Goal: Task Accomplishment & Management: Manage account settings

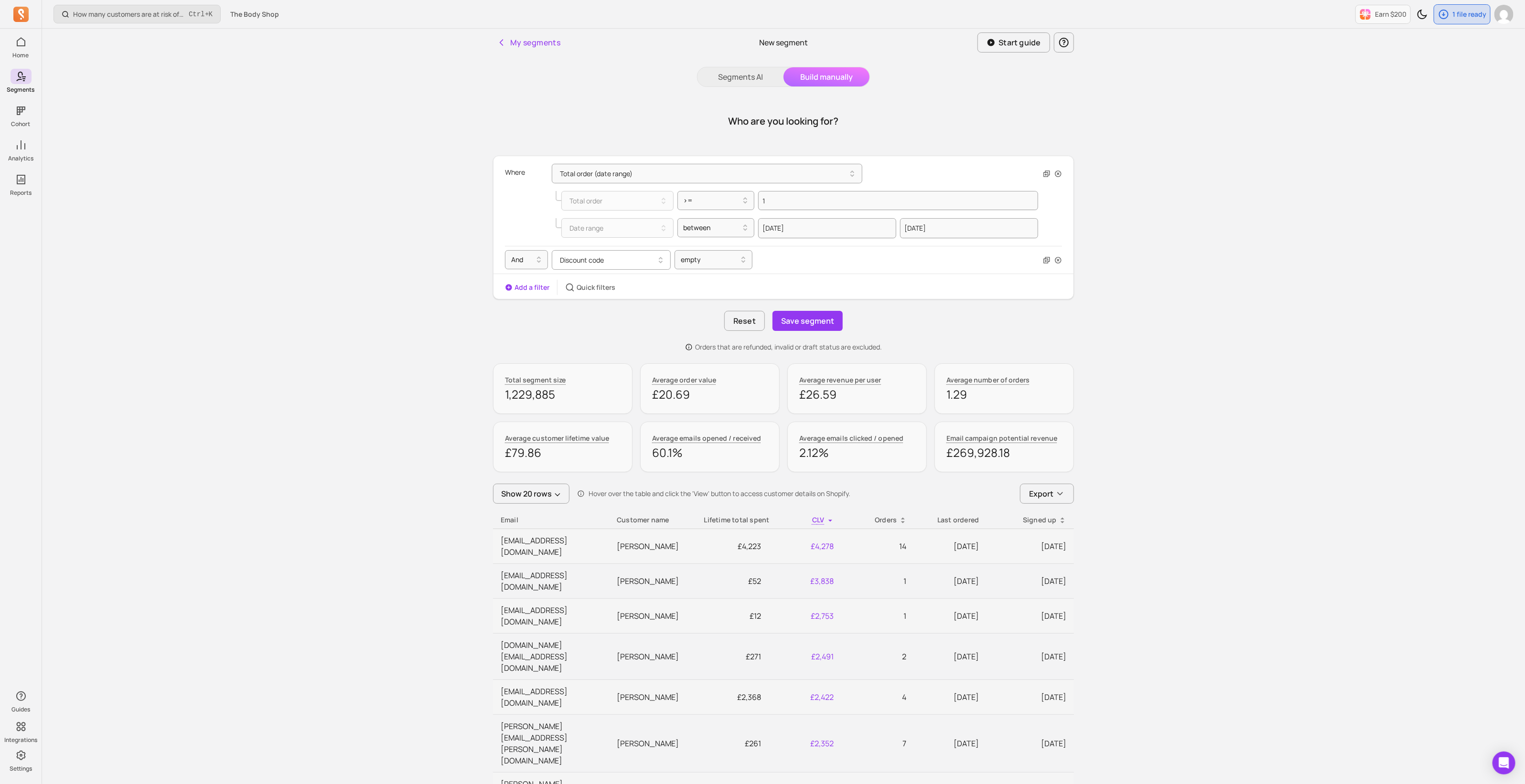
click at [646, 251] on button "Discount code" at bounding box center [611, 260] width 119 height 20
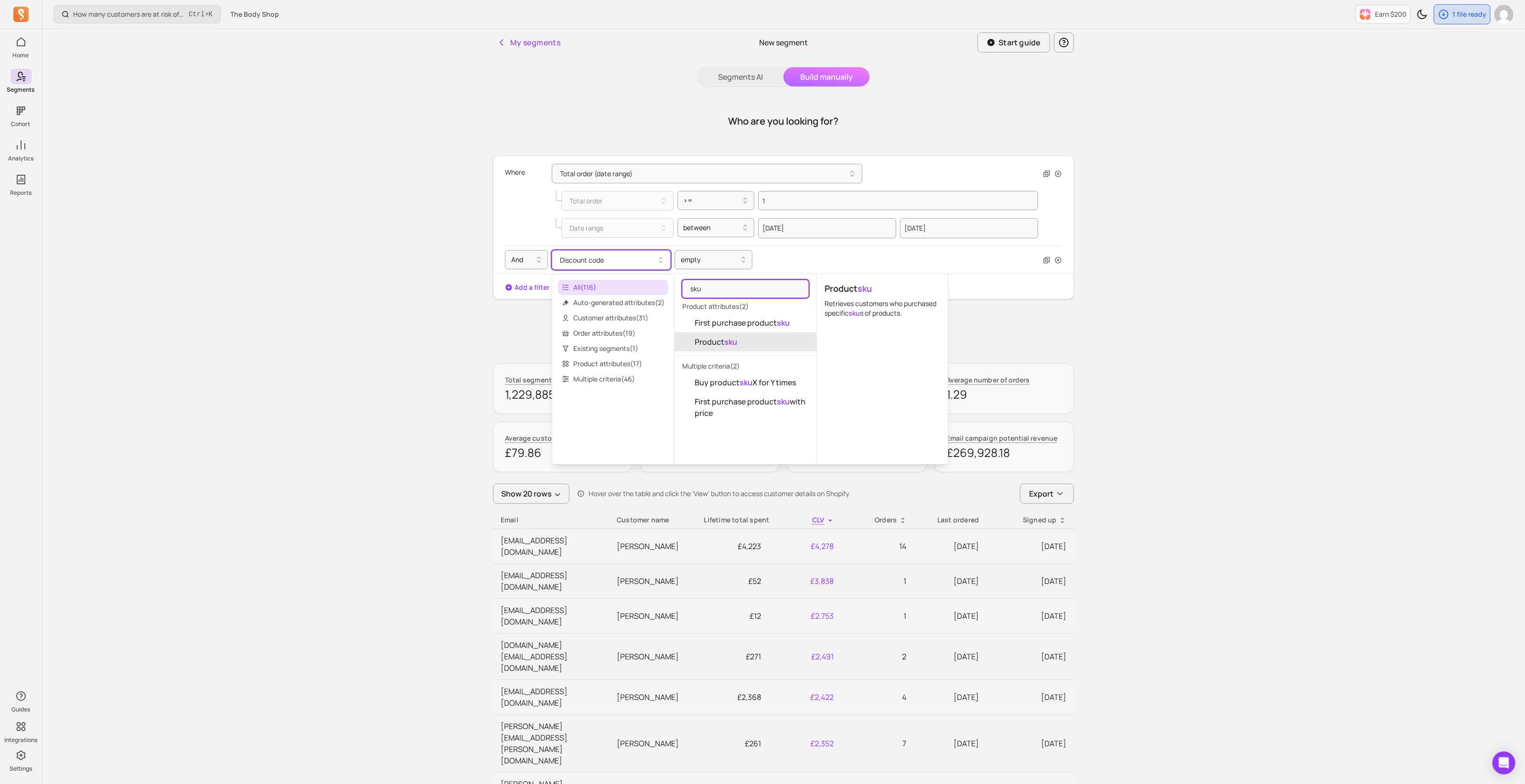
type input "sku"
click at [709, 349] on button "Product sku" at bounding box center [745, 342] width 142 height 19
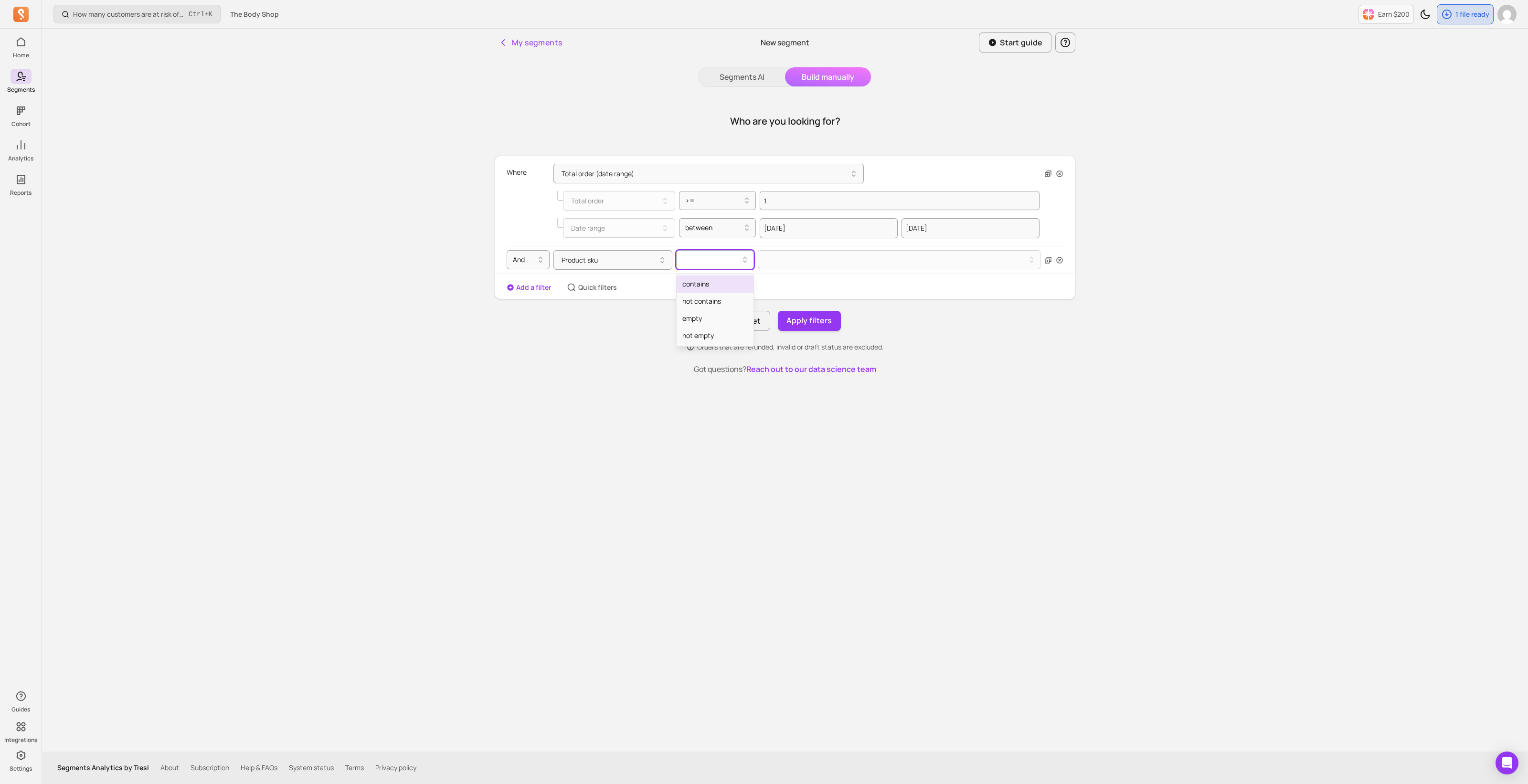
click at [708, 261] on div at bounding box center [711, 259] width 58 height 11
click at [556, 454] on div "My segments New segment Start guide Segments AI Build manually Who are you look…" at bounding box center [785, 390] width 611 height 723
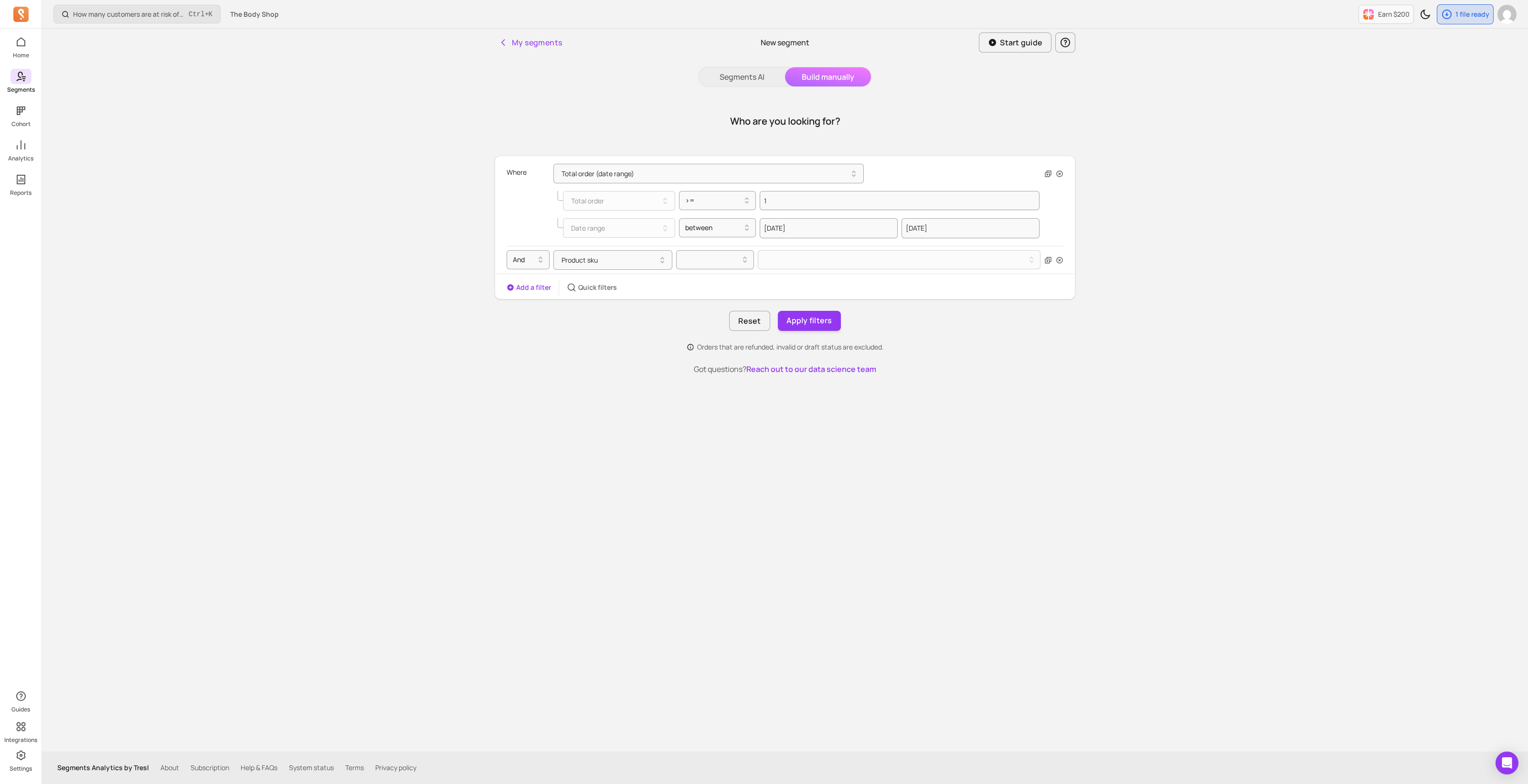
click at [26, 79] on icon at bounding box center [21, 76] width 11 height 11
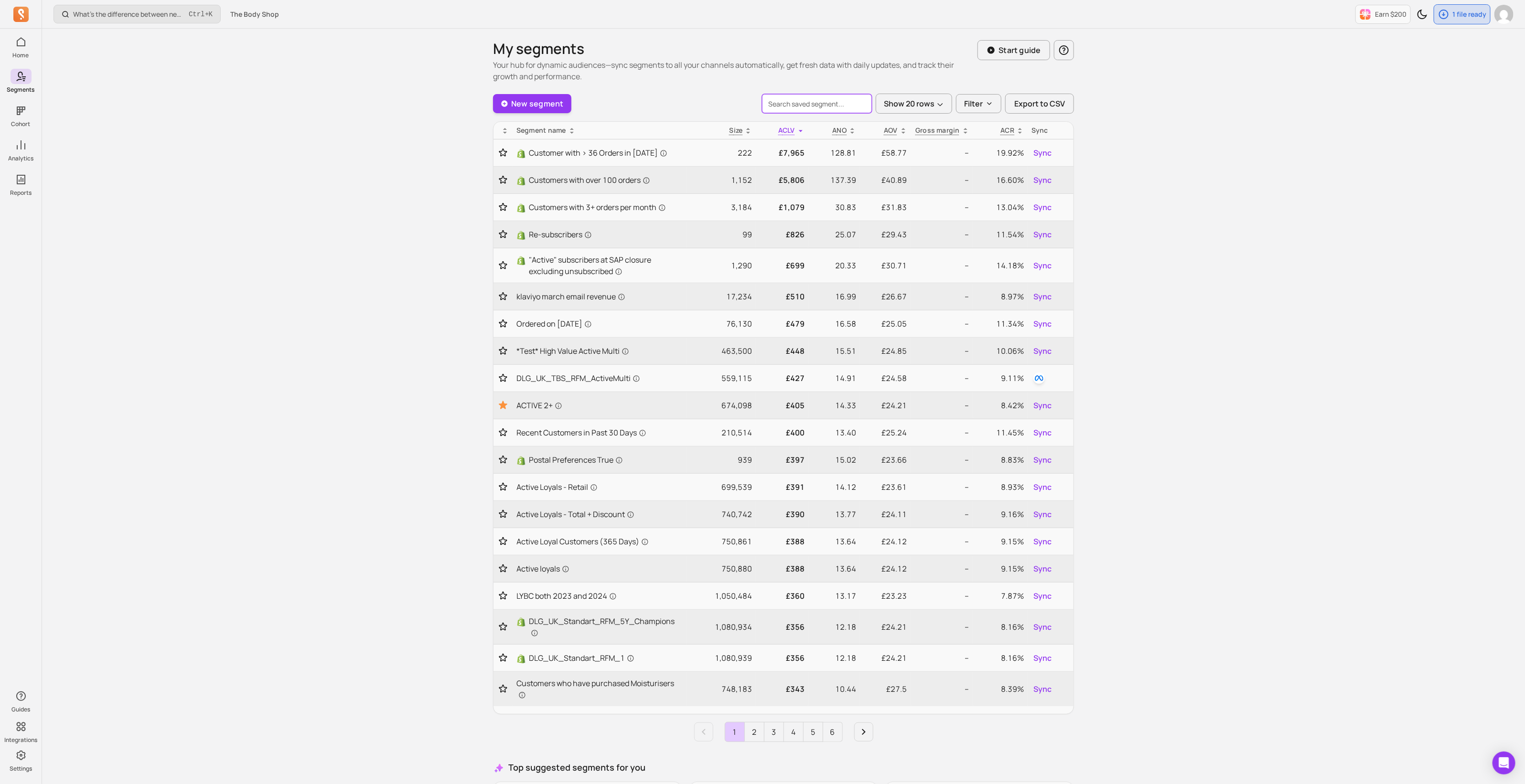
click at [806, 106] on input "search" at bounding box center [816, 104] width 110 height 19
type input "DLG_"
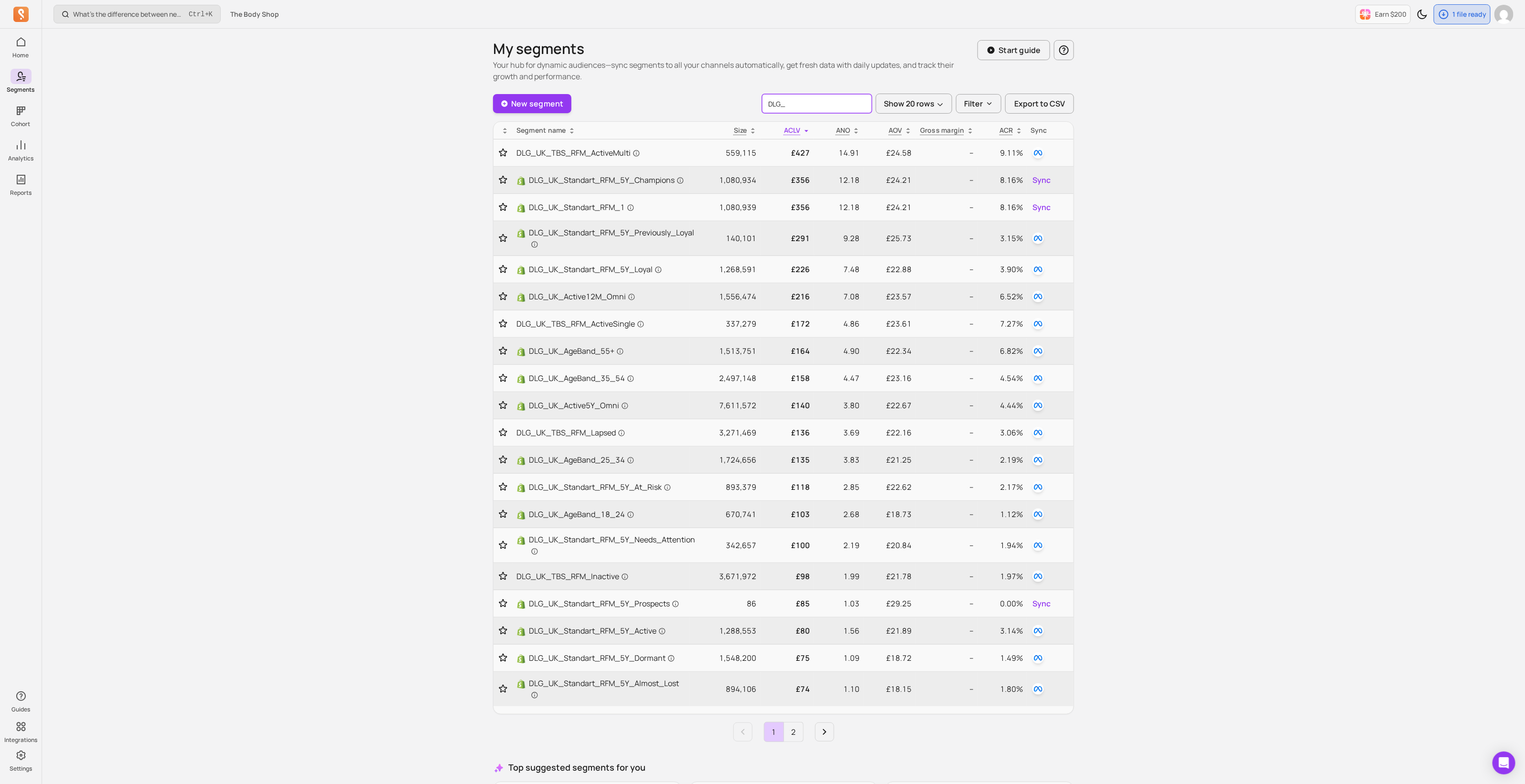
click at [804, 104] on input "DLG_" at bounding box center [816, 104] width 110 height 19
click at [790, 731] on link "2" at bounding box center [793, 732] width 19 height 19
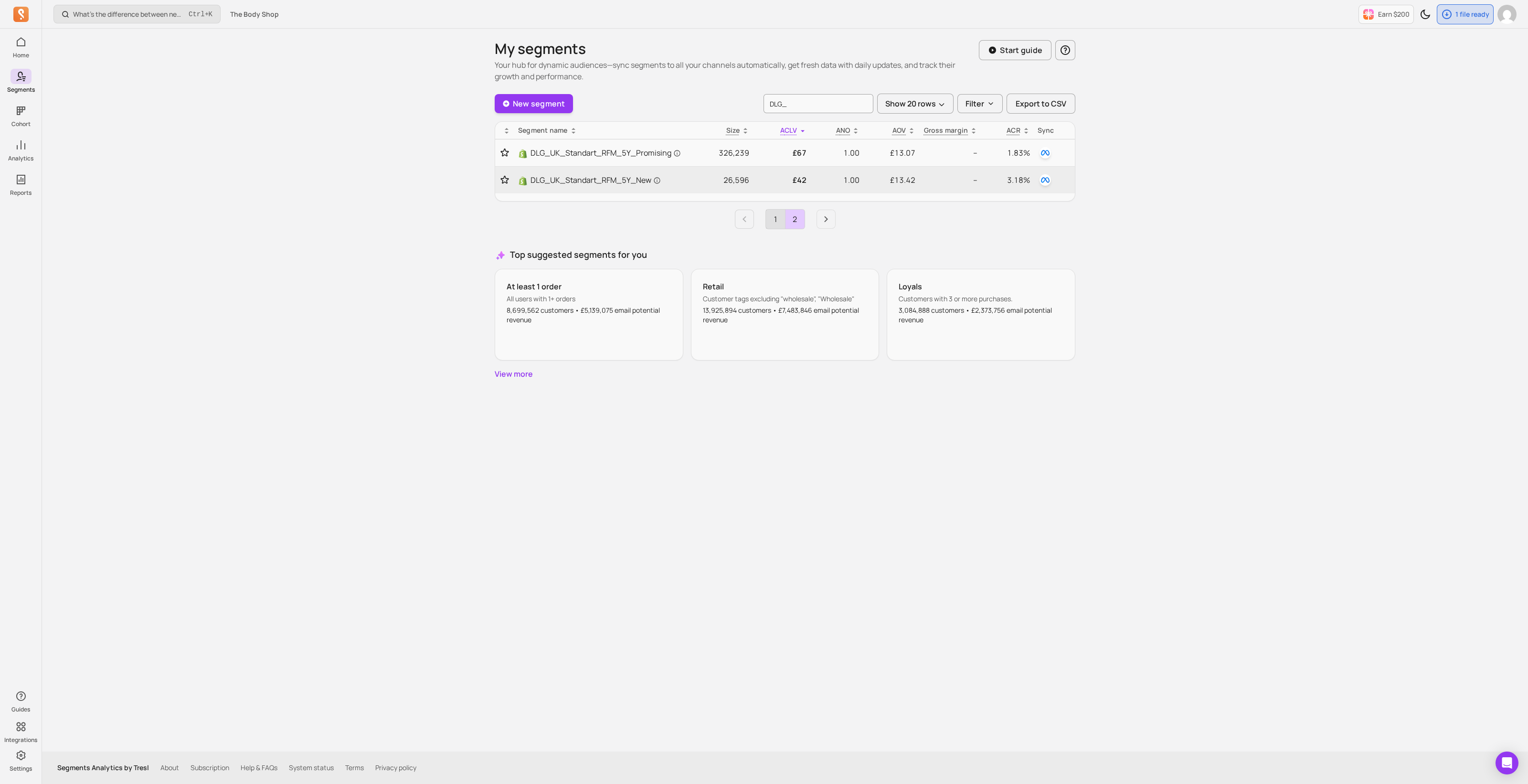
click at [773, 217] on link "1" at bounding box center [775, 219] width 19 height 19
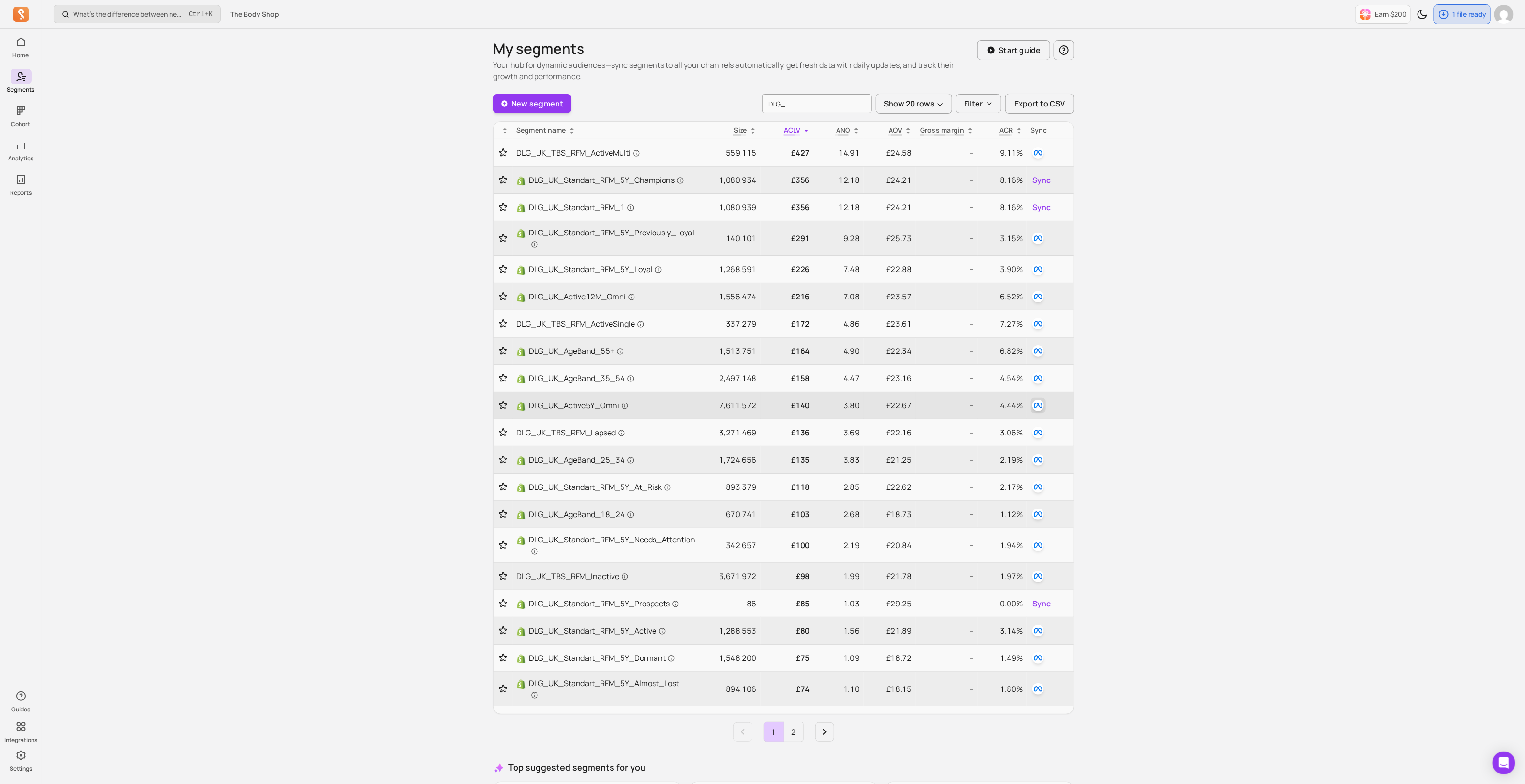
click at [1039, 404] on img "button" at bounding box center [1038, 405] width 11 height 11
click at [1010, 452] on button "button" at bounding box center [1024, 454] width 28 height 15
click at [1037, 292] on img "button" at bounding box center [1038, 296] width 11 height 11
click at [1019, 348] on button "button" at bounding box center [1024, 346] width 28 height 15
click at [1205, 431] on div "Which customers are most likely to buy again soon? Ctrl + K The Body Shop Earn …" at bounding box center [783, 468] width 1483 height 936
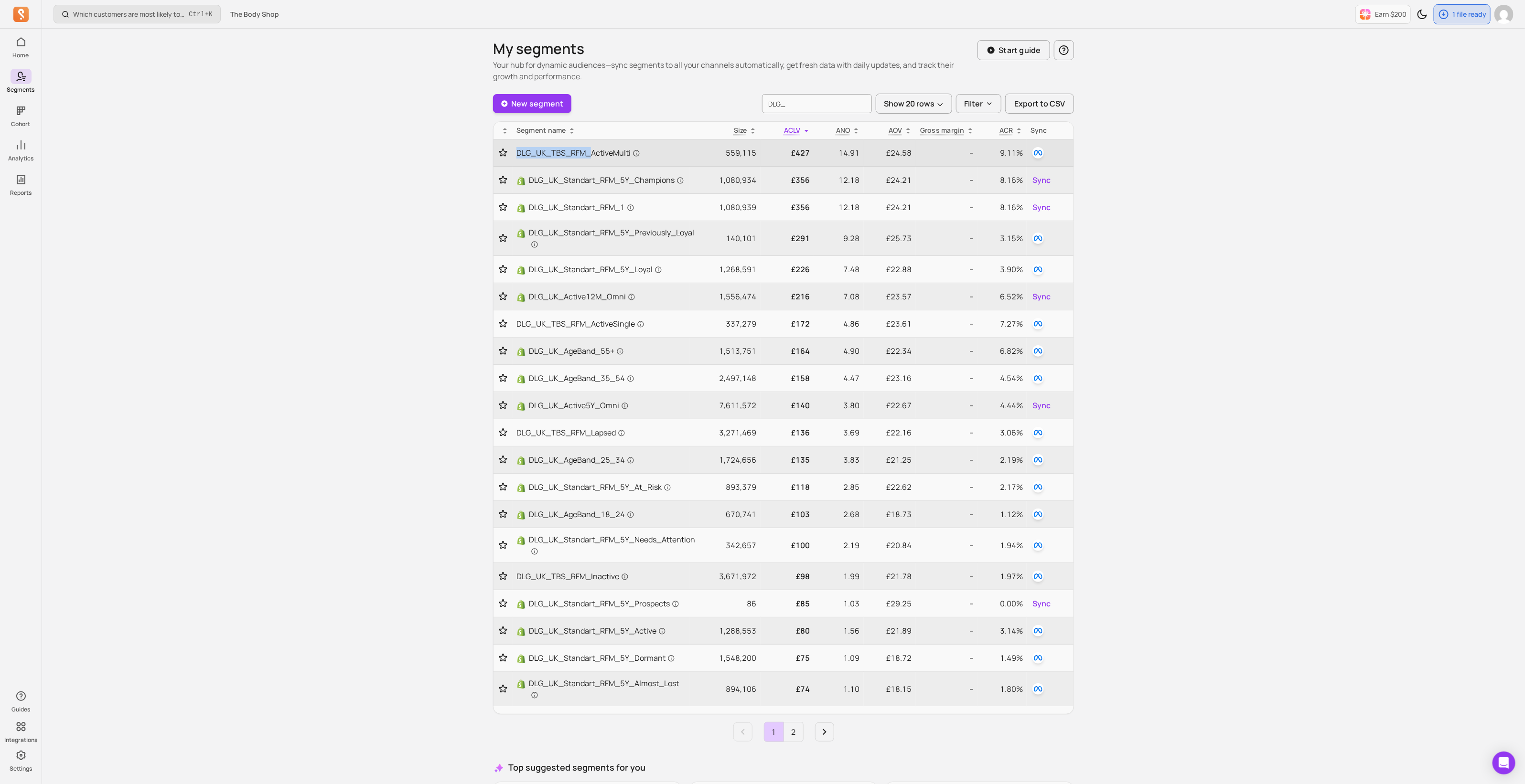
drag, startPoint x: 514, startPoint y: 153, endPoint x: 589, endPoint y: 163, distance: 75.7
click at [589, 163] on td "DLG_UK_TBS_RFM_ActiveMulti" at bounding box center [601, 153] width 177 height 27
copy span "DLG_UK_TBS_RFM_"
click at [801, 105] on input "DLG_" at bounding box center [816, 104] width 110 height 19
drag, startPoint x: 819, startPoint y: 99, endPoint x: 735, endPoint y: 102, distance: 84.1
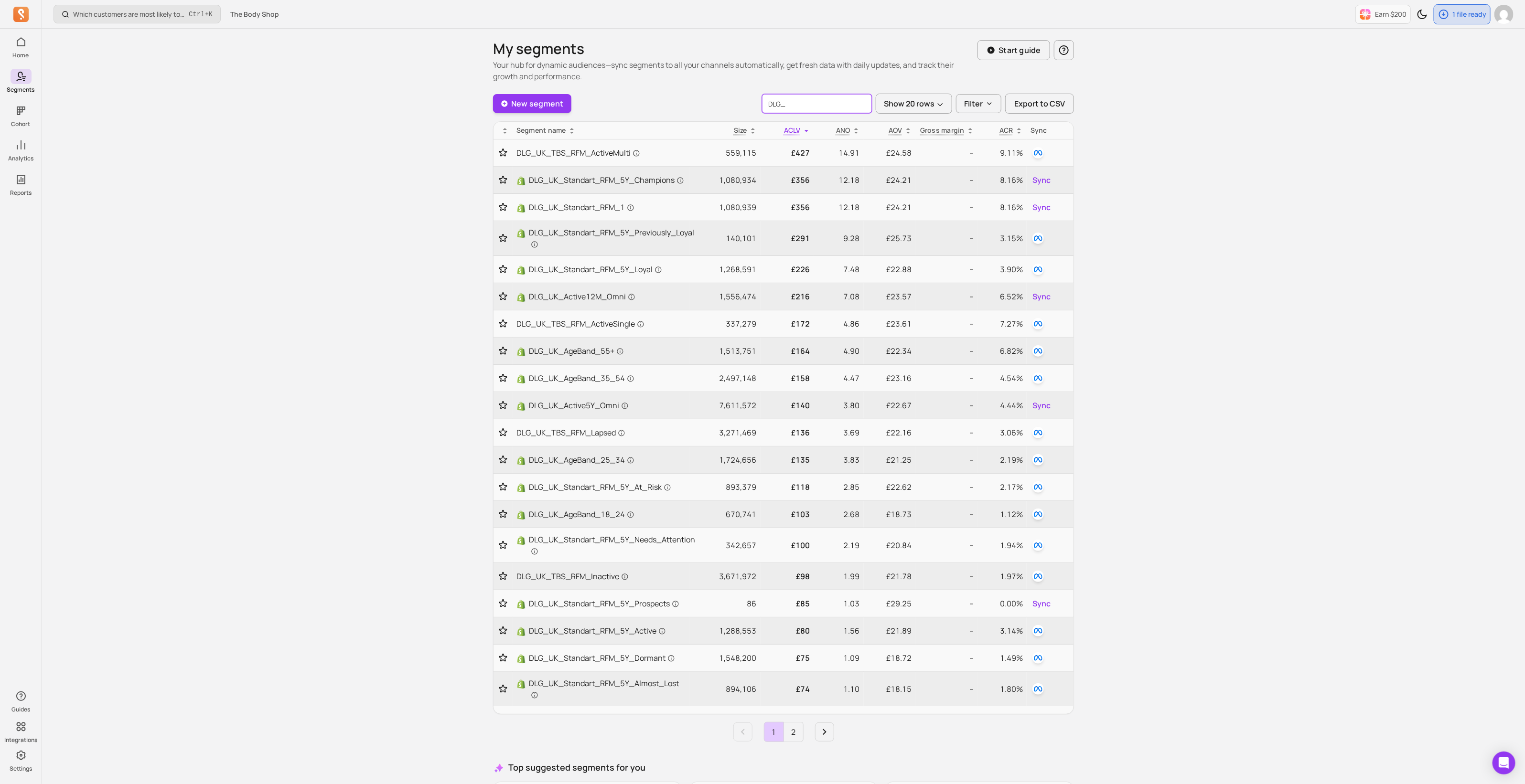
click at [735, 102] on div "New segment DLG_ Show 20 rows Filter Export to CSV" at bounding box center [783, 104] width 581 height 20
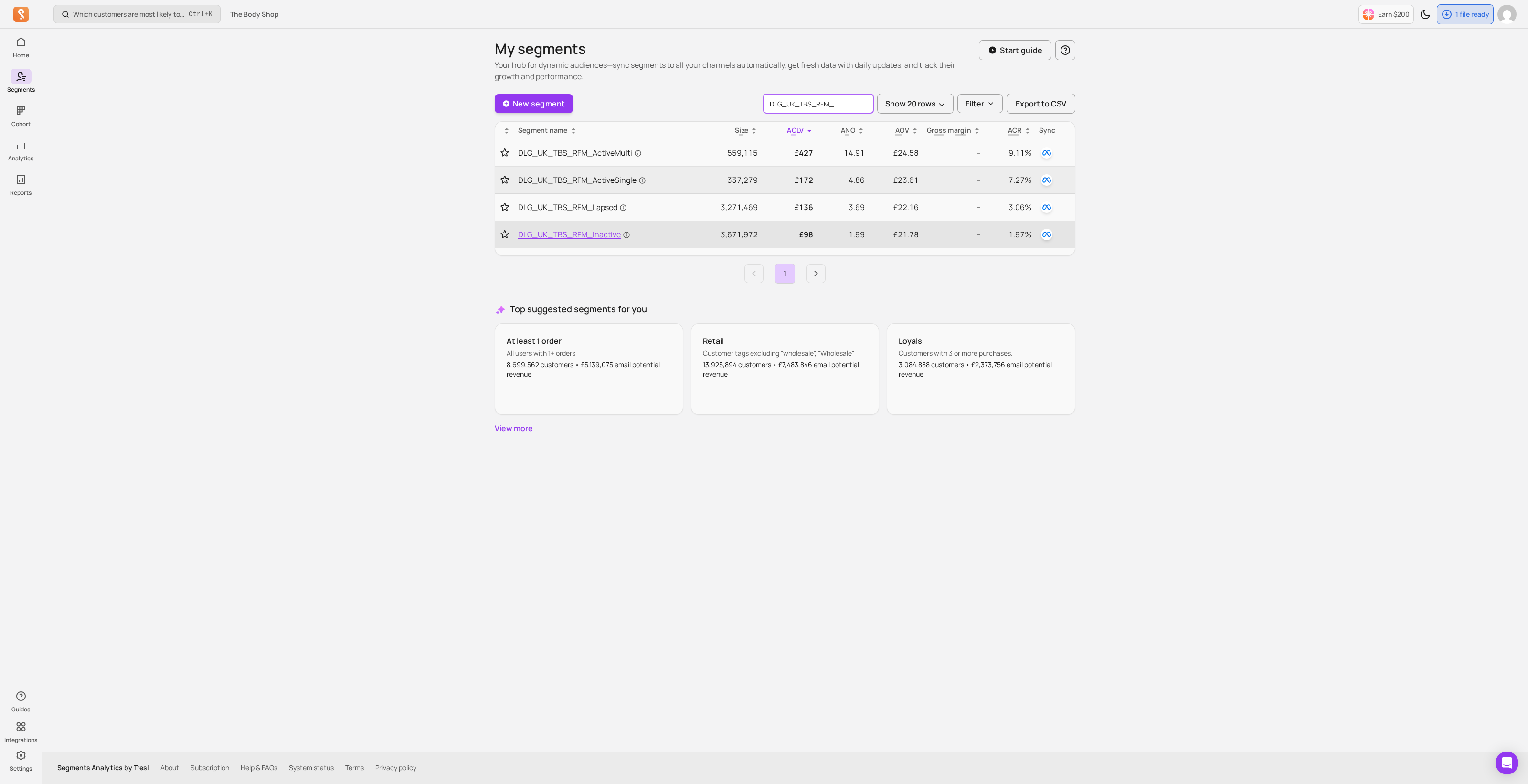
type input "DLG_UK_TBS_RFM_"
click at [598, 235] on span "DLG_UK_TBS_RFM_Inactive" at bounding box center [574, 234] width 112 height 11
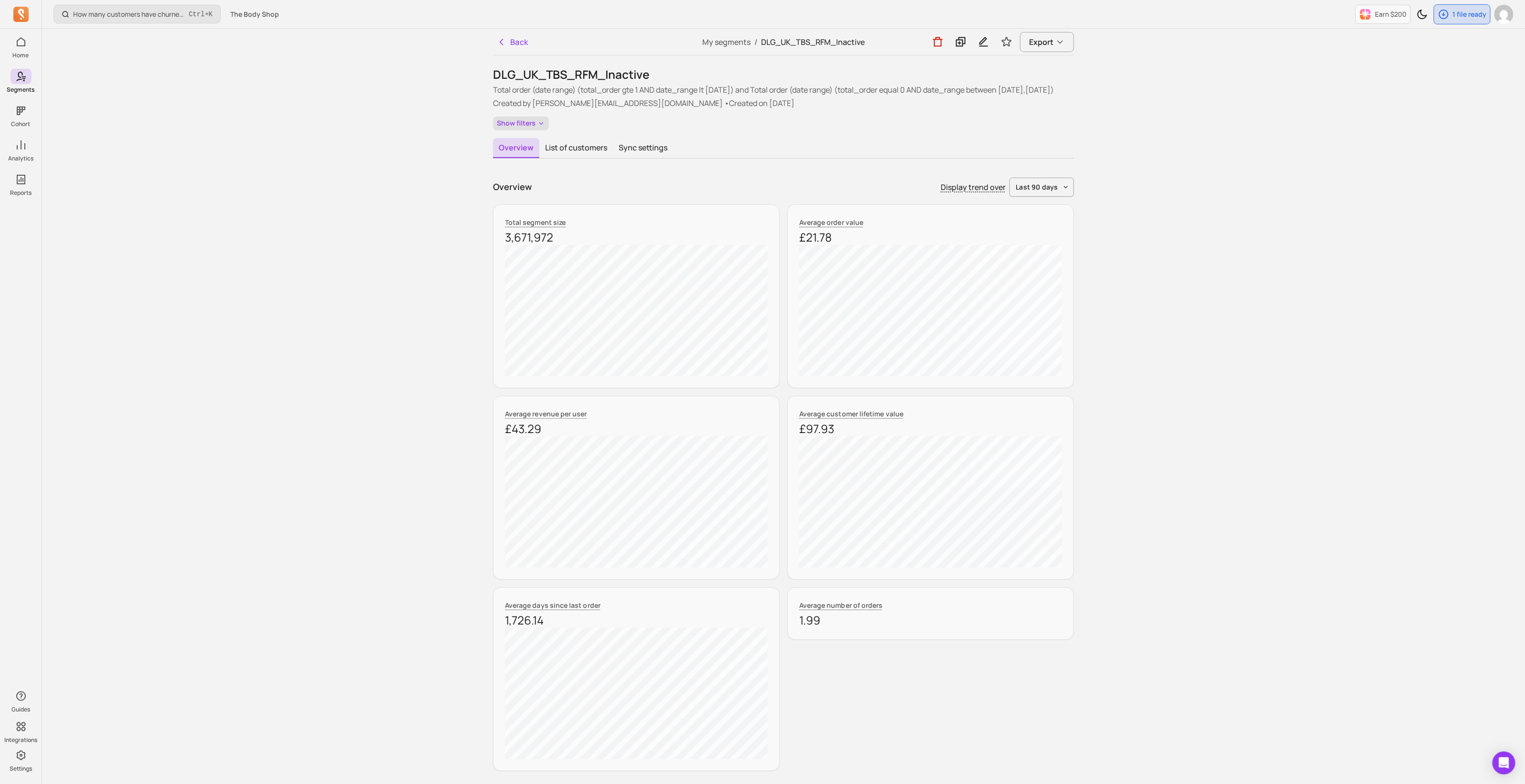
click at [528, 130] on button "Show filters" at bounding box center [521, 123] width 56 height 14
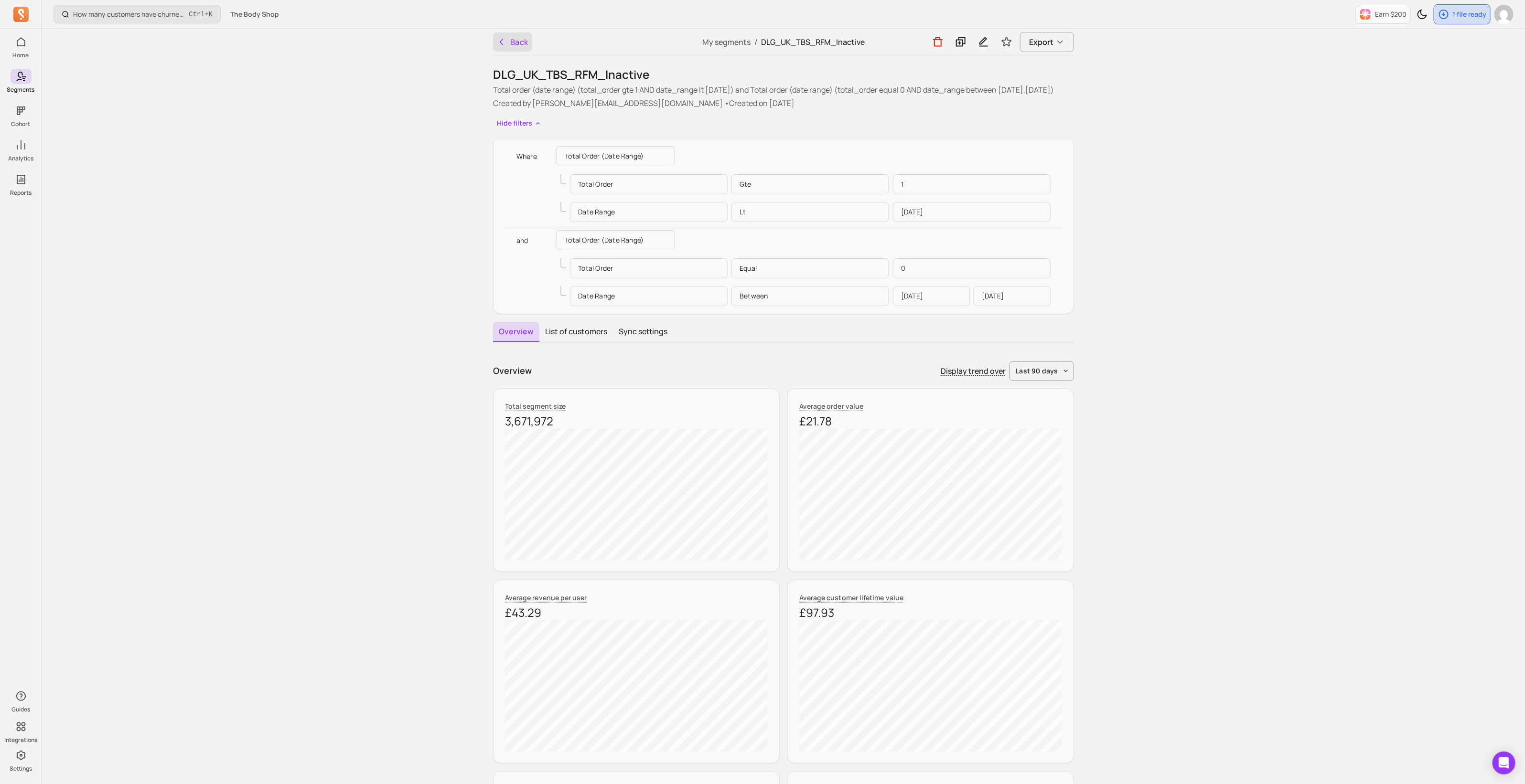
click at [522, 44] on button "Back" at bounding box center [513, 42] width 39 height 19
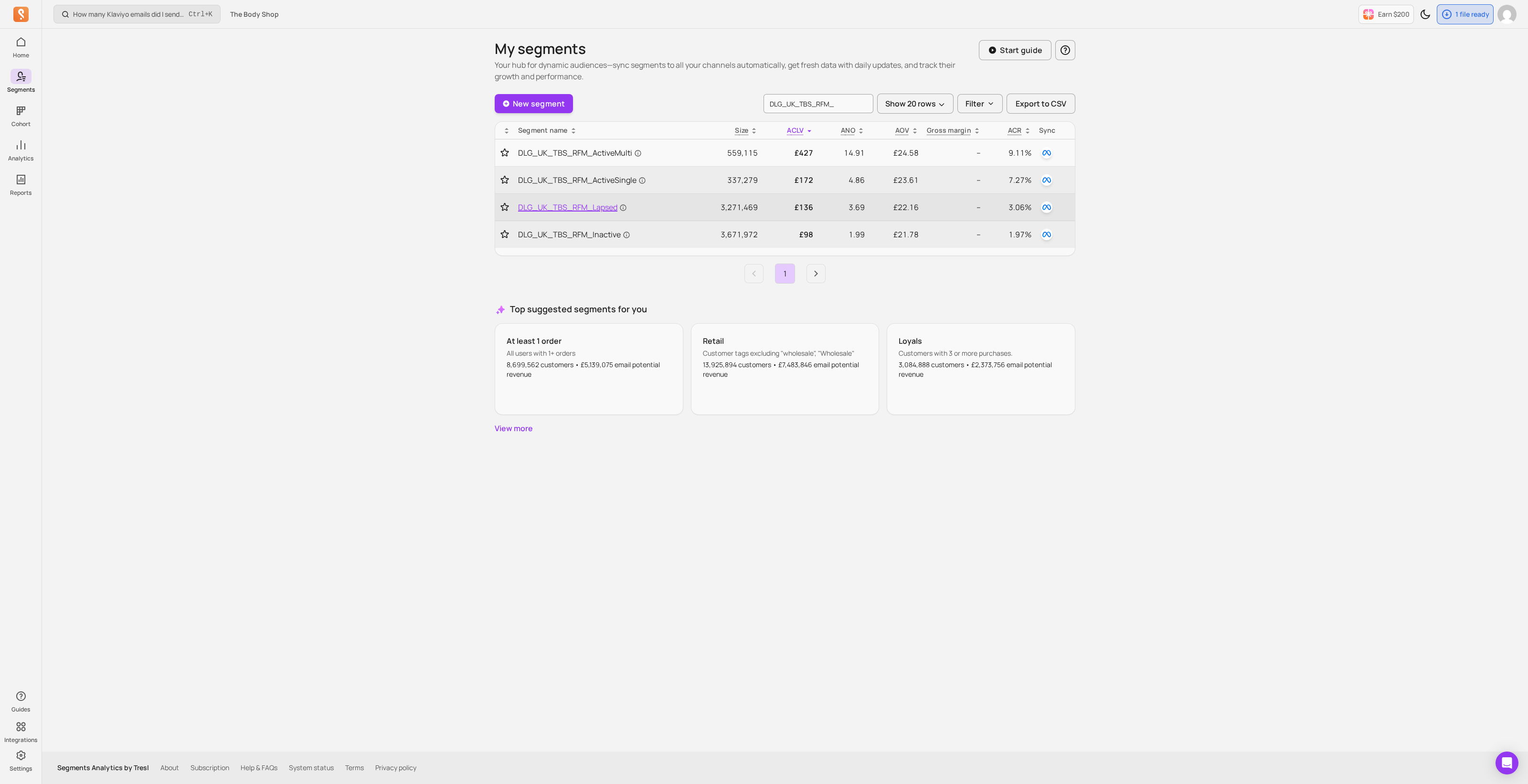
click at [600, 204] on span "DLG_UK_TBS_RFM_Lapsed" at bounding box center [572, 207] width 109 height 11
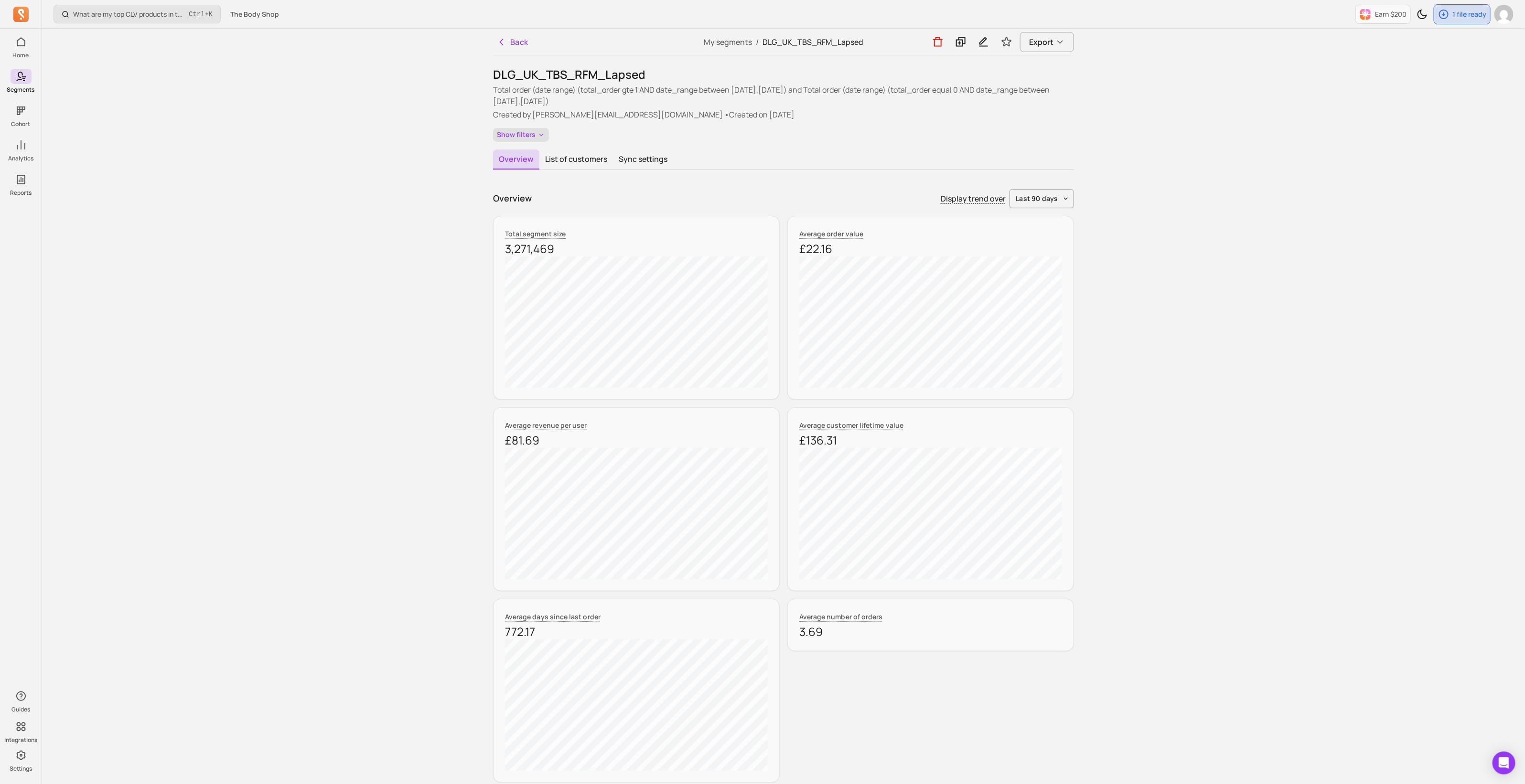
click at [528, 136] on button "Show filters" at bounding box center [521, 135] width 56 height 14
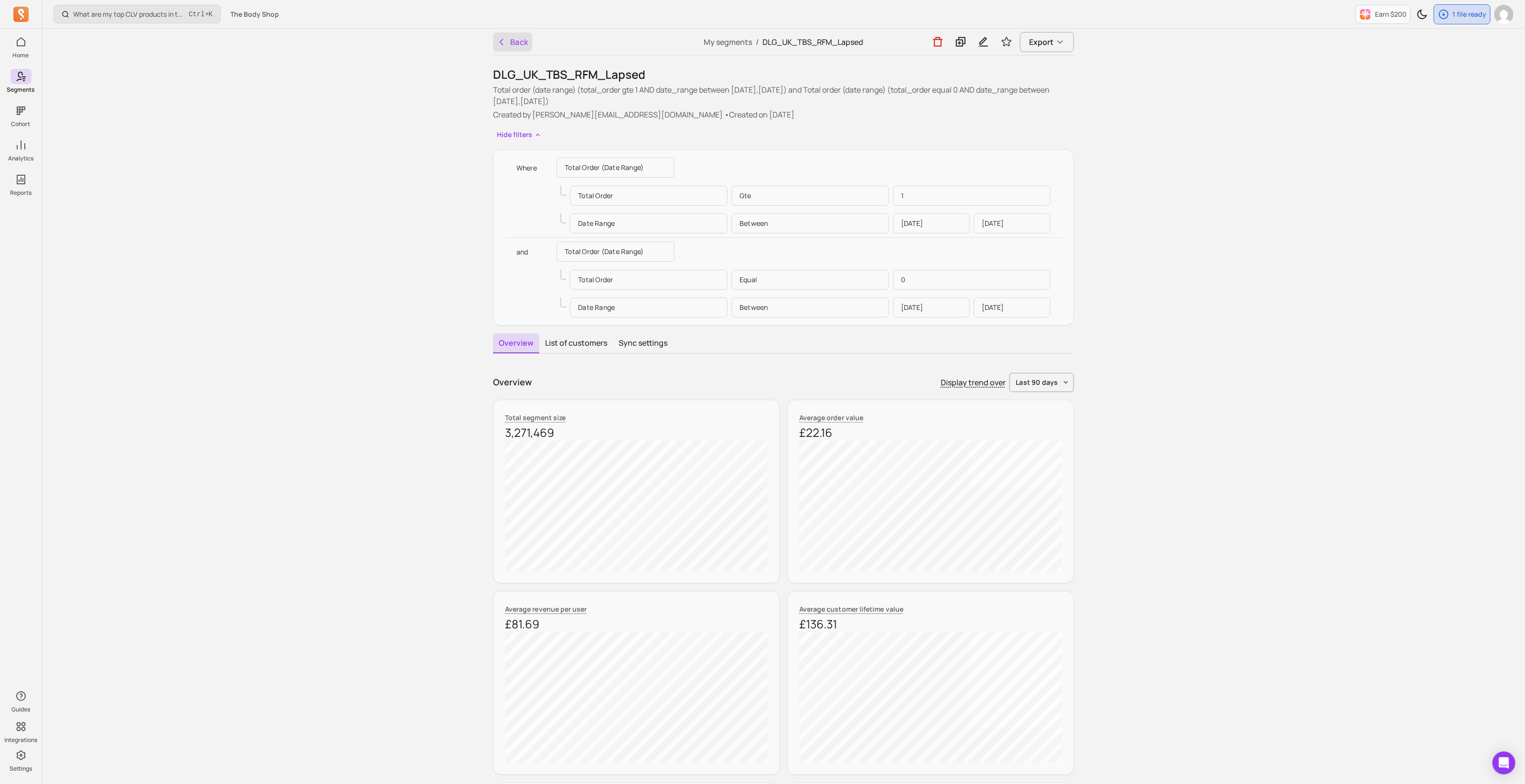
click at [525, 46] on button "Back" at bounding box center [513, 42] width 39 height 19
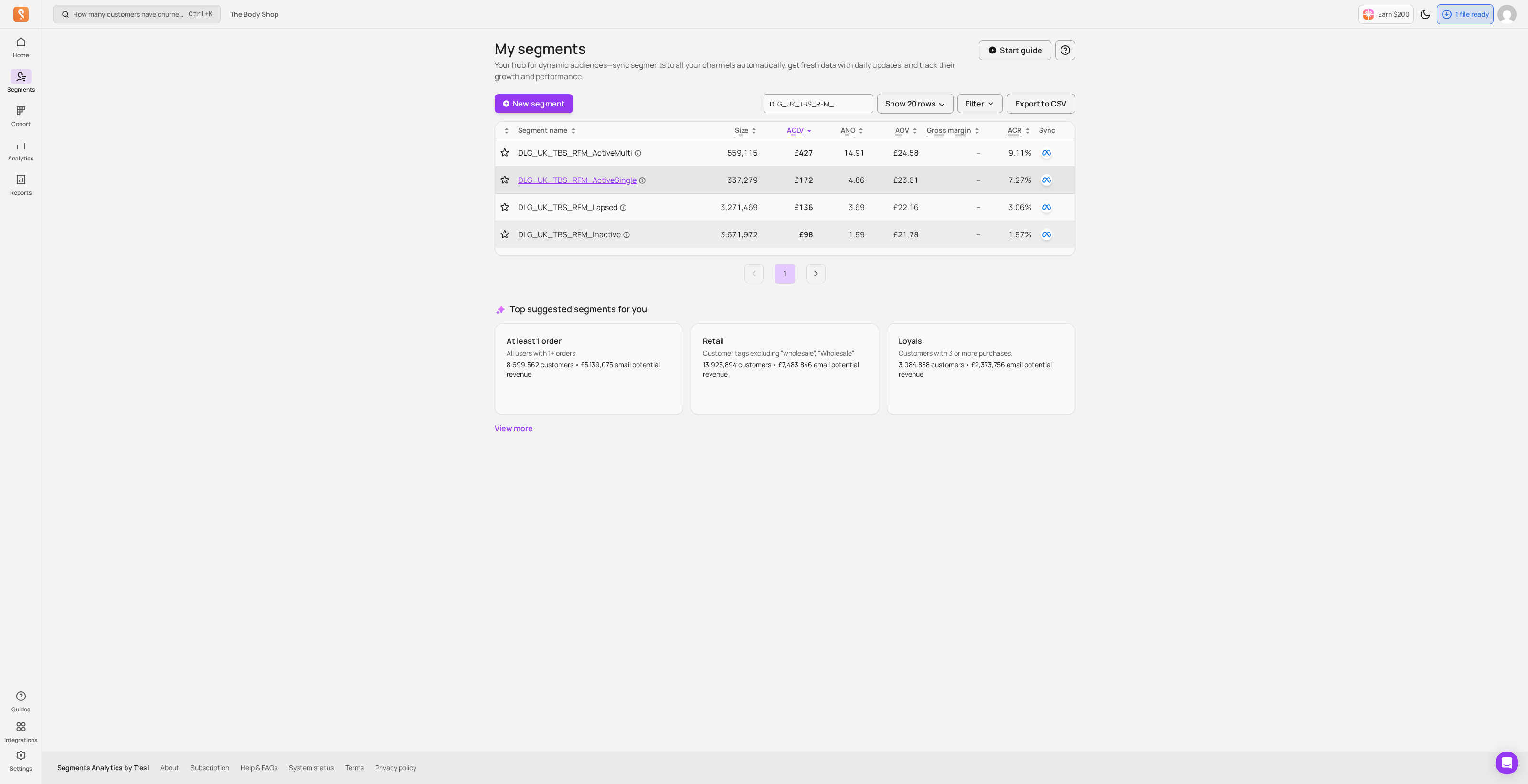
click at [615, 177] on span "DLG_UK_TBS_RFM_ActiveSingle" at bounding box center [582, 180] width 128 height 11
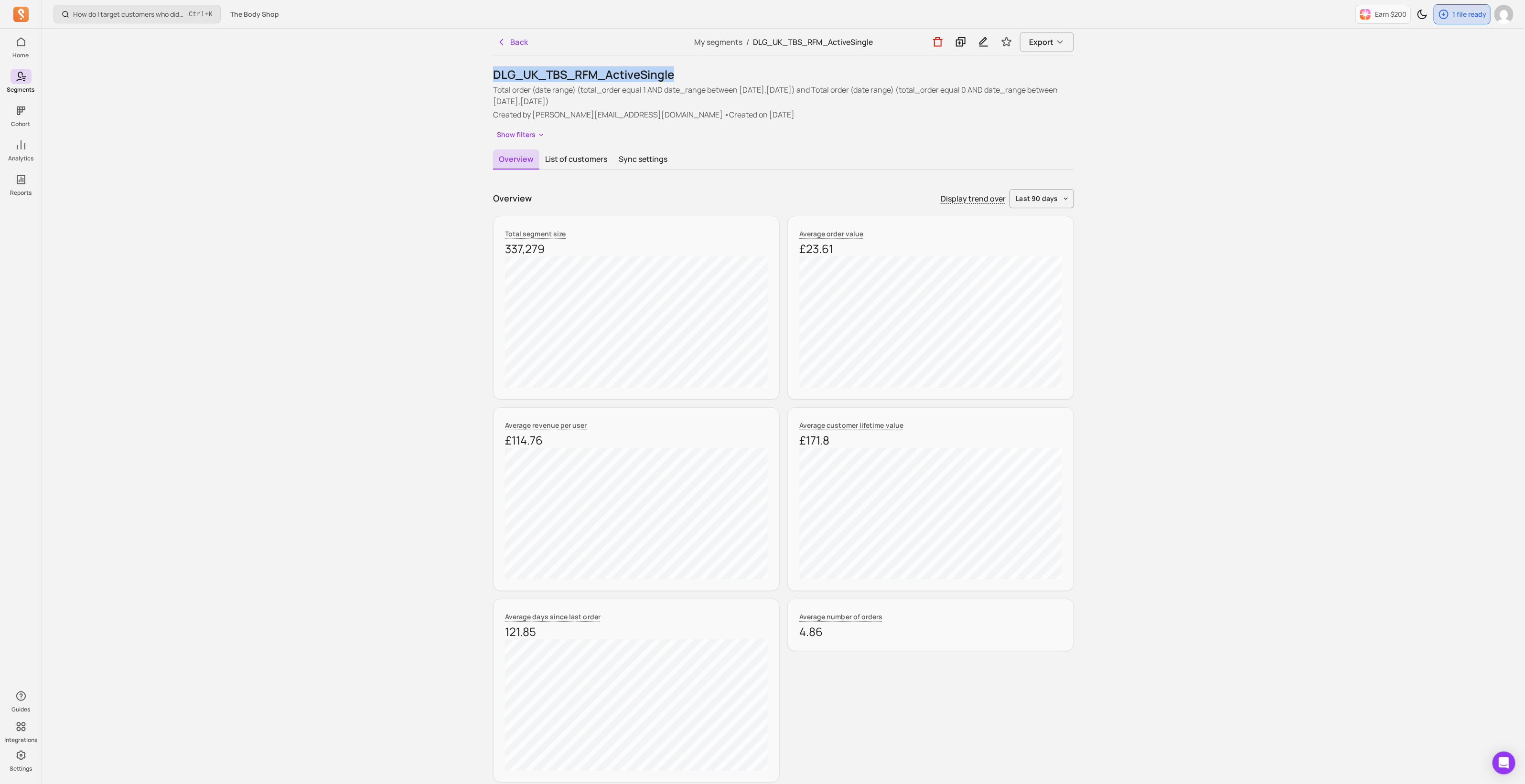
drag, startPoint x: 673, startPoint y: 75, endPoint x: 494, endPoint y: 77, distance: 179.0
click at [494, 77] on h1 "DLG_UK_TBS_RFM_ActiveSingle" at bounding box center [783, 75] width 581 height 15
copy h1 "DLG_UK_TBS_RFM_ActiveSingle"
click at [955, 43] on icon at bounding box center [960, 42] width 11 height 12
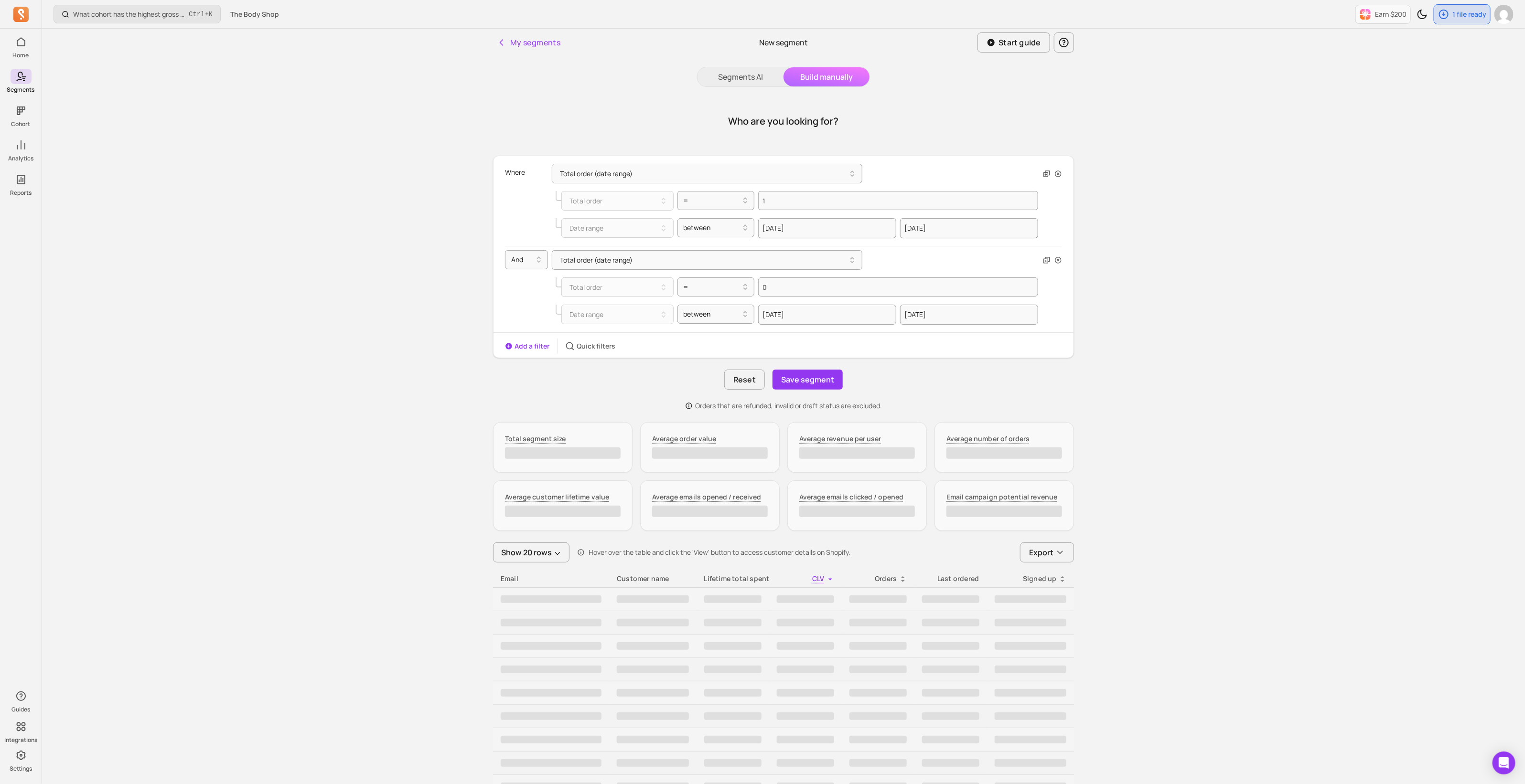
click at [963, 119] on div "Who are you looking for?" at bounding box center [783, 121] width 581 height 46
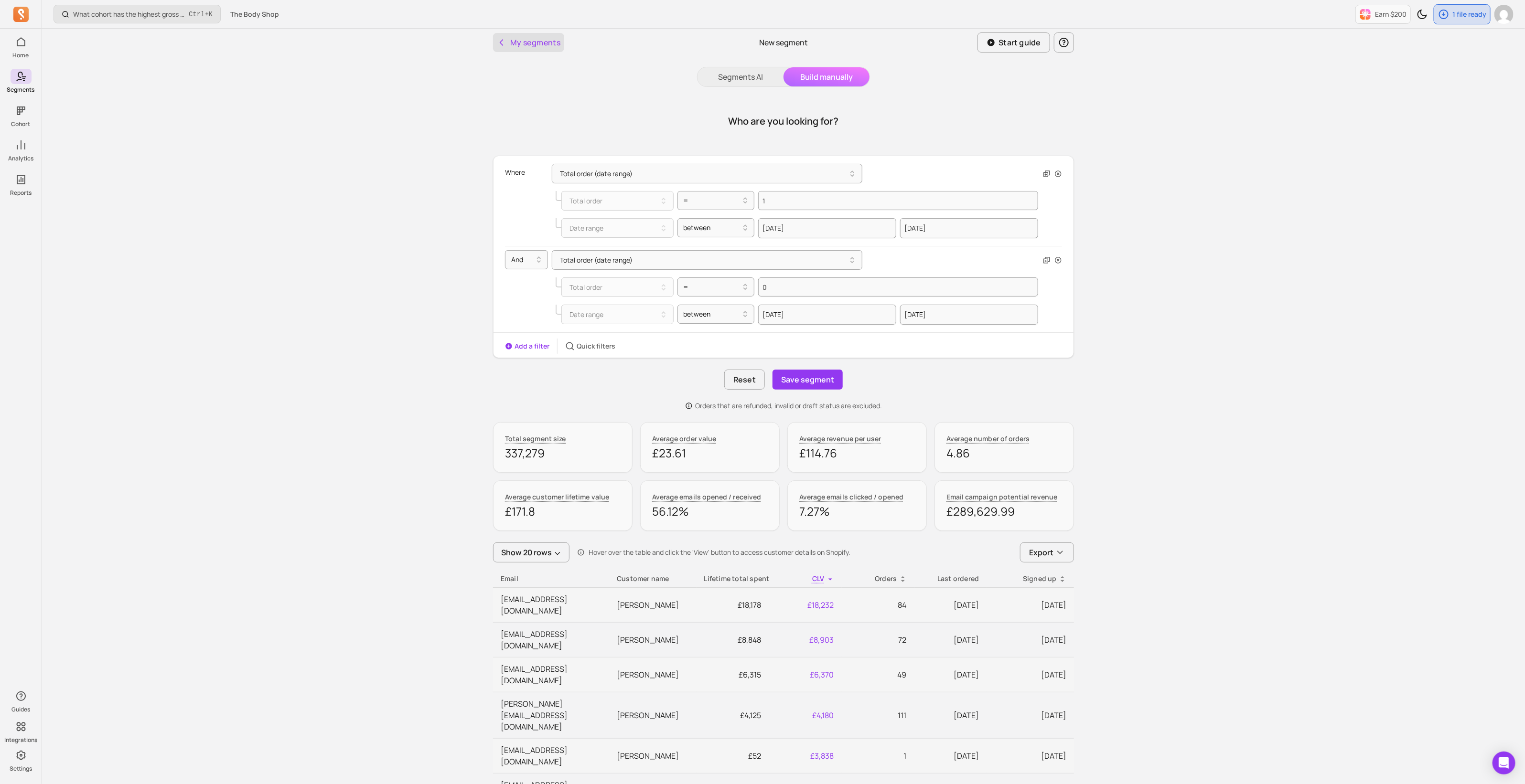
click at [502, 42] on icon "button" at bounding box center [501, 43] width 9 height 9
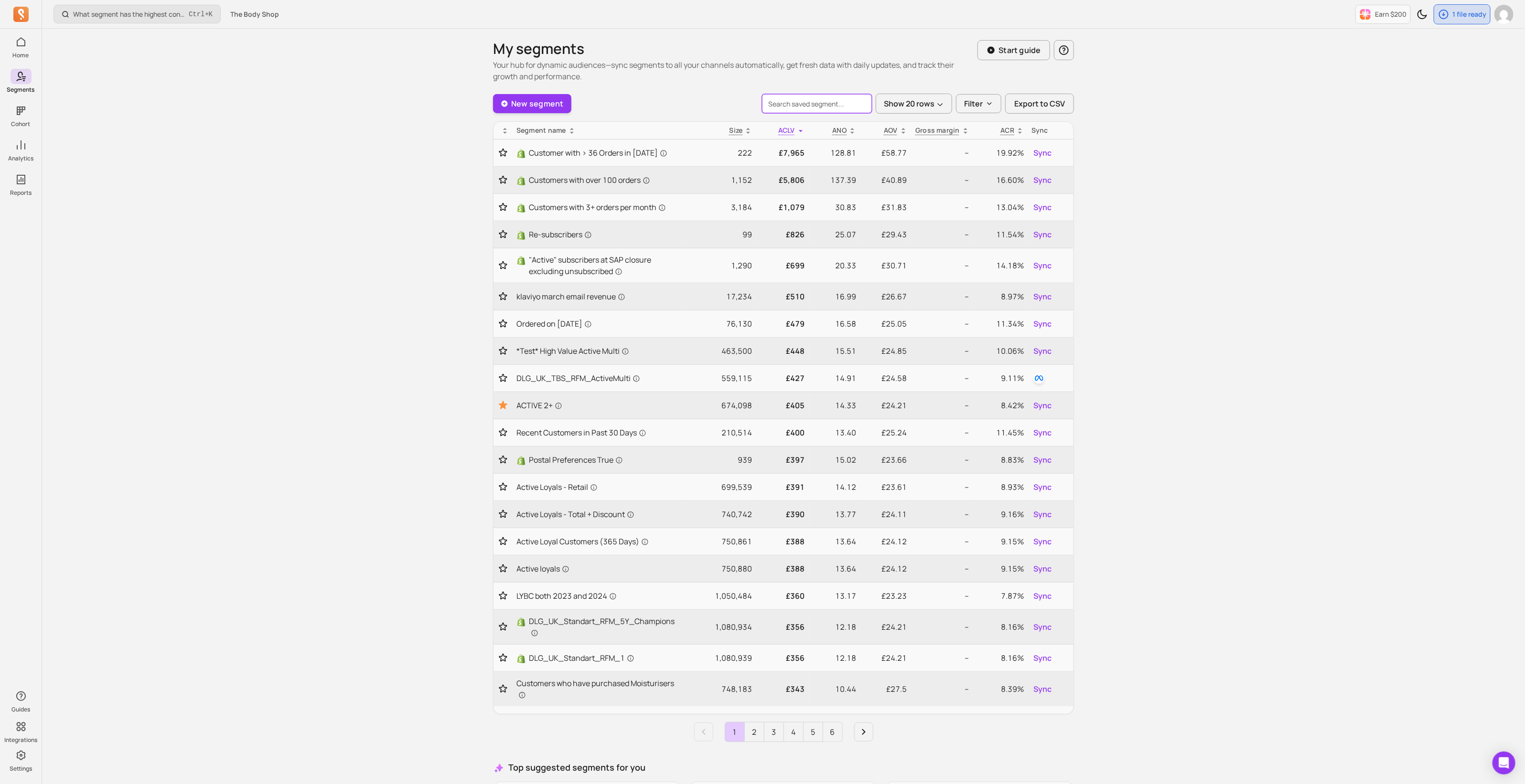
click at [812, 101] on input "search" at bounding box center [816, 104] width 110 height 19
type input "DLG_UK_TBS_RFM_"
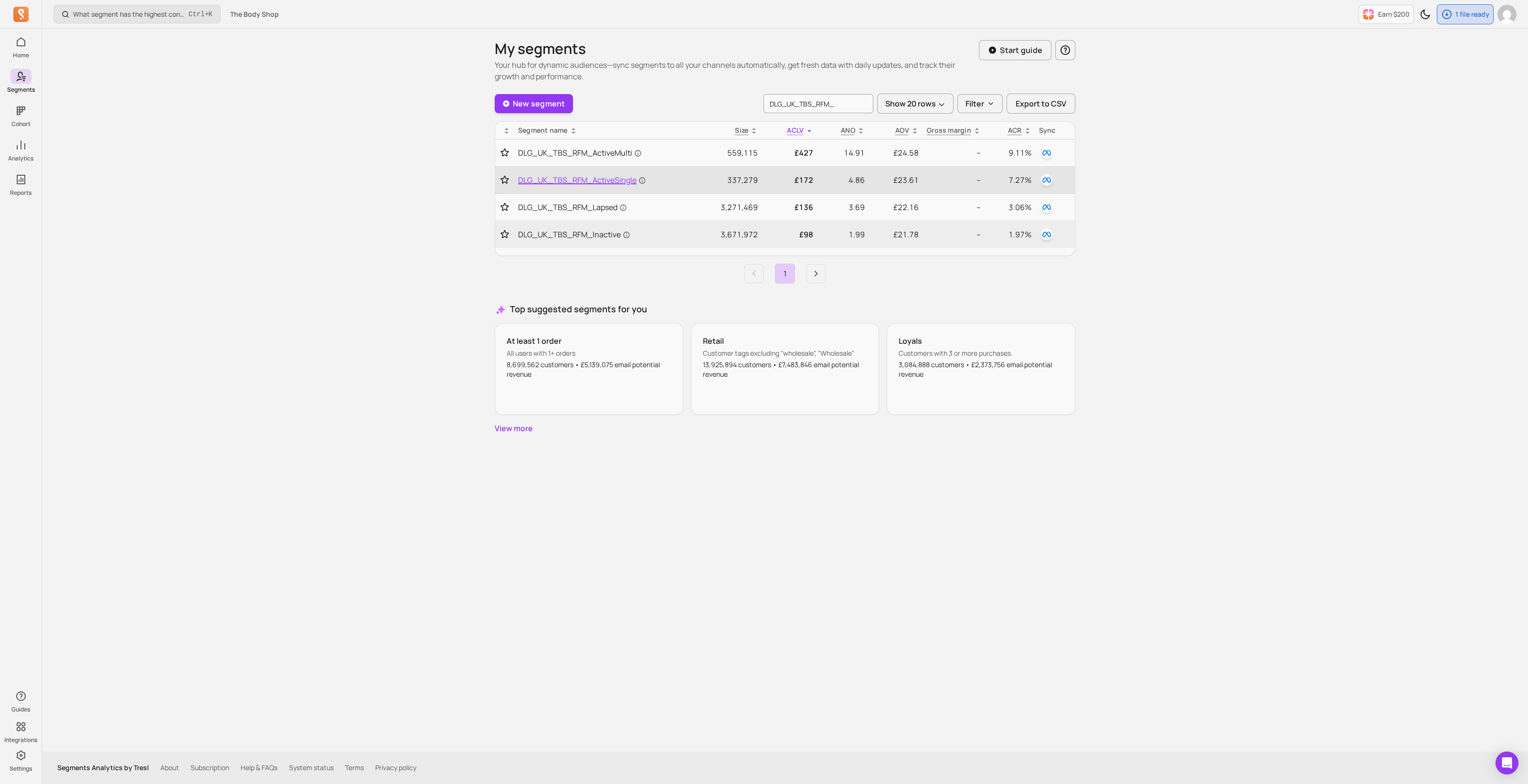
click at [609, 175] on span "DLG_UK_TBS_RFM_ActiveSingle" at bounding box center [582, 180] width 128 height 11
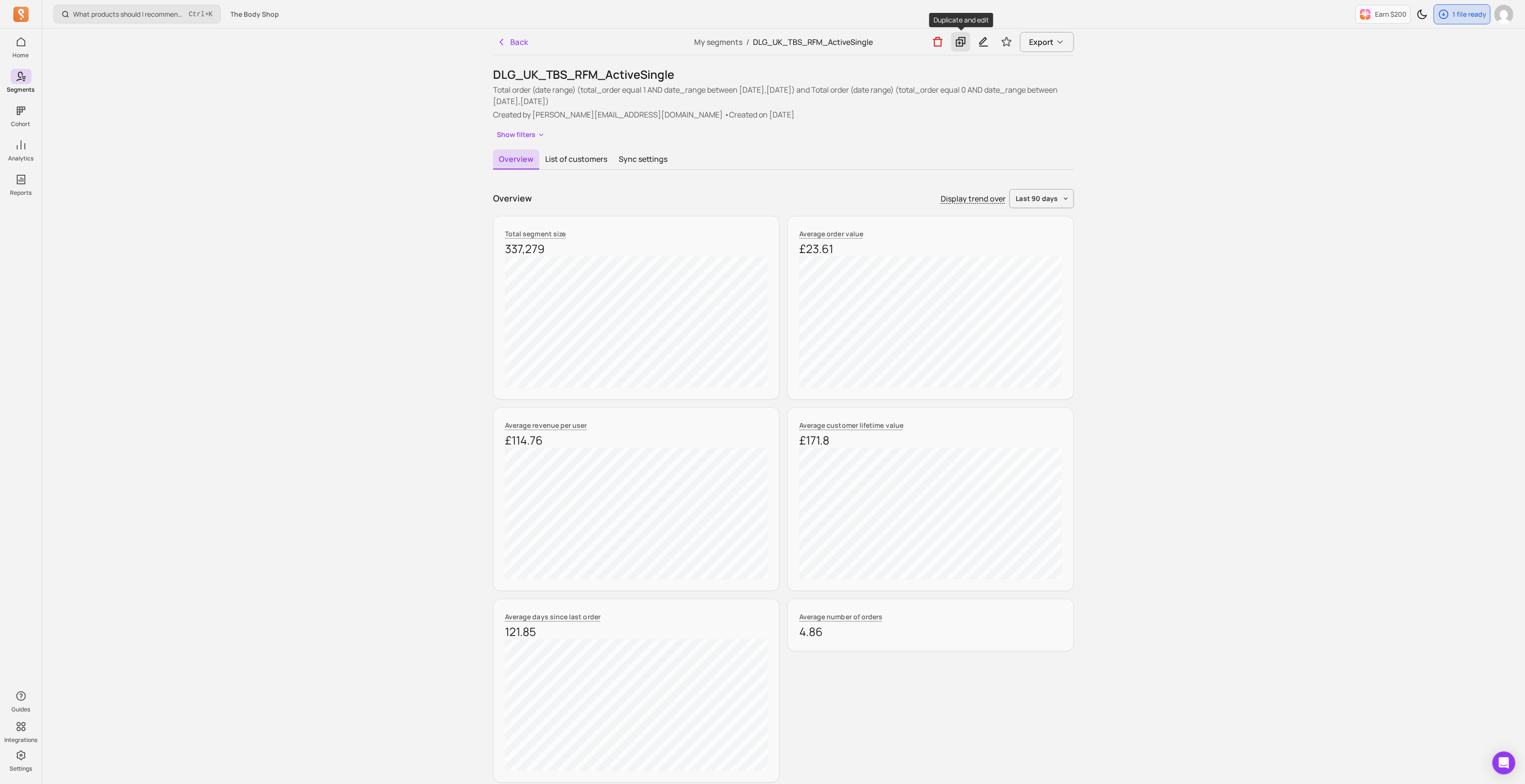
click at [962, 44] on icon at bounding box center [960, 42] width 11 height 12
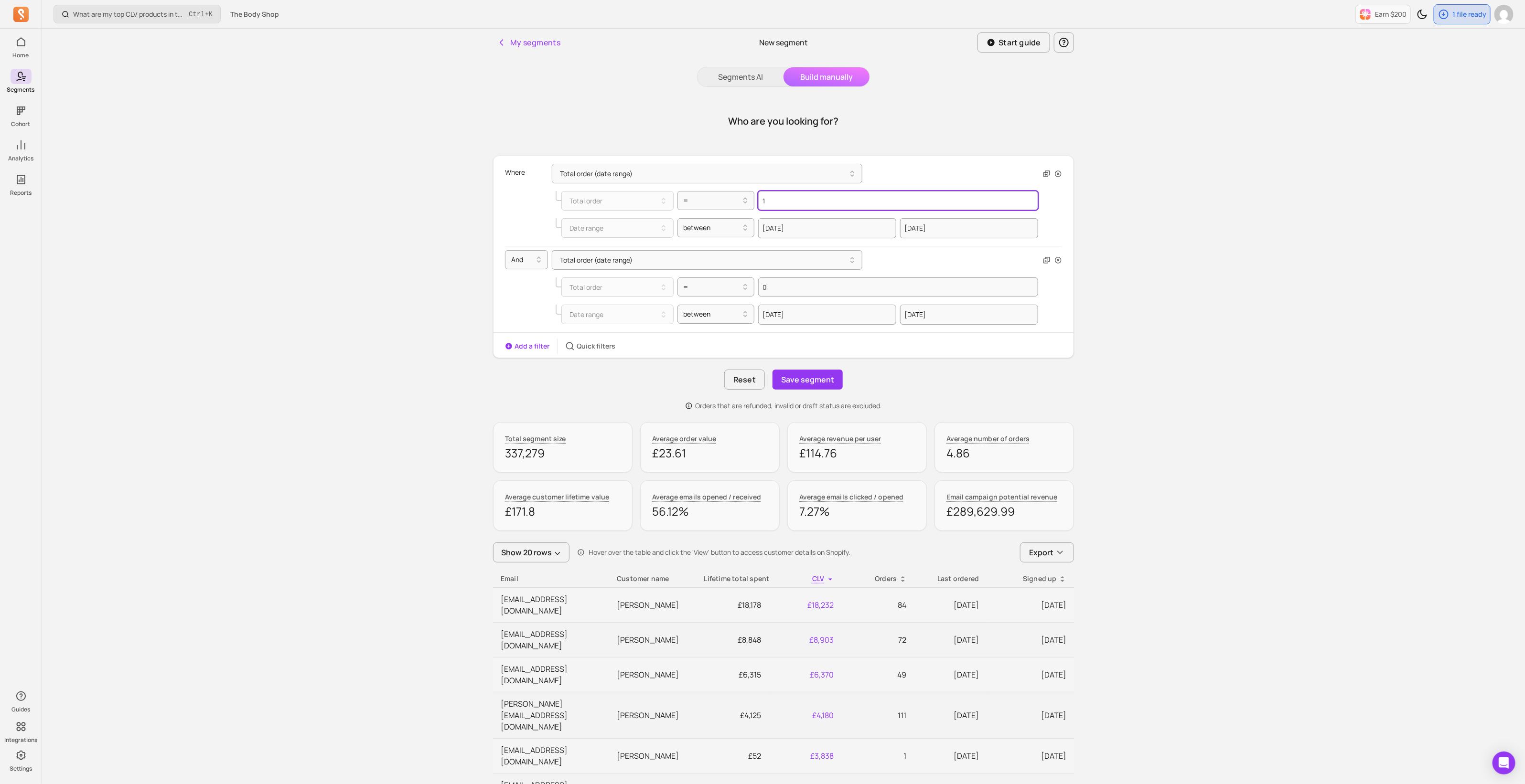
drag, startPoint x: 774, startPoint y: 202, endPoint x: 760, endPoint y: 199, distance: 14.3
click at [760, 199] on input "1" at bounding box center [898, 200] width 280 height 19
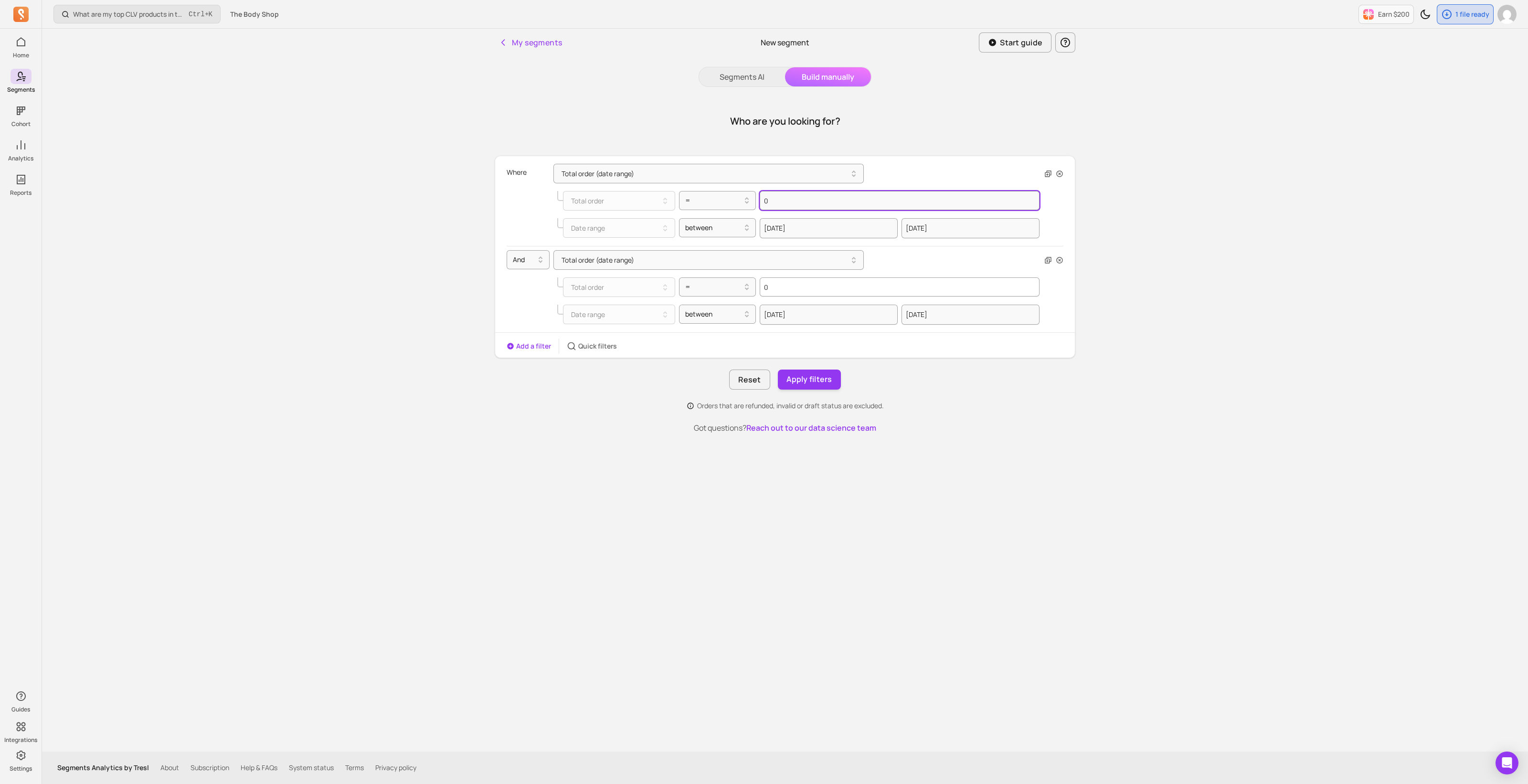
type input "0"
drag, startPoint x: 781, startPoint y: 288, endPoint x: 755, endPoint y: 286, distance: 26.1
click at [755, 286] on div "Total order = 0" at bounding box center [798, 287] width 482 height 20
type input "1"
click at [805, 383] on button "Apply filters" at bounding box center [809, 380] width 63 height 20
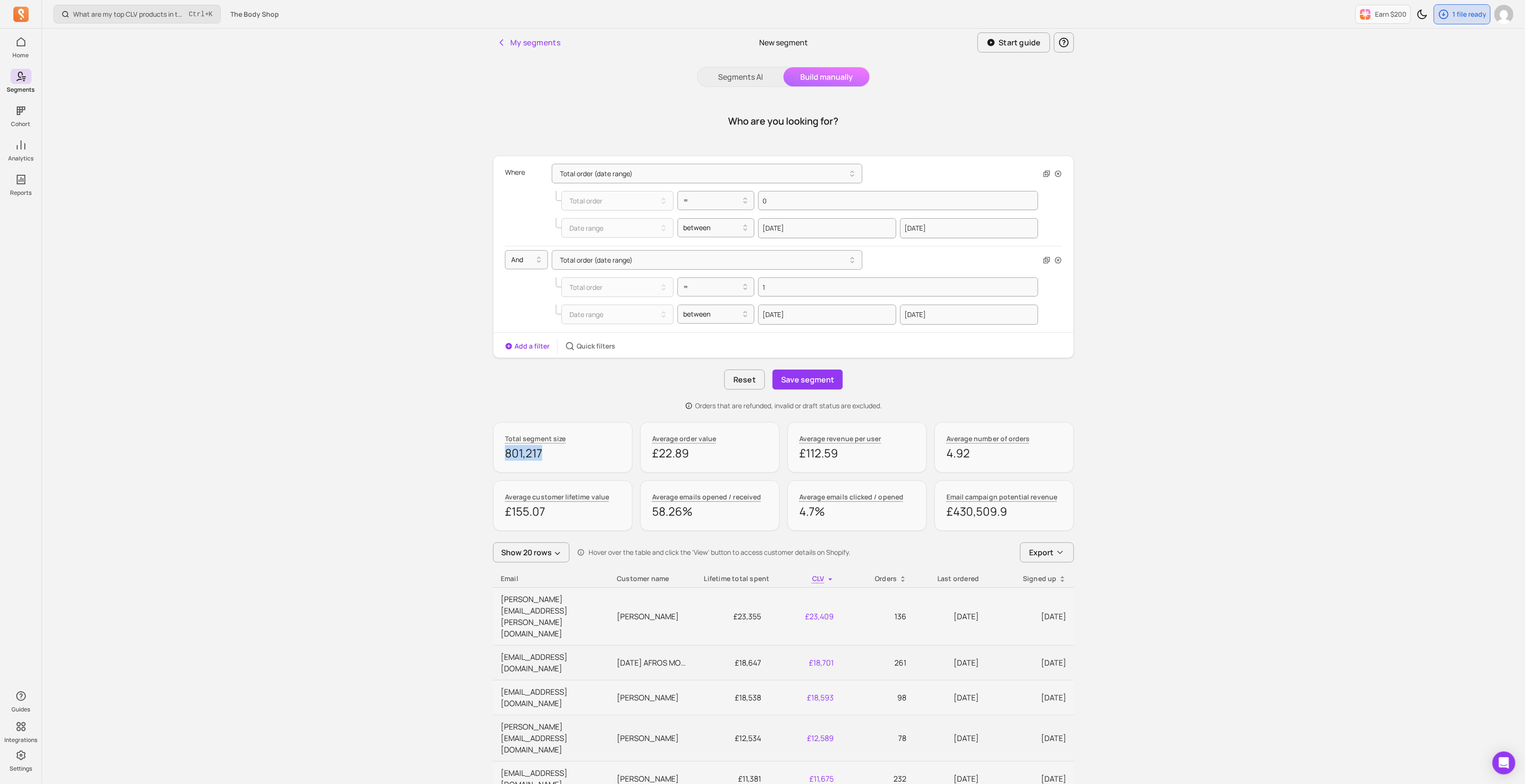
drag, startPoint x: 516, startPoint y: 448, endPoint x: 492, endPoint y: 448, distance: 24.0
click at [492, 448] on div "My segments New segment Start guide Segments AI Build manually Who are you look…" at bounding box center [783, 729] width 611 height 1403
click at [792, 381] on button "Save segment" at bounding box center [808, 380] width 70 height 20
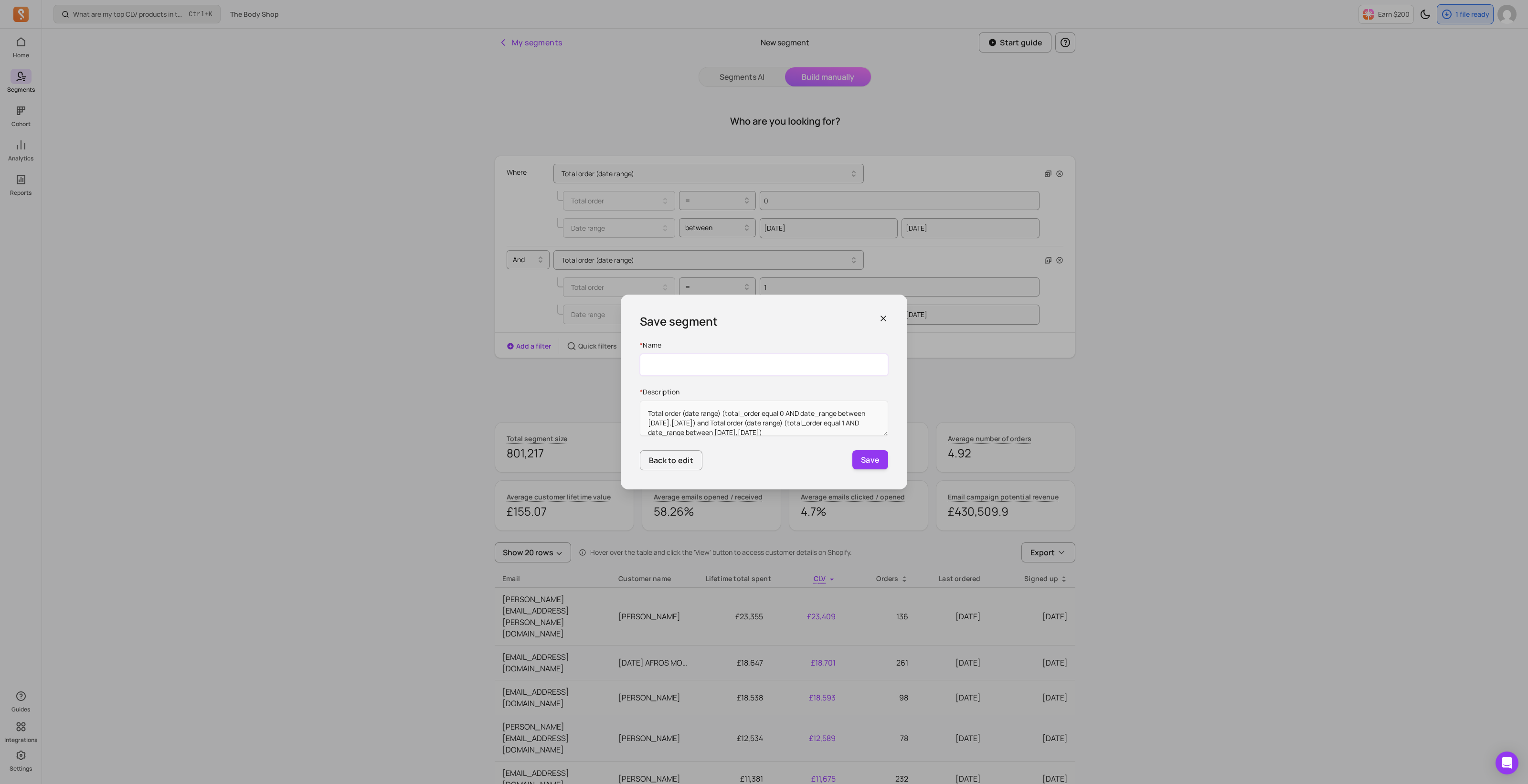
click at [708, 364] on input "Name" at bounding box center [764, 365] width 249 height 22
paste input "DLG_UK_TBS_RFM_ActiveSingle"
type input "DLG_UK_TBS_RFM_ActiveSingle"
click at [882, 461] on button "Save" at bounding box center [870, 460] width 36 height 19
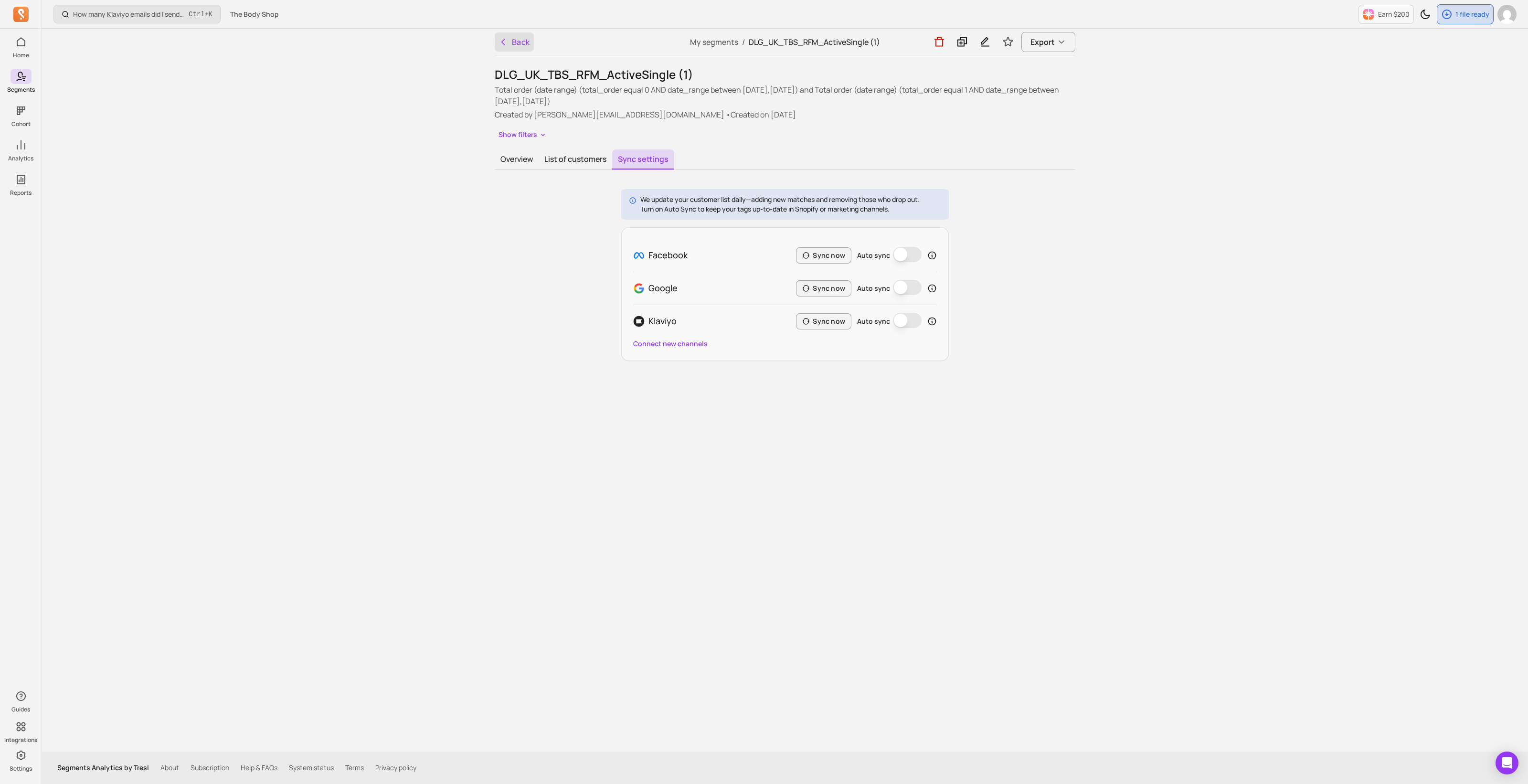
click at [528, 39] on button "Back" at bounding box center [514, 42] width 39 height 19
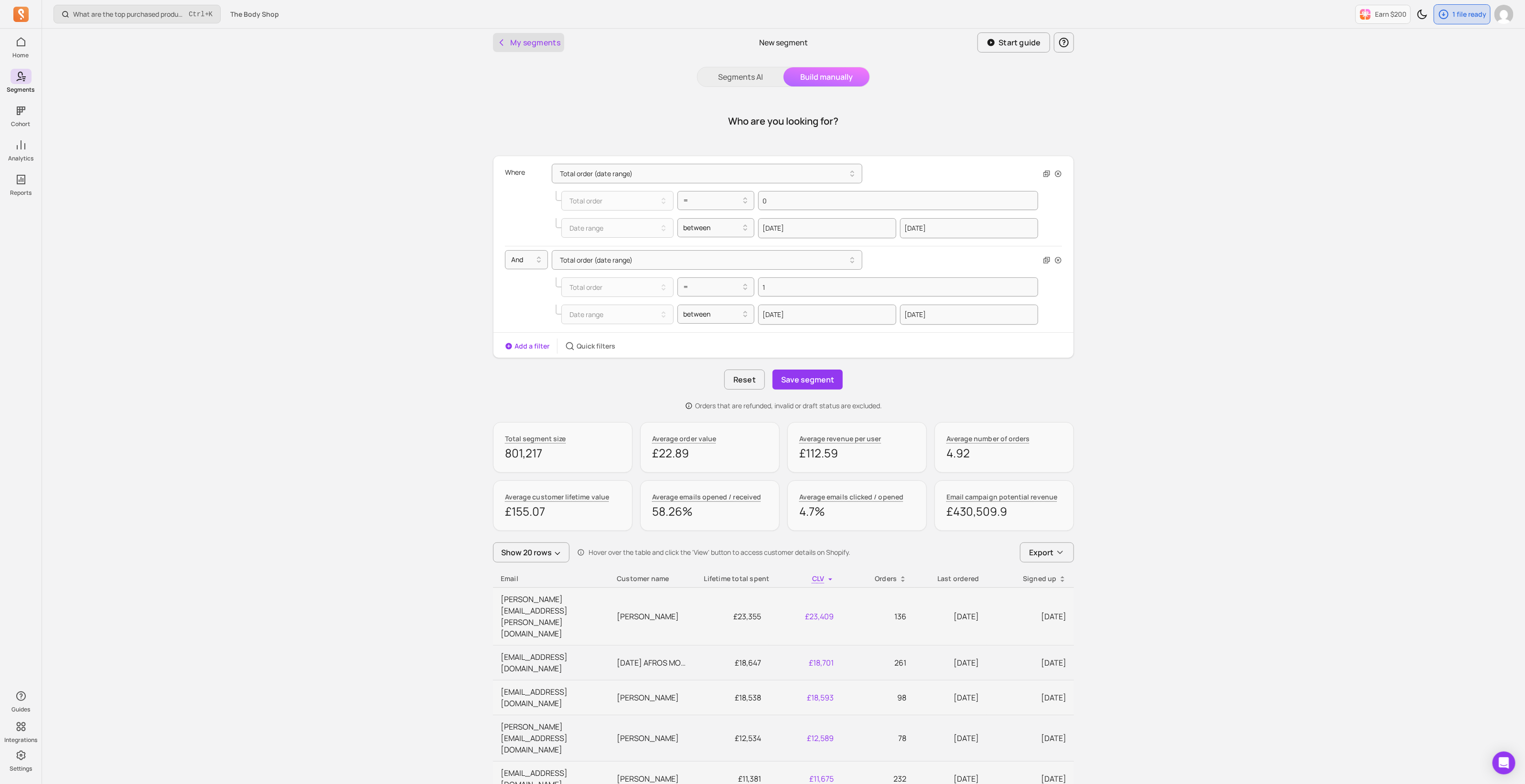
click at [536, 39] on button "My segments" at bounding box center [529, 43] width 71 height 19
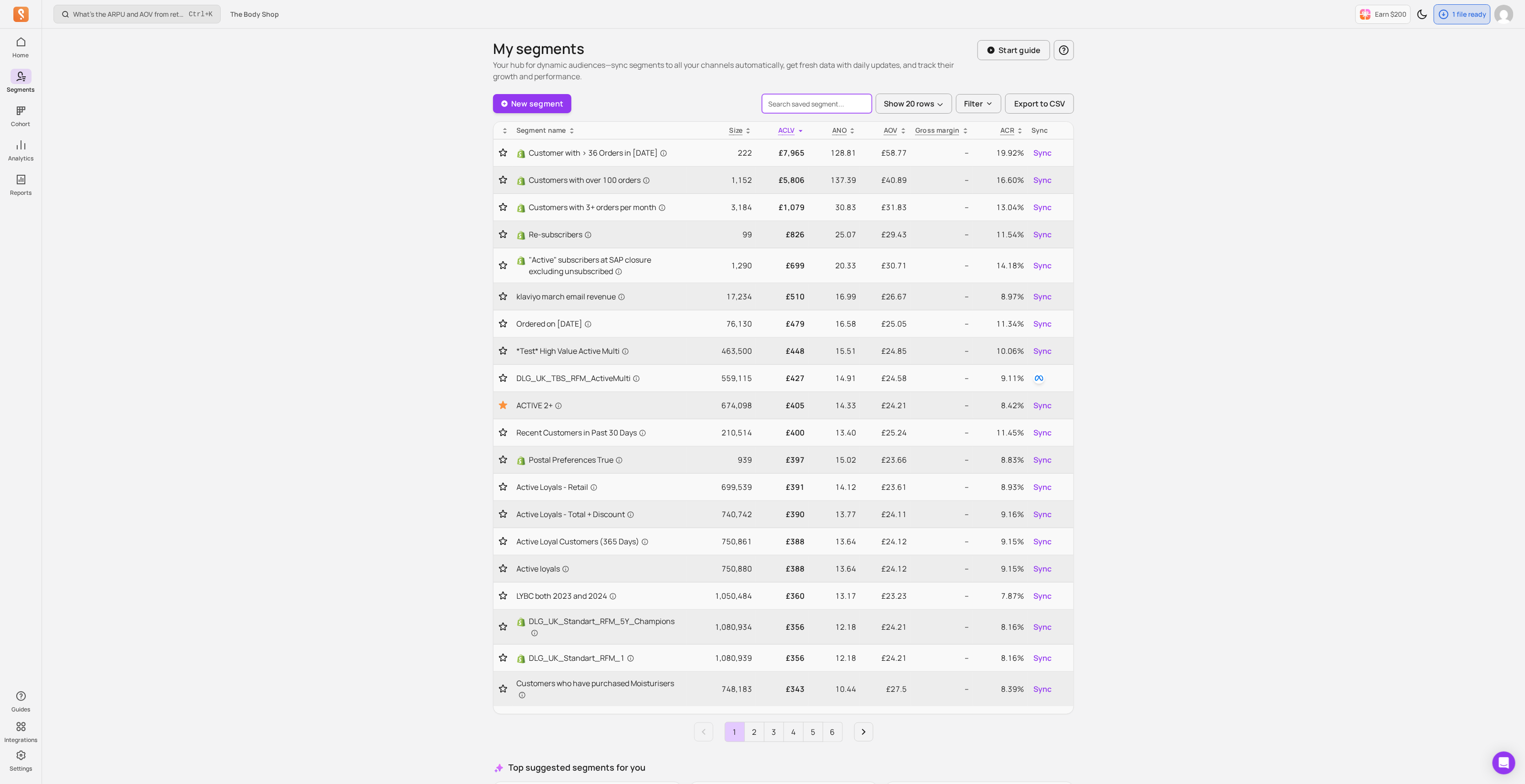
click at [787, 104] on input "search" at bounding box center [816, 104] width 110 height 19
type input "DLG_UK_TBS_RFM_"
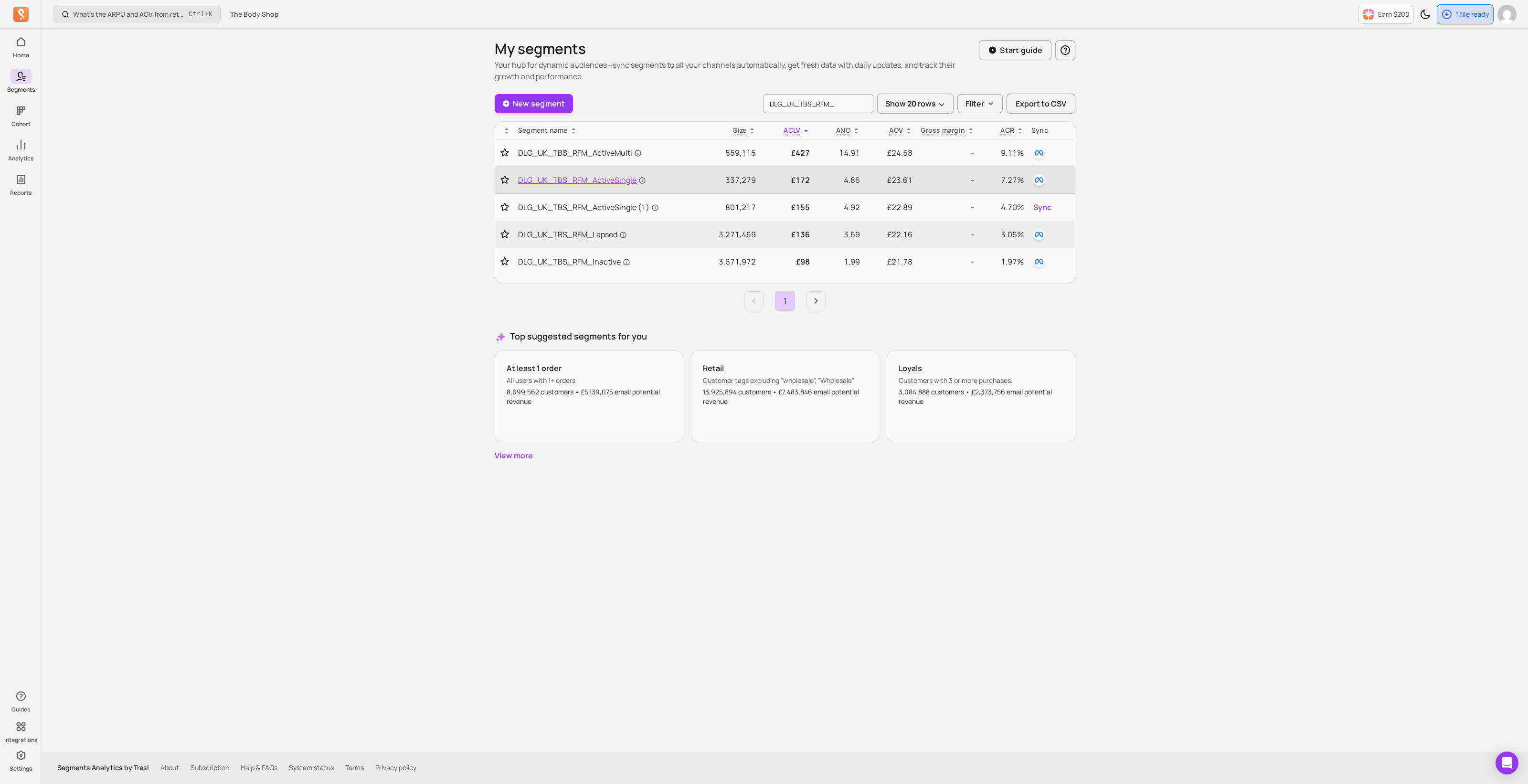
click at [622, 180] on span "DLG_UK_TBS_RFM_ActiveSingle" at bounding box center [582, 180] width 128 height 11
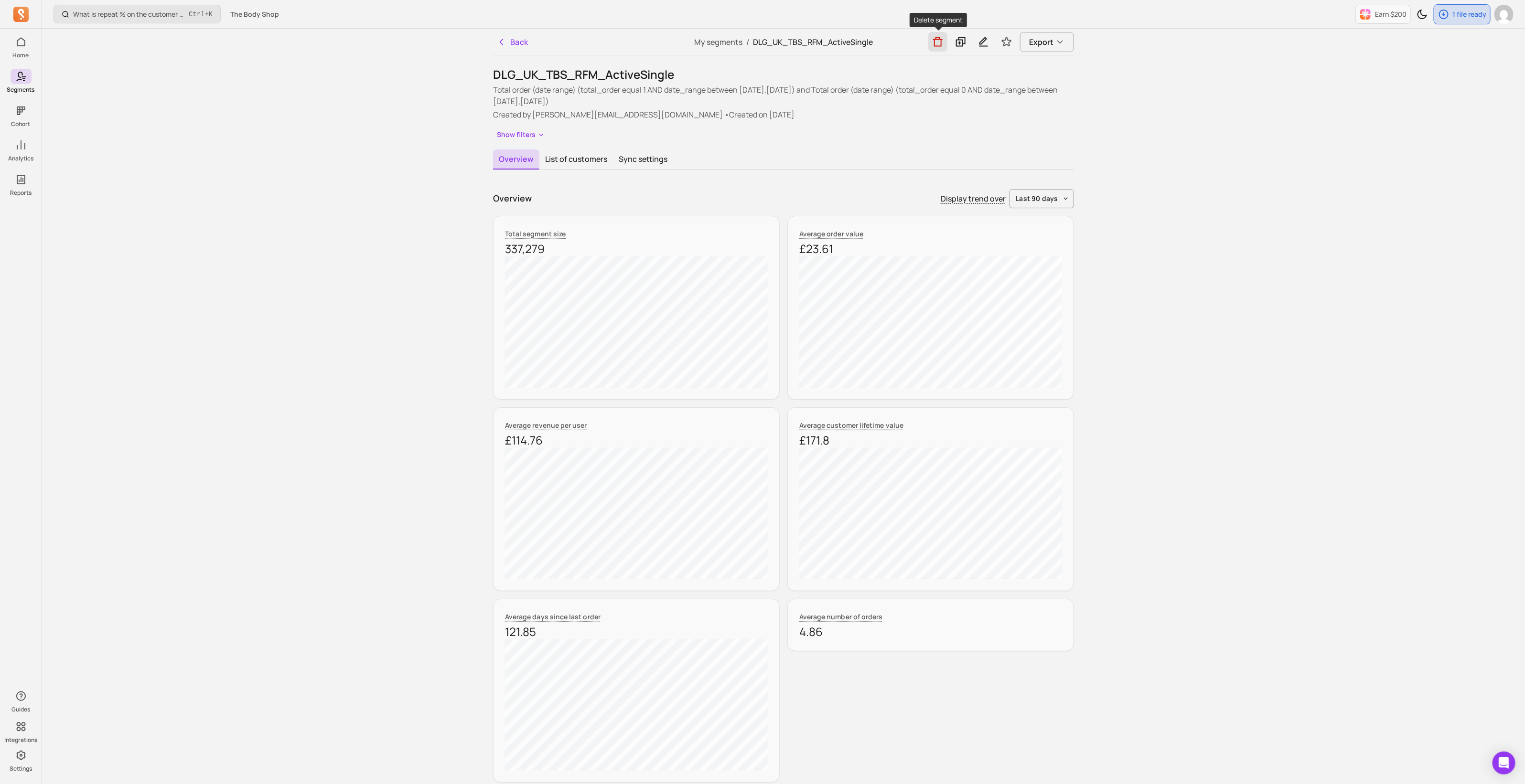
click at [941, 43] on icon "button" at bounding box center [938, 42] width 9 height 9
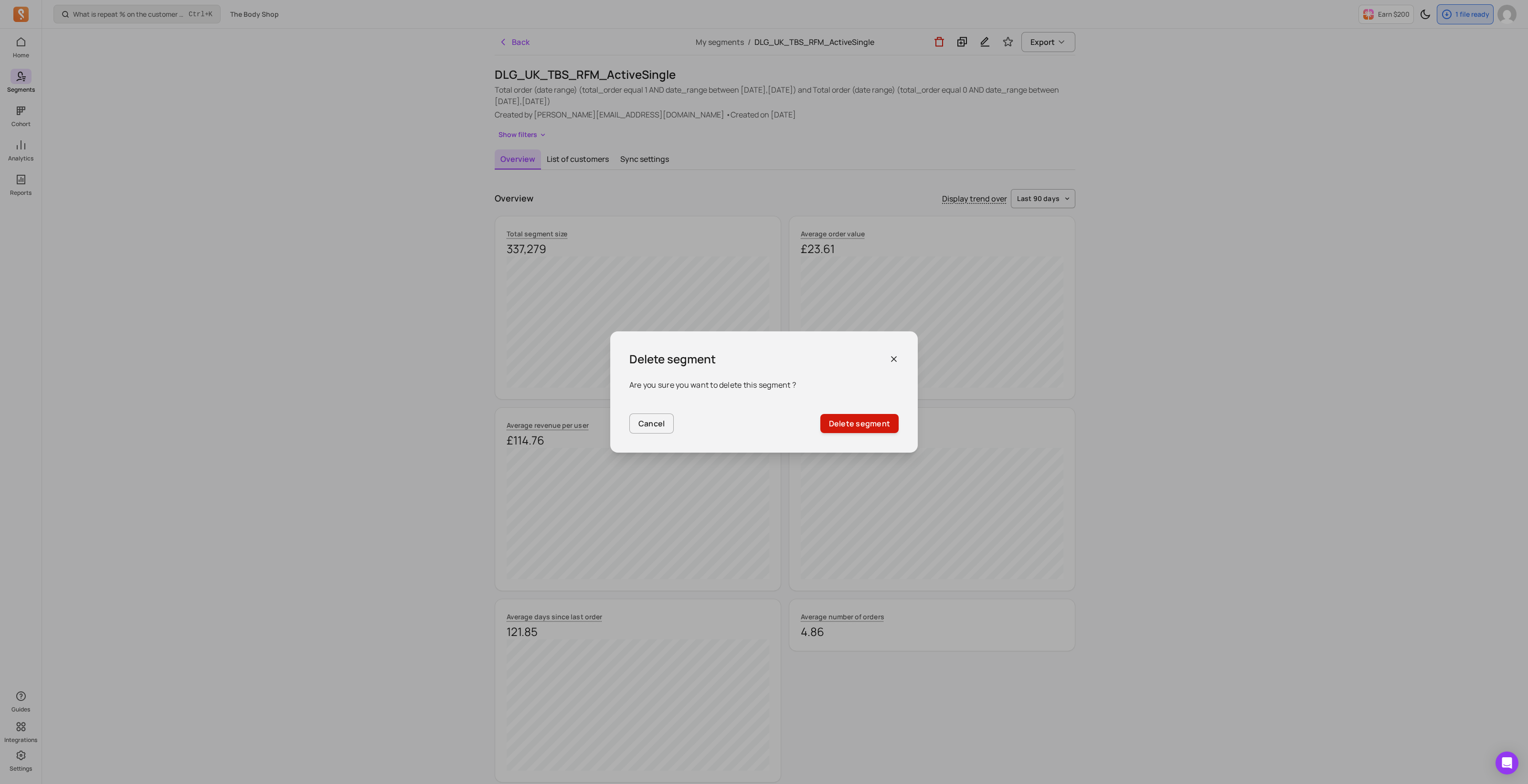
click at [875, 420] on button "Delete segment" at bounding box center [859, 423] width 78 height 19
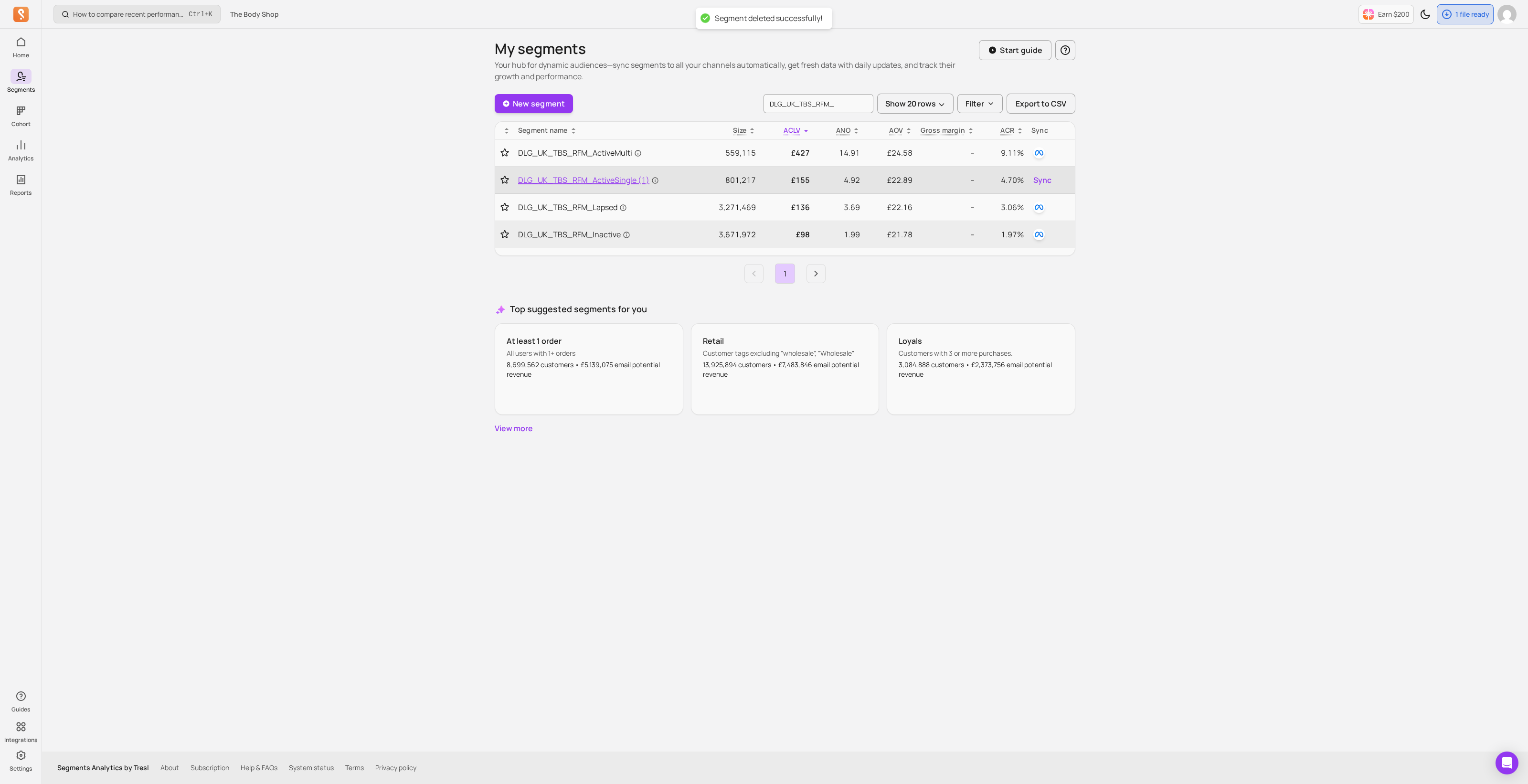
click at [606, 179] on span "DLG_UK_TBS_RFM_ActiveSingle (1)" at bounding box center [588, 180] width 141 height 11
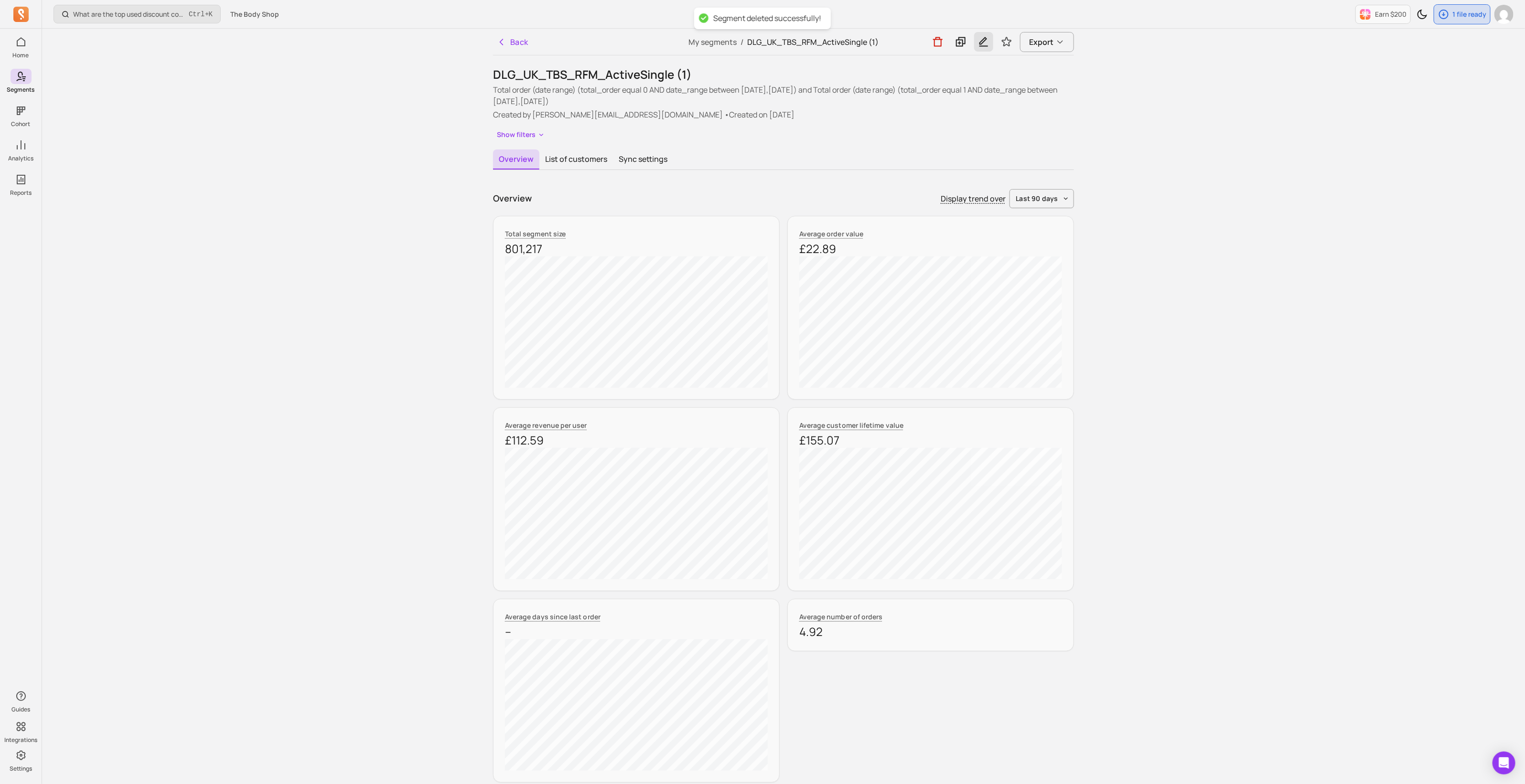
click at [984, 46] on icon "button" at bounding box center [983, 42] width 8 height 9
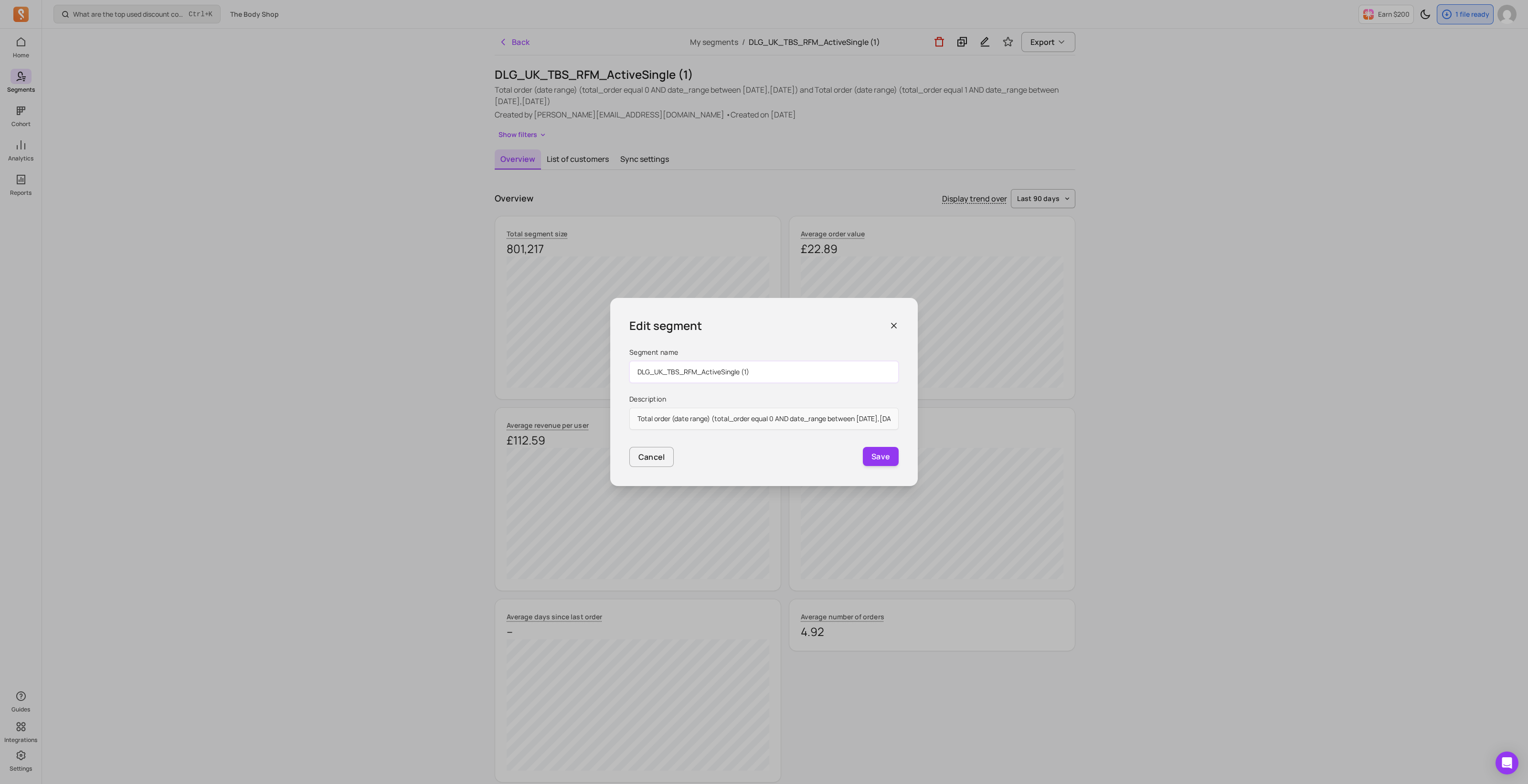
click at [778, 370] on input "DLG_UK_TBS_RFM_ActiveSingle (1)" at bounding box center [764, 372] width 269 height 22
type input "DLG_UK_TBS_RFM_ActiveSingle"
click at [885, 458] on button "Save" at bounding box center [881, 456] width 36 height 19
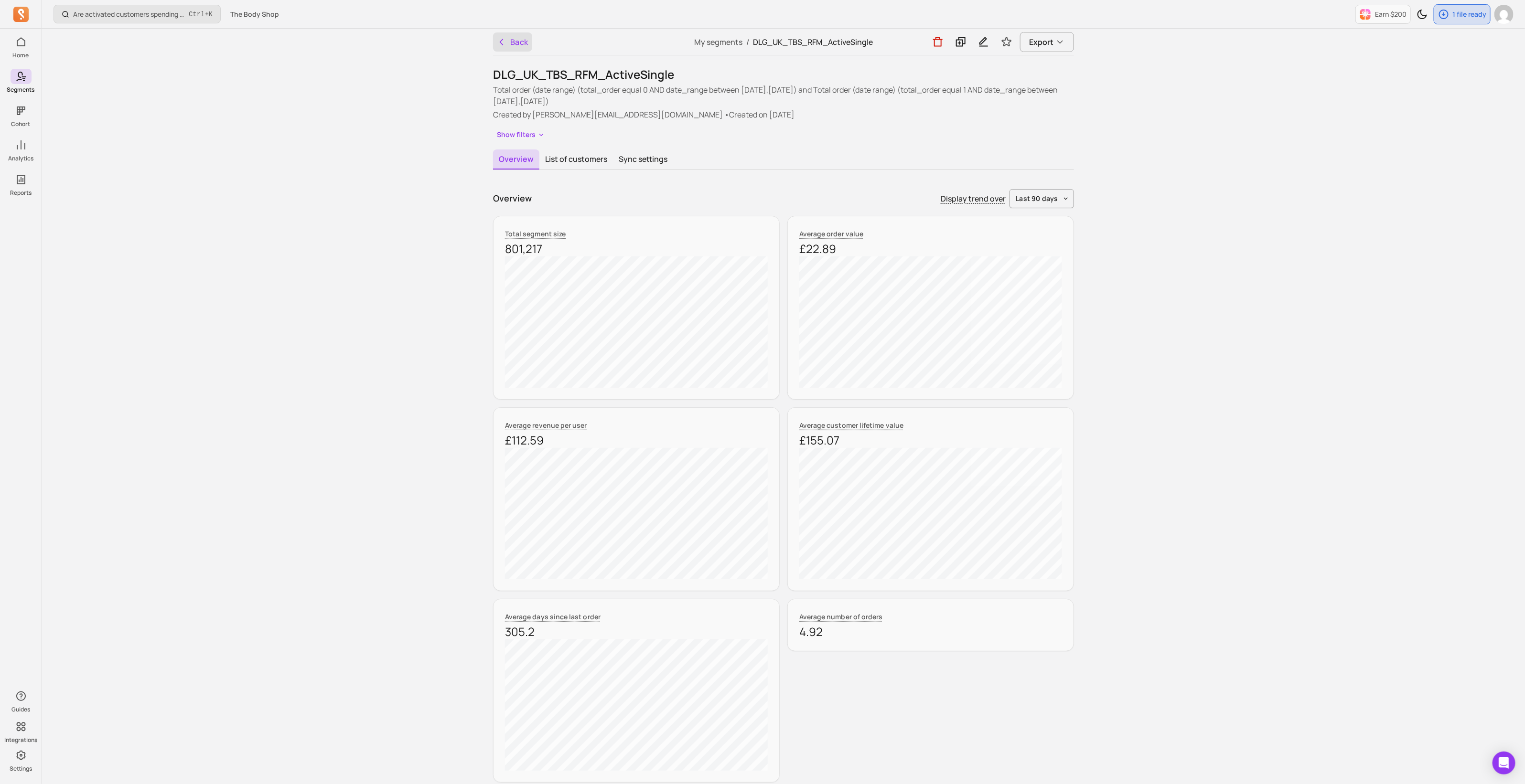
click at [514, 39] on button "Back" at bounding box center [513, 42] width 39 height 19
drag, startPoint x: 625, startPoint y: 151, endPoint x: 692, endPoint y: 175, distance: 71.2
click at [624, 151] on button "Sync settings" at bounding box center [643, 159] width 60 height 19
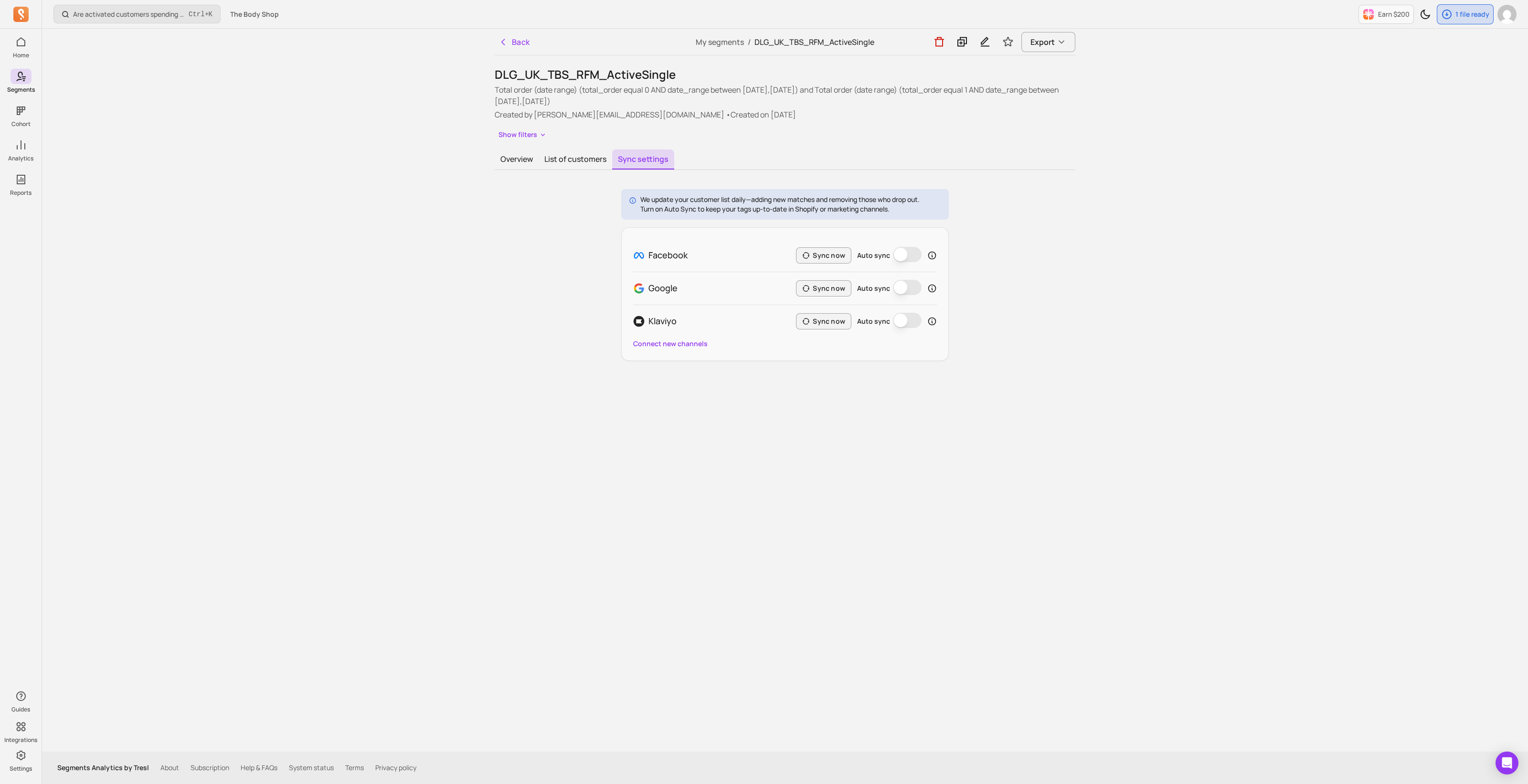
click at [908, 254] on button "Auto sync" at bounding box center [907, 254] width 28 height 15
click at [826, 256] on button "Sync now" at bounding box center [823, 255] width 55 height 16
click at [513, 42] on button "Back" at bounding box center [514, 42] width 39 height 19
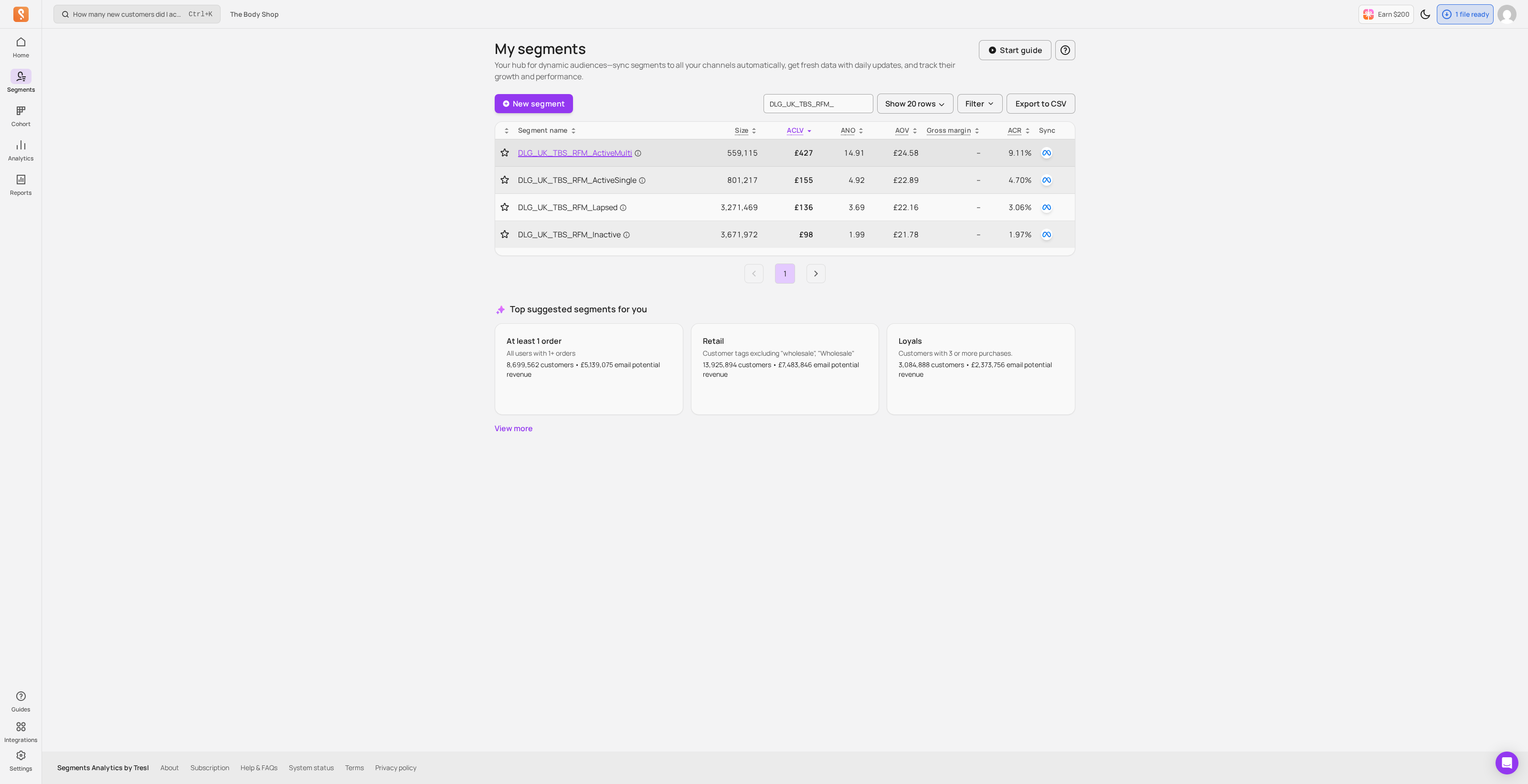
click at [595, 154] on span "DLG_UK_TBS_RFM_ActiveMulti" at bounding box center [580, 152] width 123 height 11
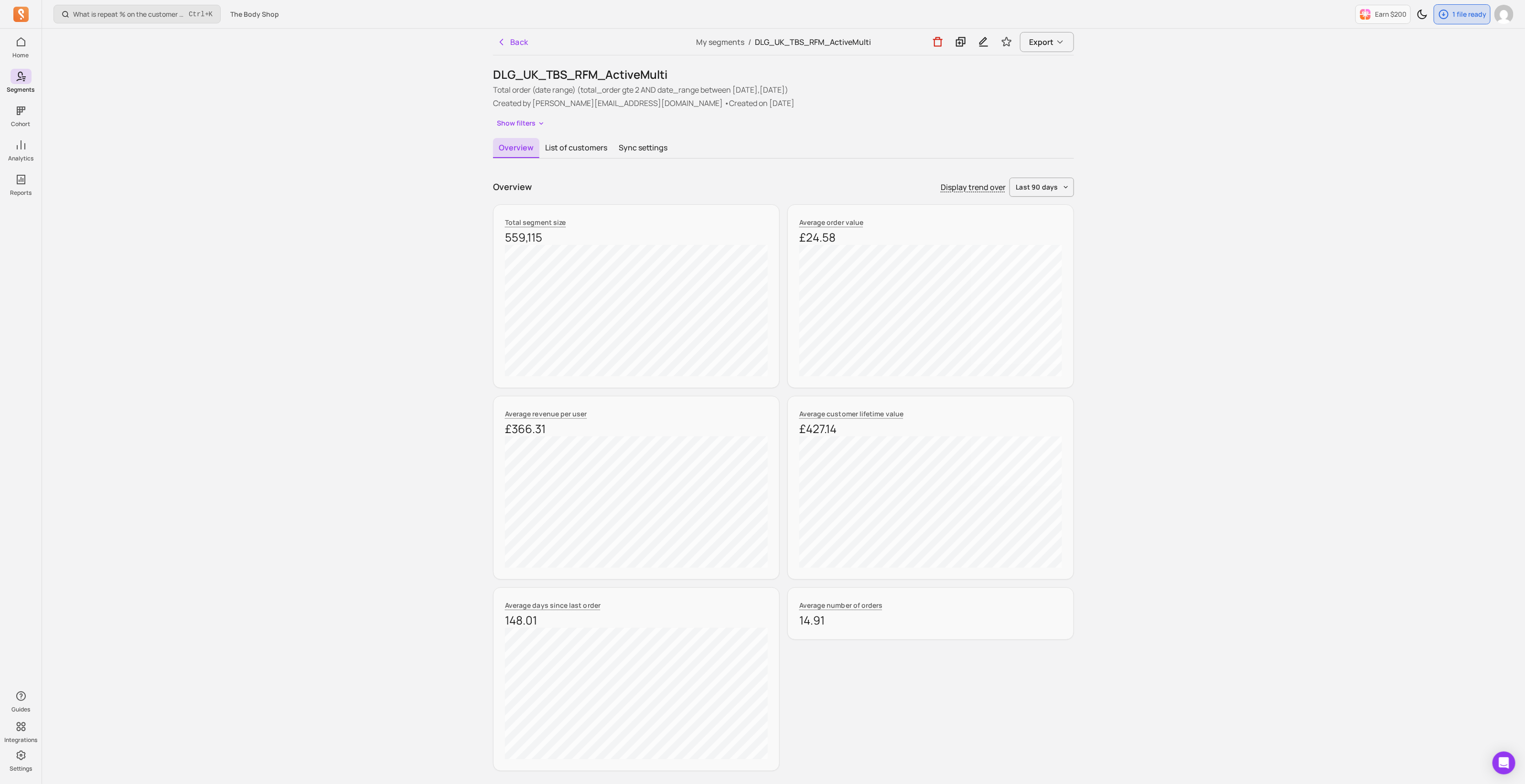
drag, startPoint x: 938, startPoint y: 41, endPoint x: 965, endPoint y: 47, distance: 27.7
click at [965, 58] on div "Back My segments / DLG_UK_TBS_RFM_ActiveMulti Export DLG_UK_TBS_RFM_ActiveMulti…" at bounding box center [783, 638] width 611 height 1219
click at [963, 39] on icon at bounding box center [960, 42] width 11 height 12
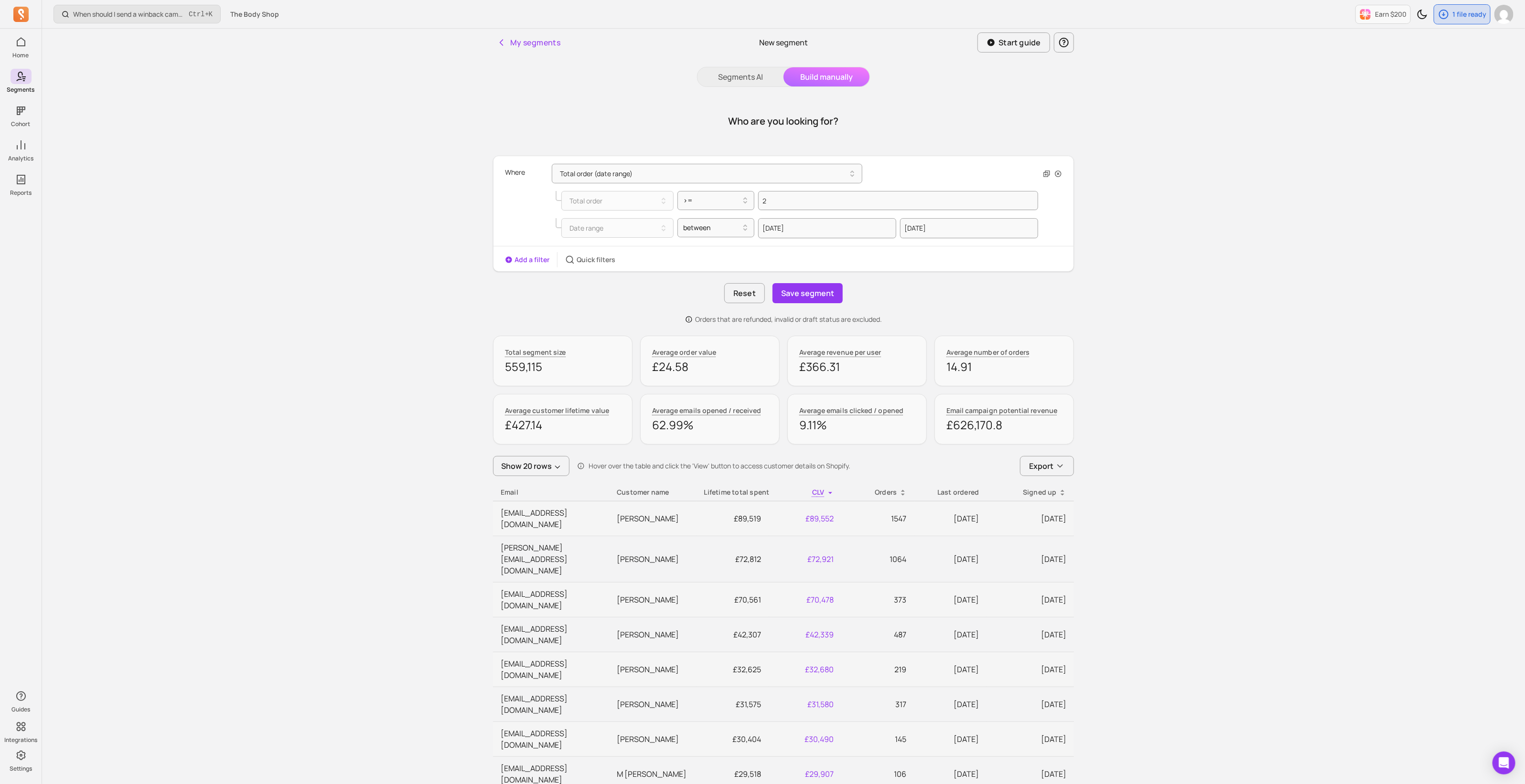
click at [532, 259] on button "Add a filter" at bounding box center [527, 260] width 45 height 9
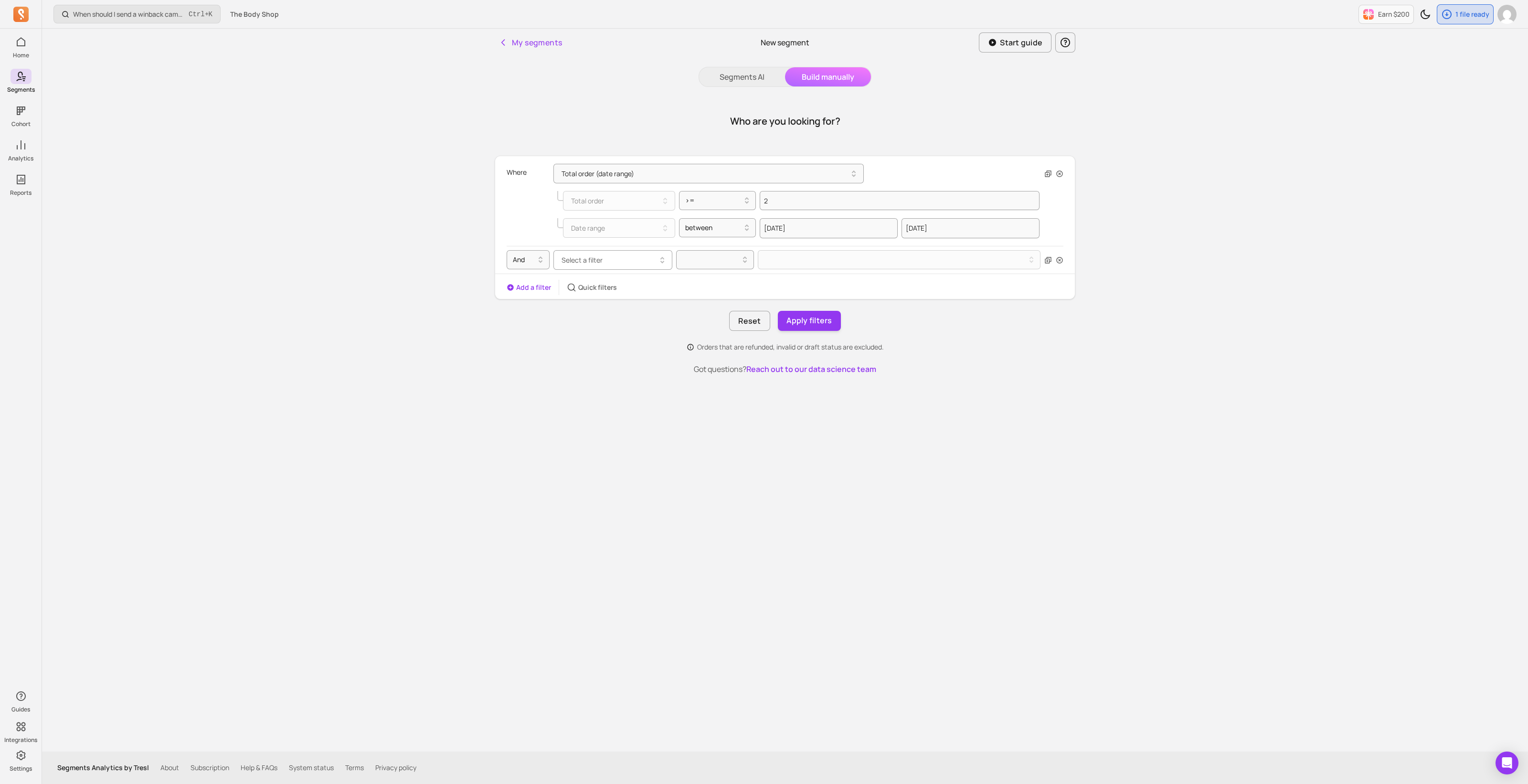
click at [596, 262] on span "Select a filter" at bounding box center [582, 260] width 41 height 9
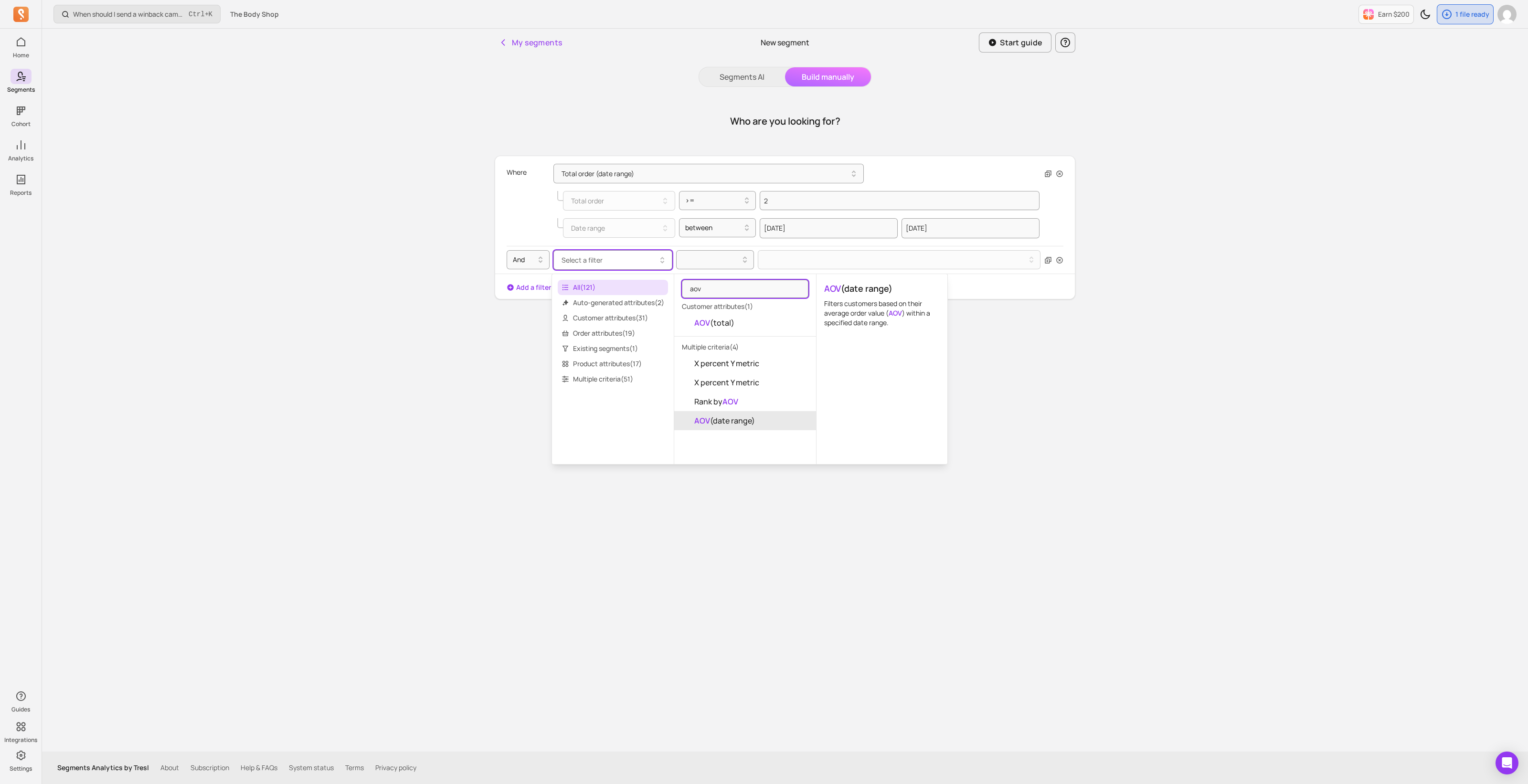
type input "aov"
click at [731, 424] on span "AOV (date range)" at bounding box center [724, 420] width 61 height 11
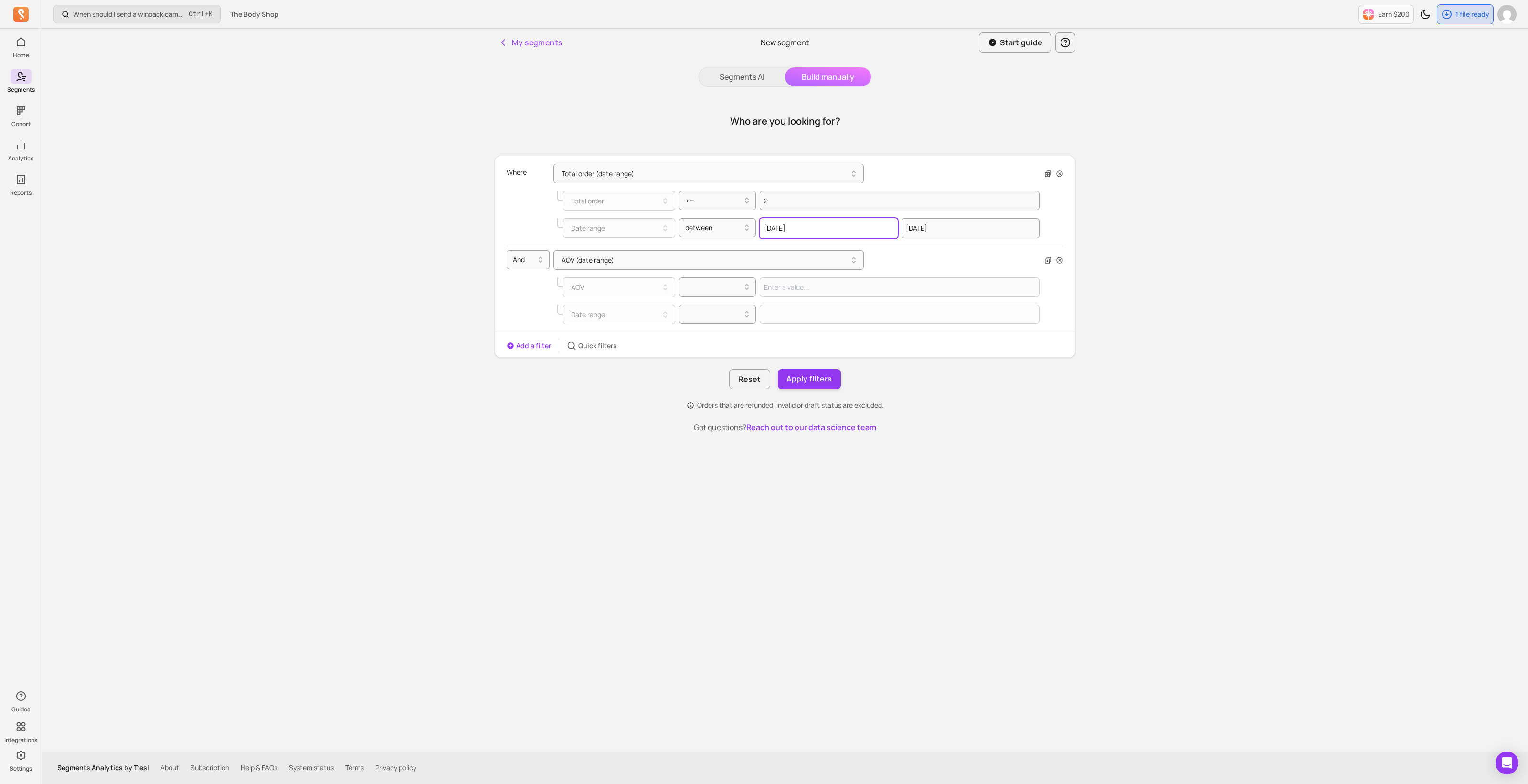
select select "2024"
select select "September"
drag, startPoint x: 802, startPoint y: 231, endPoint x: 752, endPoint y: 224, distance: 50.5
click at [752, 224] on div "Date range between [DATE] 2000 2001 2002 2003 2004 2005 2006 2007 2008 2009 201…" at bounding box center [798, 228] width 482 height 20
click at [718, 314] on div at bounding box center [714, 314] width 58 height 11
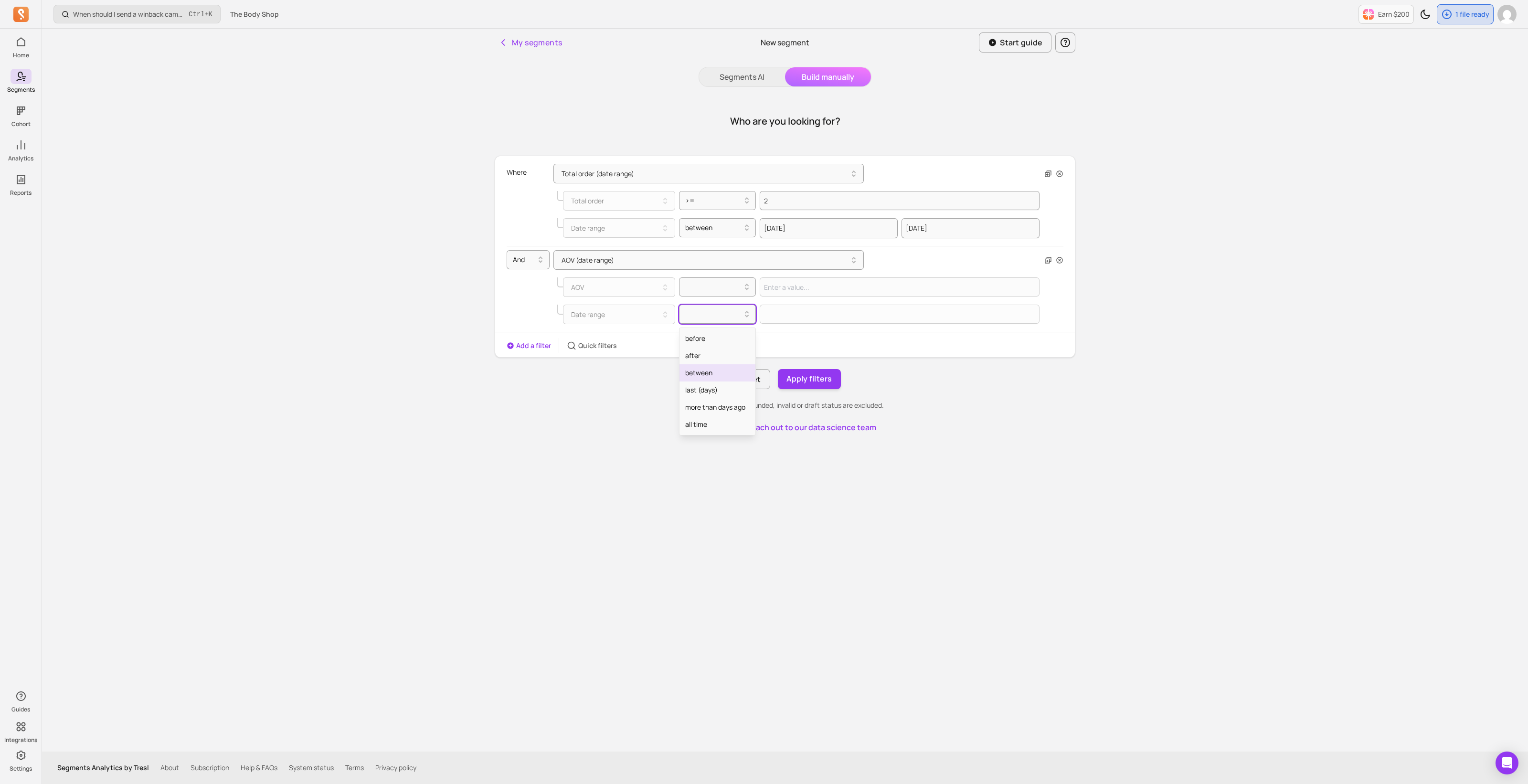
click at [718, 372] on div "between" at bounding box center [718, 372] width 77 height 17
click at [784, 311] on input "text" at bounding box center [829, 315] width 138 height 20
select select "2025"
select select "October"
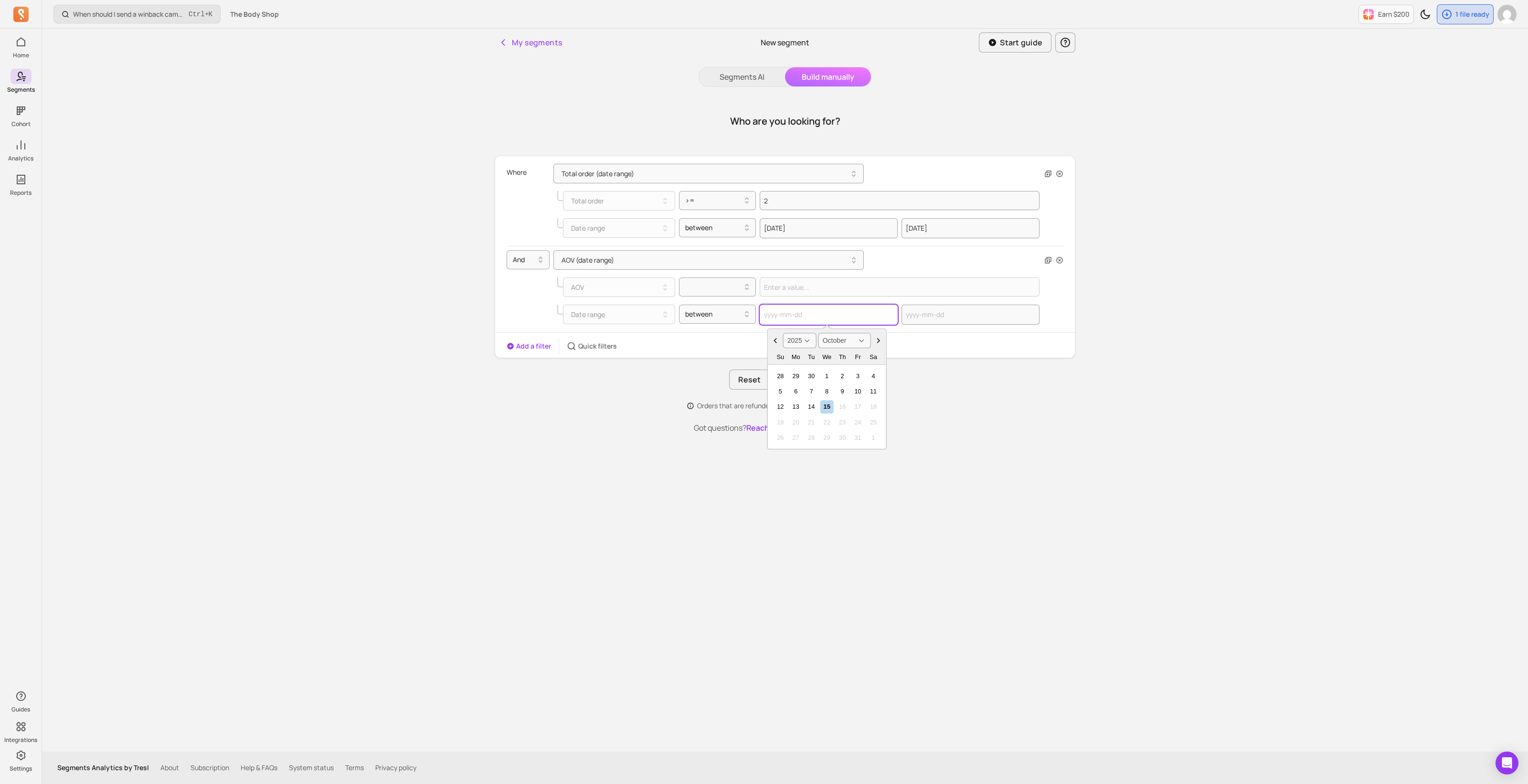
paste input "[DATE]"
type input "[DATE]"
select select "2024"
select select "September"
type input "[DATE]"
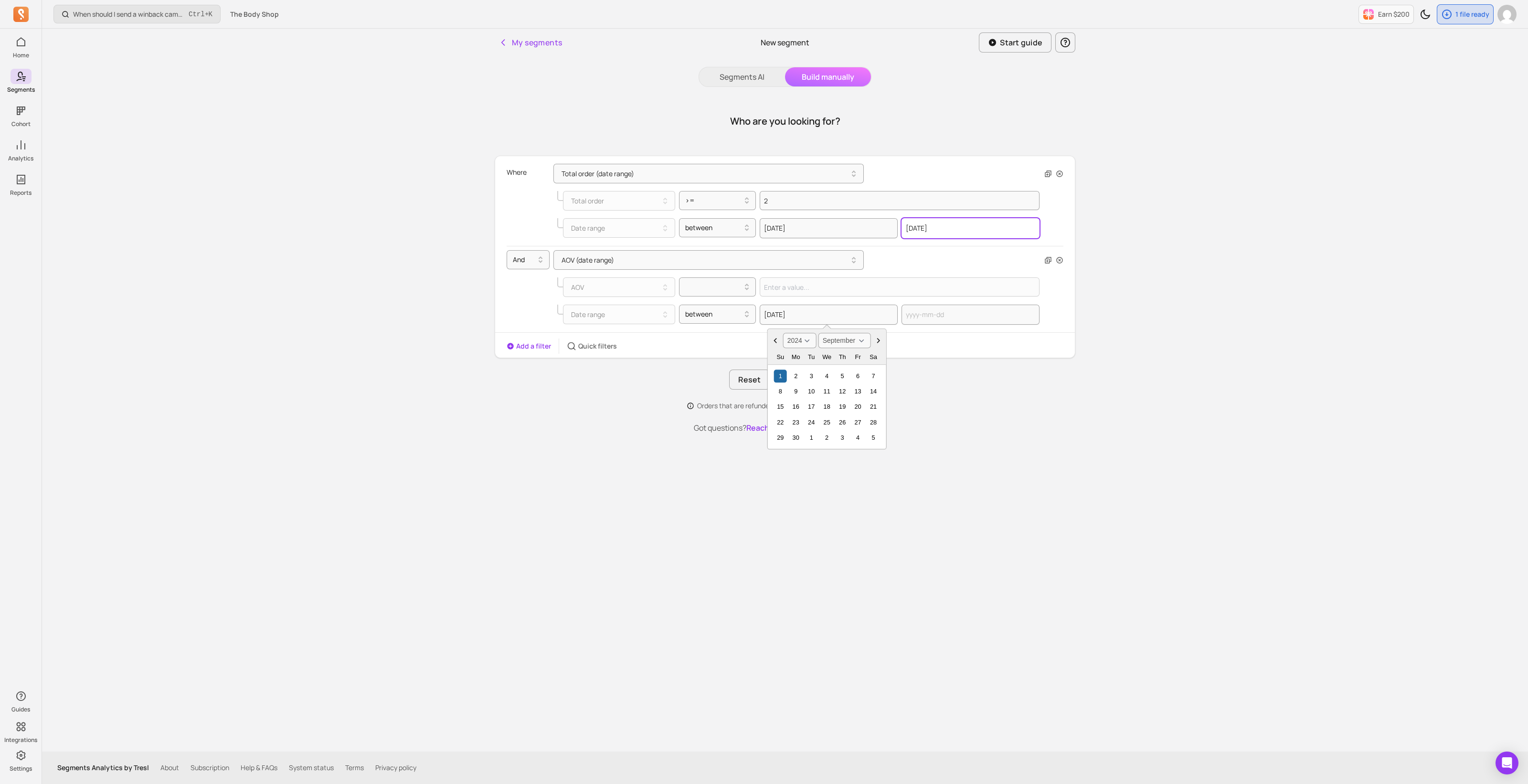
select select "2025"
select select "August"
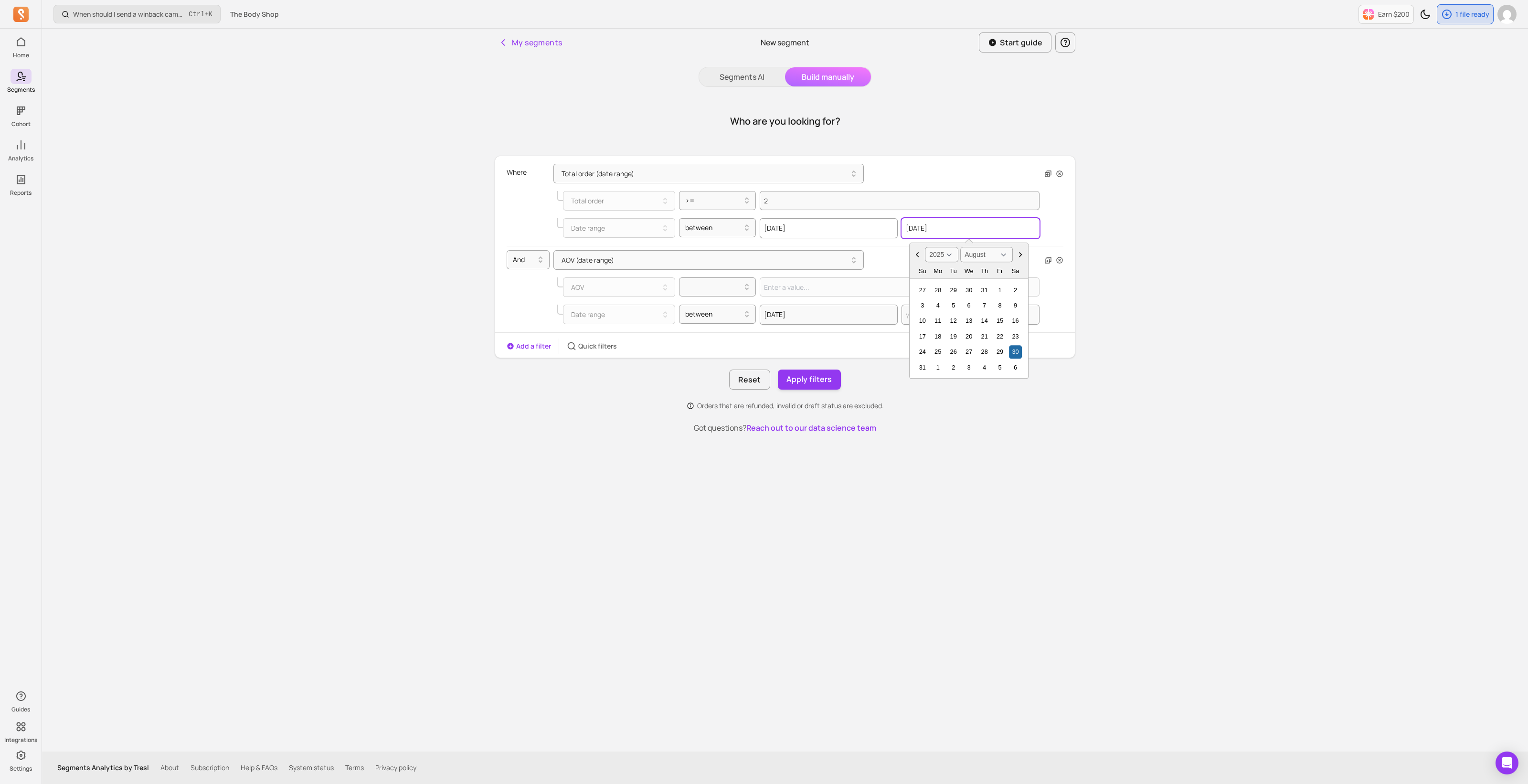
drag, startPoint x: 942, startPoint y: 225, endPoint x: 884, endPoint y: 221, distance: 58.1
click at [884, 221] on div "[DATE] [DATE] 2000 2001 2002 2003 2004 2005 2006 2007 2008 2009 2010 2011 2012 …" at bounding box center [900, 228] width 280 height 20
click at [902, 314] on input "text" at bounding box center [970, 315] width 138 height 20
select select "2025"
select select "October"
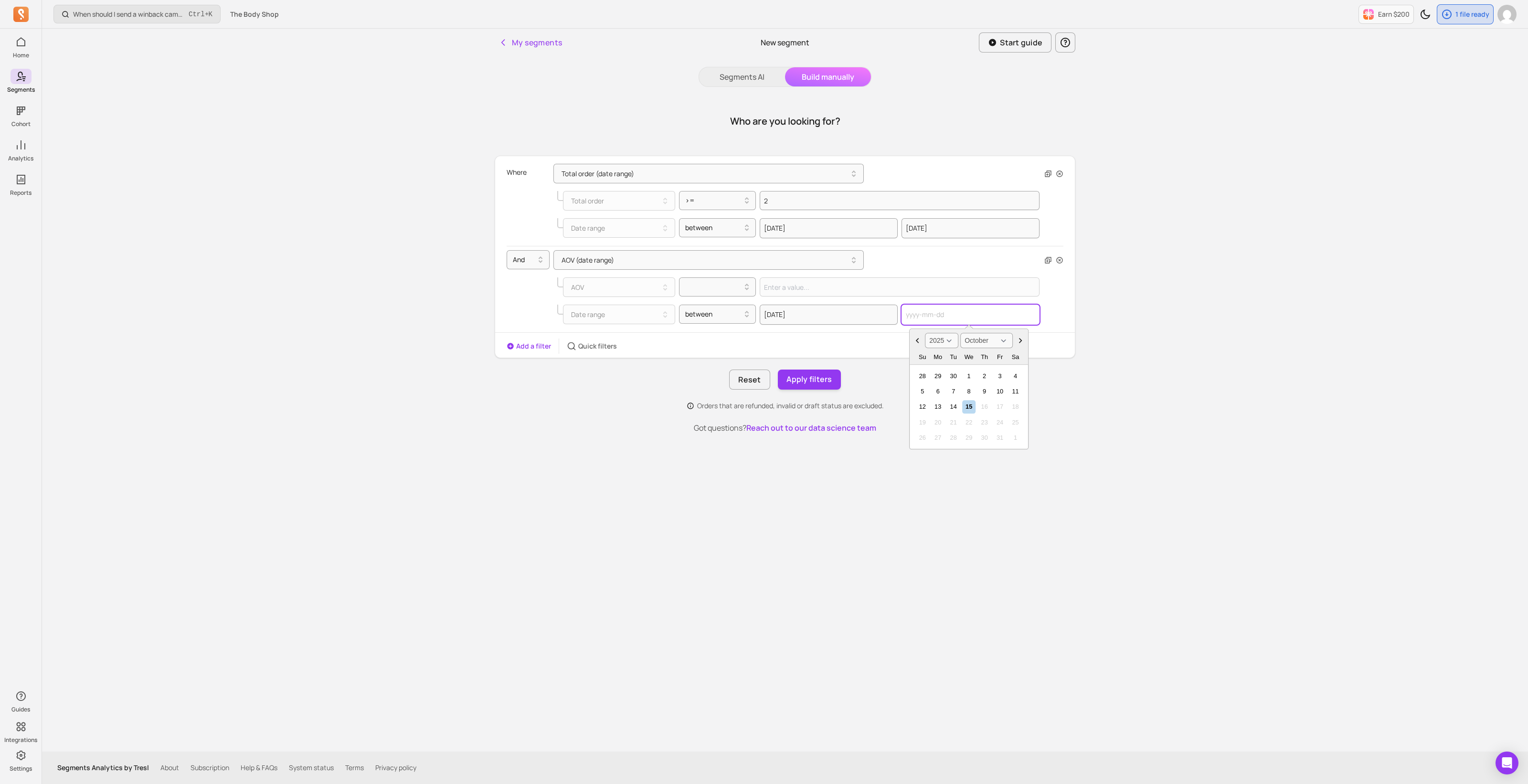
paste input "[DATE]"
type input "[DATE]"
select select "August"
type input "[DATE]"
click at [727, 290] on div at bounding box center [714, 286] width 58 height 11
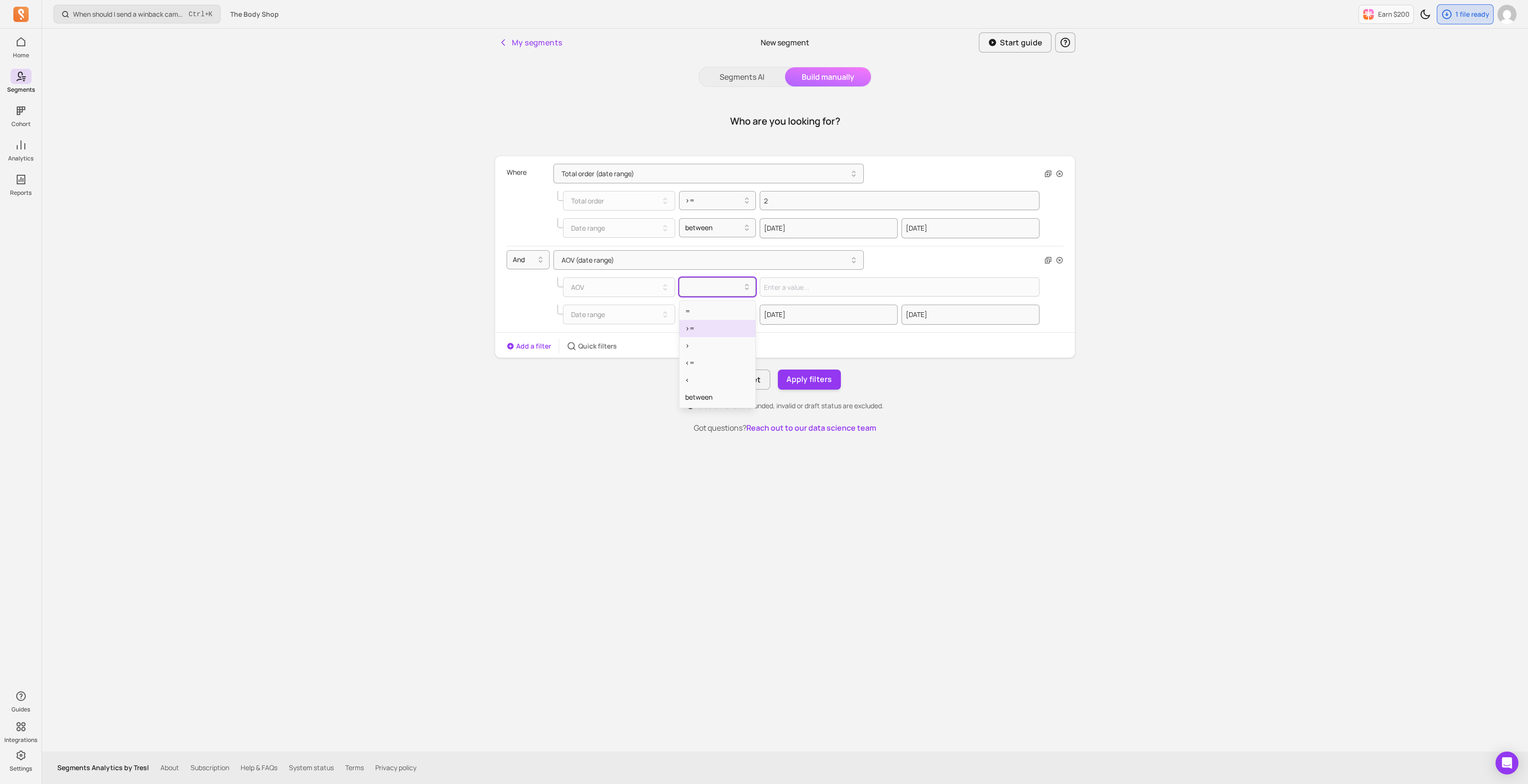
click at [724, 329] on div ">=" at bounding box center [718, 328] width 77 height 17
click at [782, 291] on input "Value for filter clause" at bounding box center [900, 287] width 280 height 19
paste input "23.8896983071601"
drag, startPoint x: 773, startPoint y: 285, endPoint x: 871, endPoint y: 292, distance: 98.2
click at [871, 292] on input "23.8896983071601" at bounding box center [900, 287] width 280 height 19
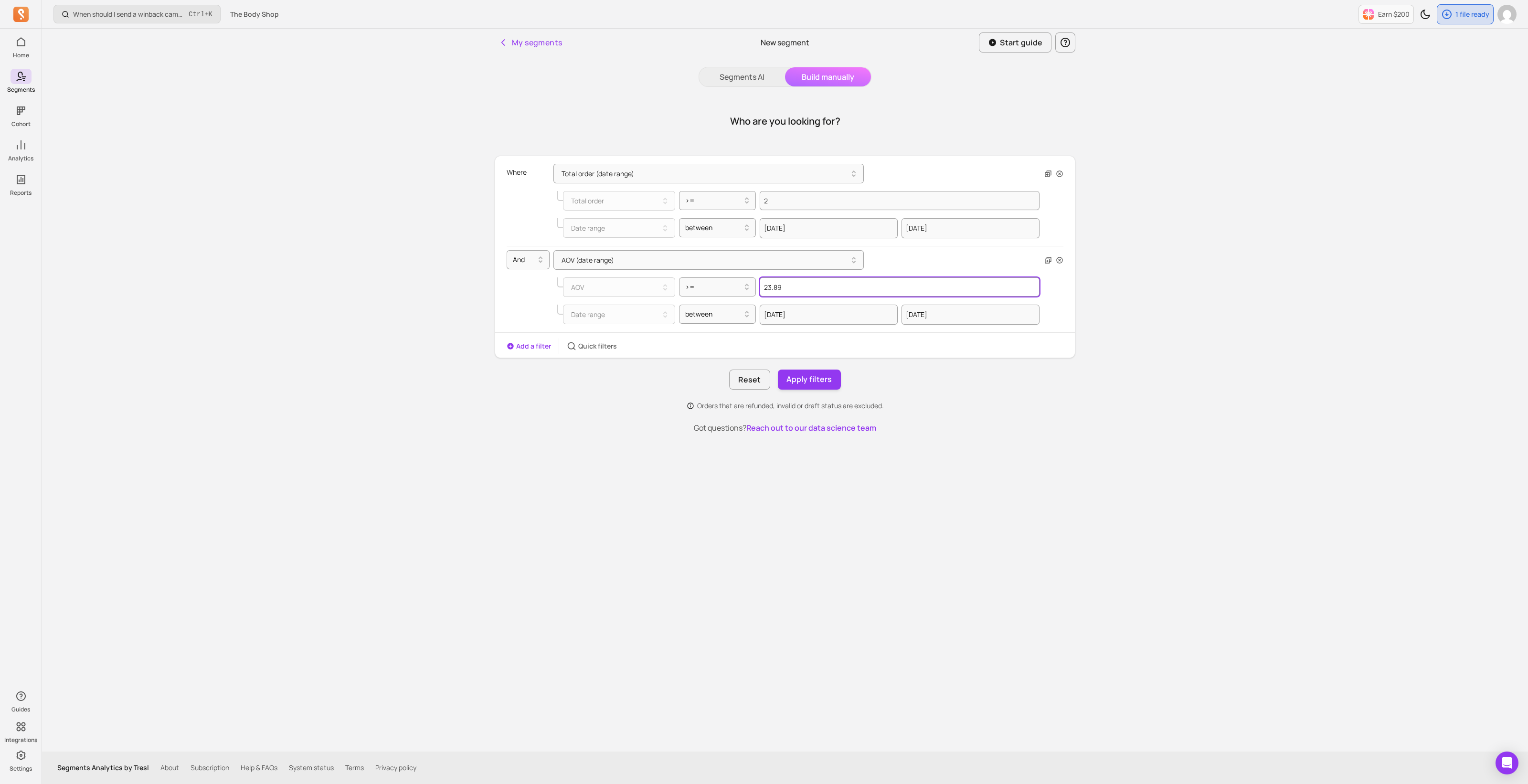
drag, startPoint x: 817, startPoint y: 285, endPoint x: 758, endPoint y: 284, distance: 59.0
click at [760, 284] on input "23.89" at bounding box center [900, 287] width 280 height 19
type input "23.89"
click at [811, 374] on button "Apply filters" at bounding box center [809, 380] width 63 height 20
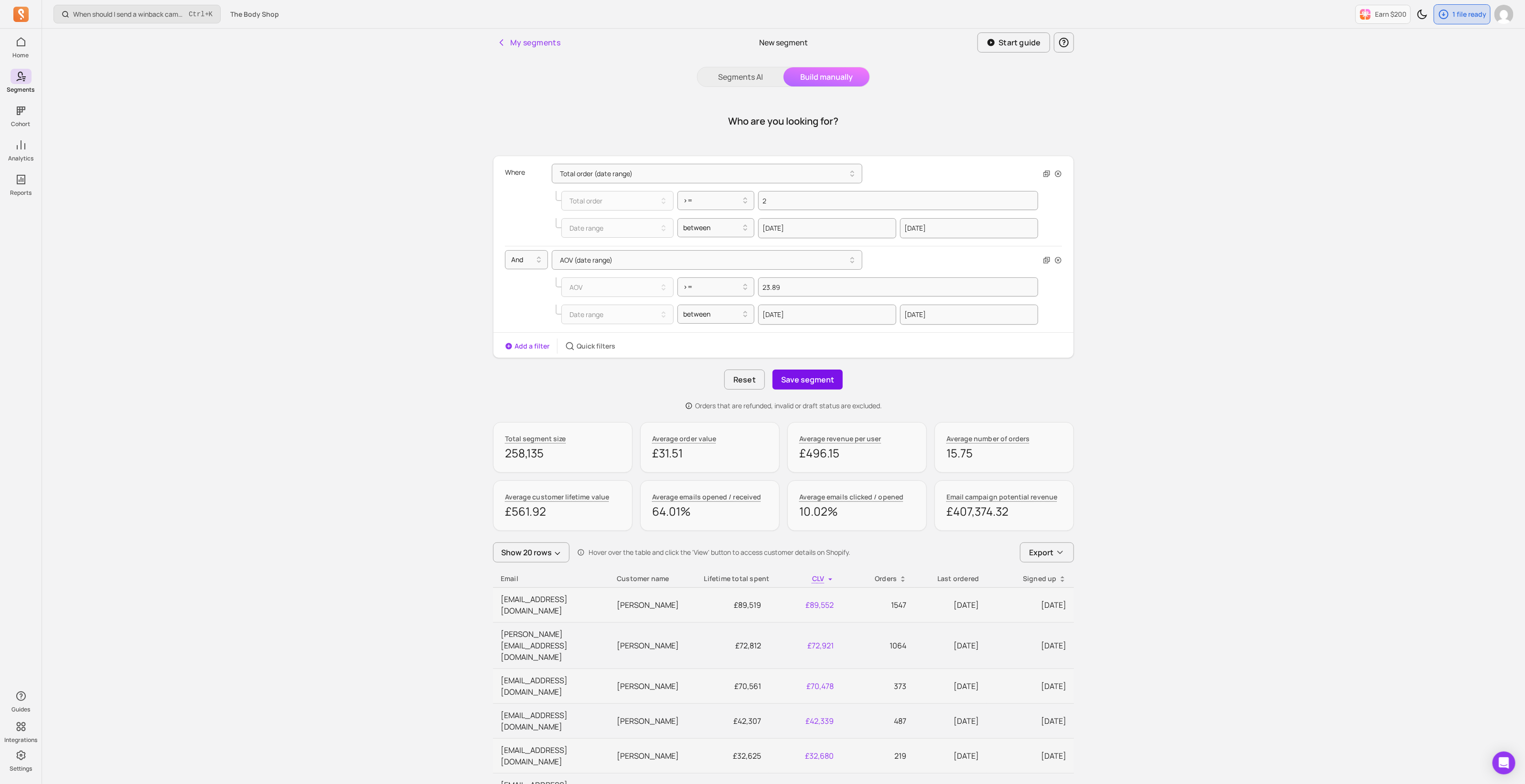
click at [799, 381] on button "Save segment" at bounding box center [808, 380] width 70 height 20
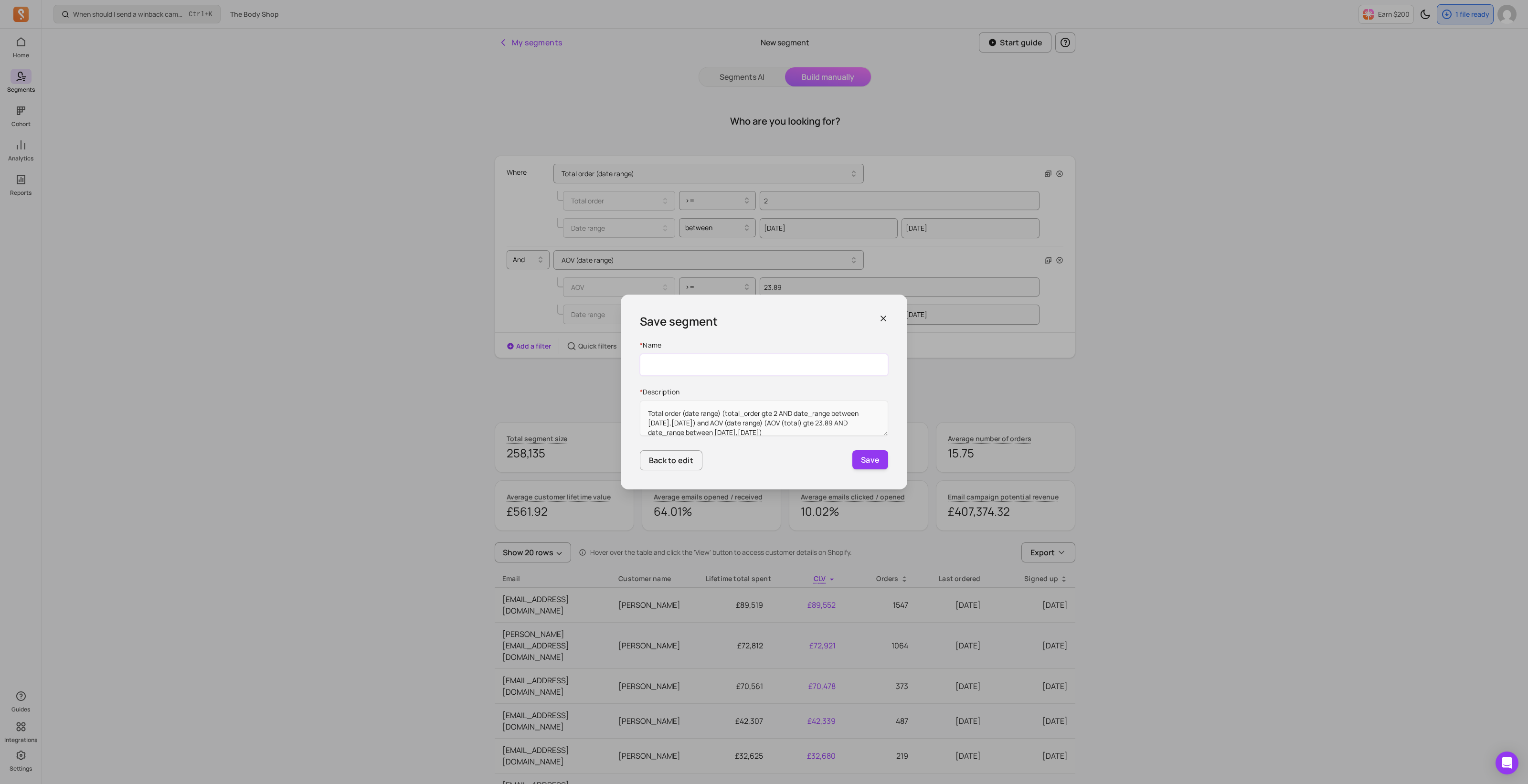
click at [778, 366] on input "Name" at bounding box center [764, 365] width 249 height 22
click at [711, 358] on input "Name" at bounding box center [764, 365] width 249 height 22
paste input "DLG_UK_TBS_RFM_ActiveMulti_High_Value"
type input "DLG_UK_TBS_RFM_ActiveMulti_High_Value"
click at [878, 458] on button "Save" at bounding box center [870, 460] width 36 height 19
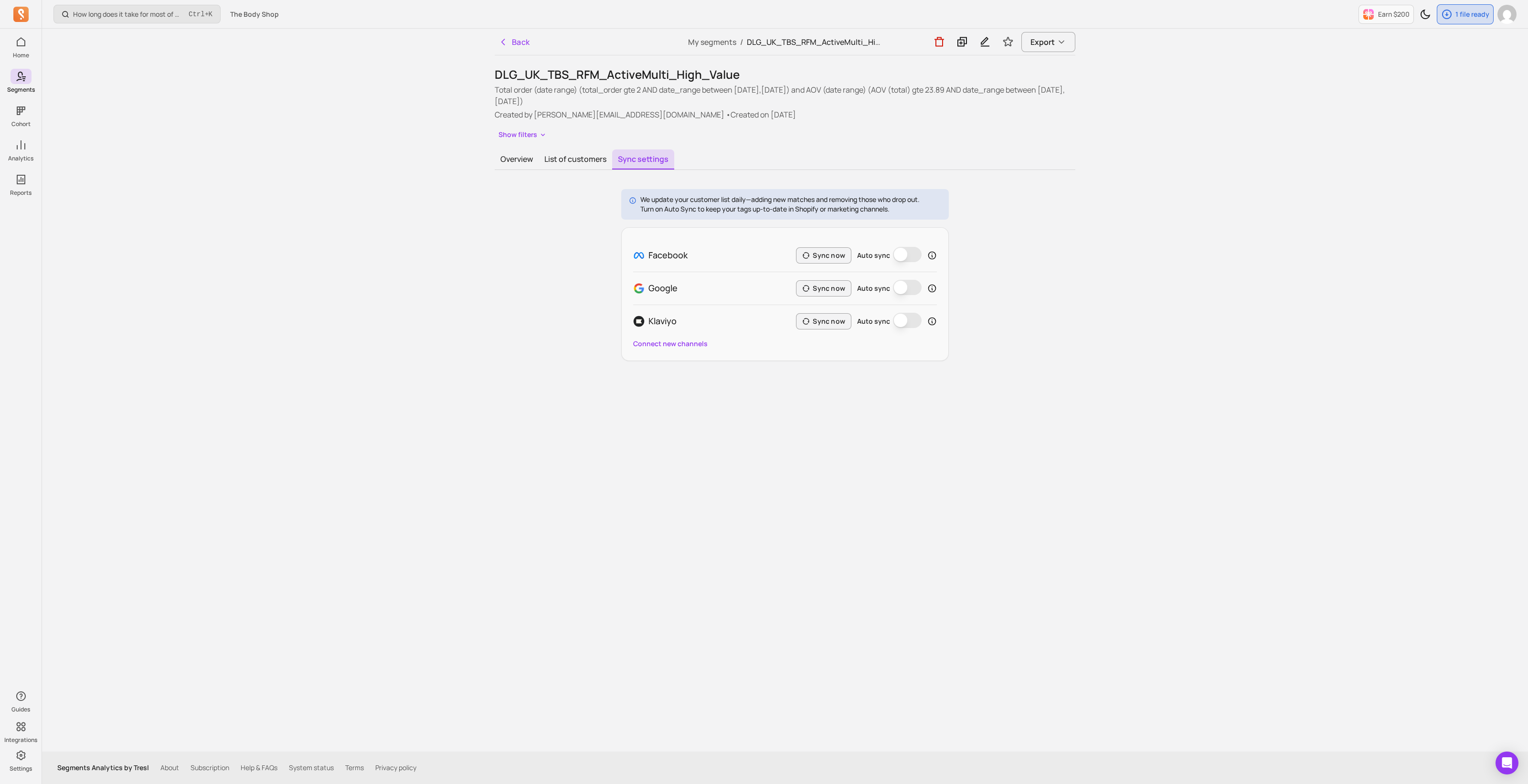
click at [913, 259] on button "Auto sync" at bounding box center [907, 254] width 28 height 15
click at [826, 259] on button "Sync now" at bounding box center [823, 255] width 55 height 16
click at [518, 160] on button "Overview" at bounding box center [517, 160] width 44 height 20
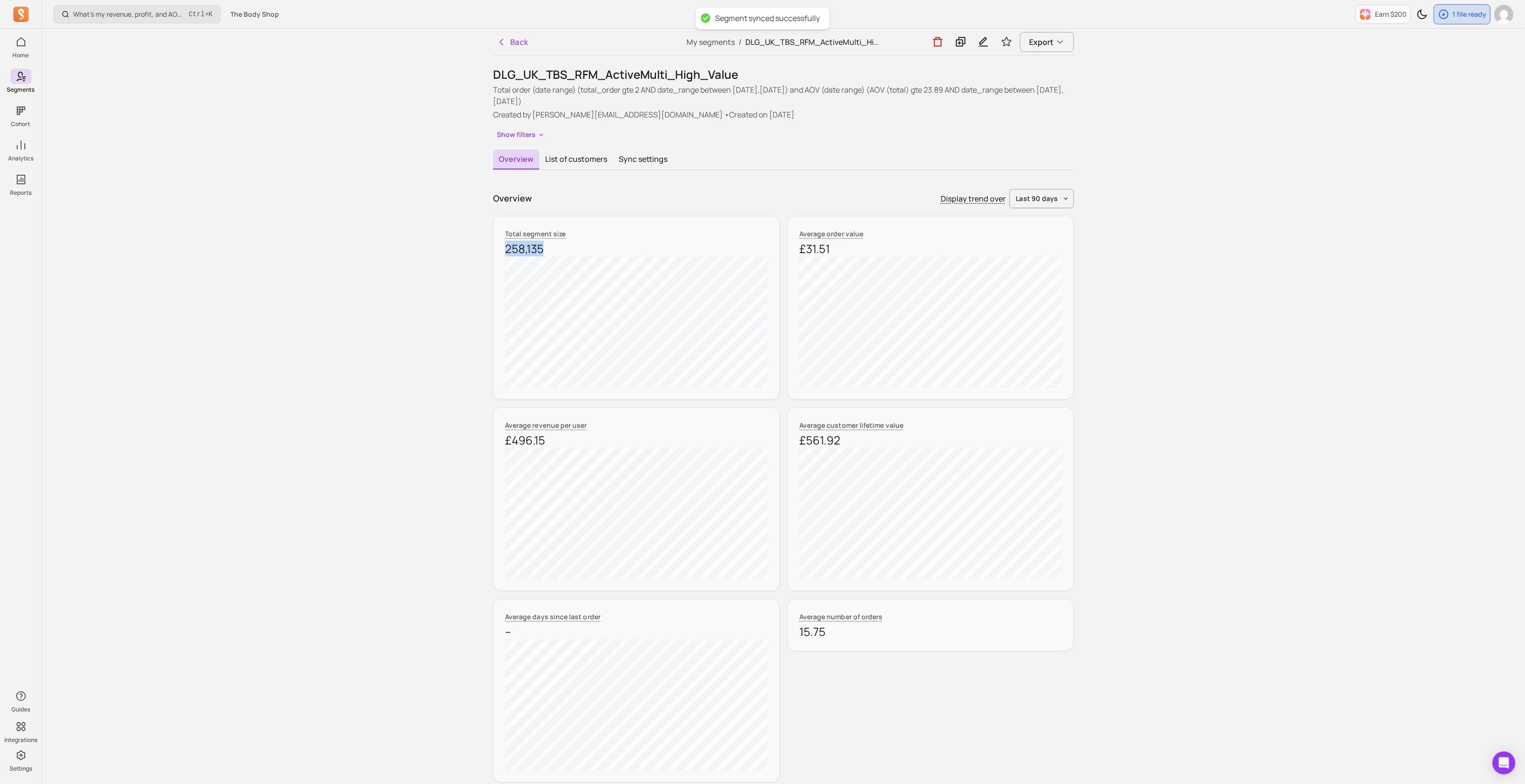
drag, startPoint x: 542, startPoint y: 249, endPoint x: 491, endPoint y: 249, distance: 51.0
click at [491, 249] on div "Back My segments / DLG_UK_TBS_RFM_ActiveMulti_High_Value Export DLG_UK_TBS_RFM_…" at bounding box center [783, 643] width 611 height 1231
copy p "258,135"
drag, startPoint x: 903, startPoint y: 202, endPoint x: 891, endPoint y: 183, distance: 22.5
click at [891, 183] on div "Overview List of customers Sync settings Overview Display trend over last 90 da…" at bounding box center [783, 707] width 581 height 1115
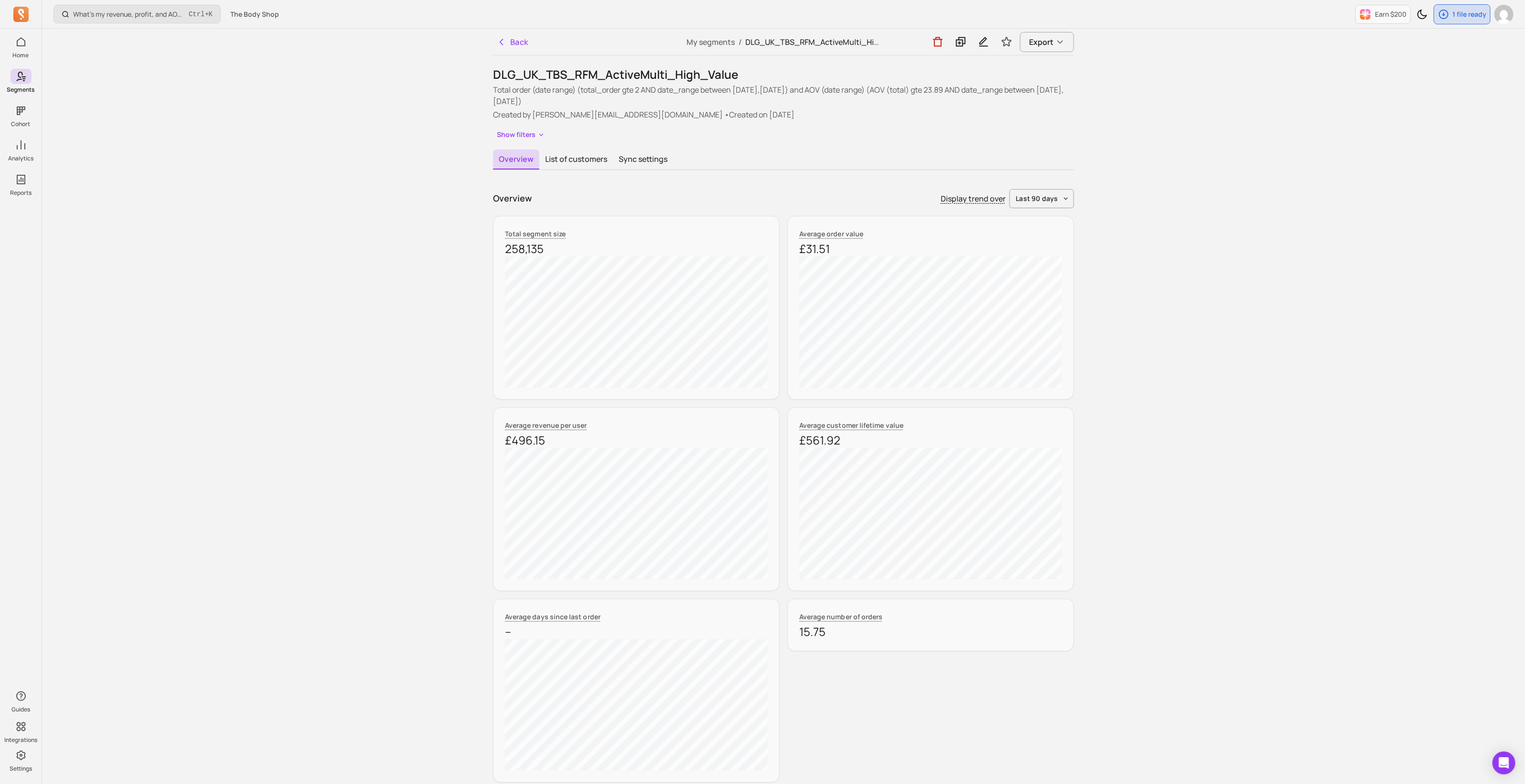
click at [1206, 166] on div "What’s my revenue, profit, and AOV recently? Ctrl + K The Body Shop Earn $200 1…" at bounding box center [783, 654] width 1483 height 1309
click at [957, 40] on icon at bounding box center [961, 42] width 9 height 9
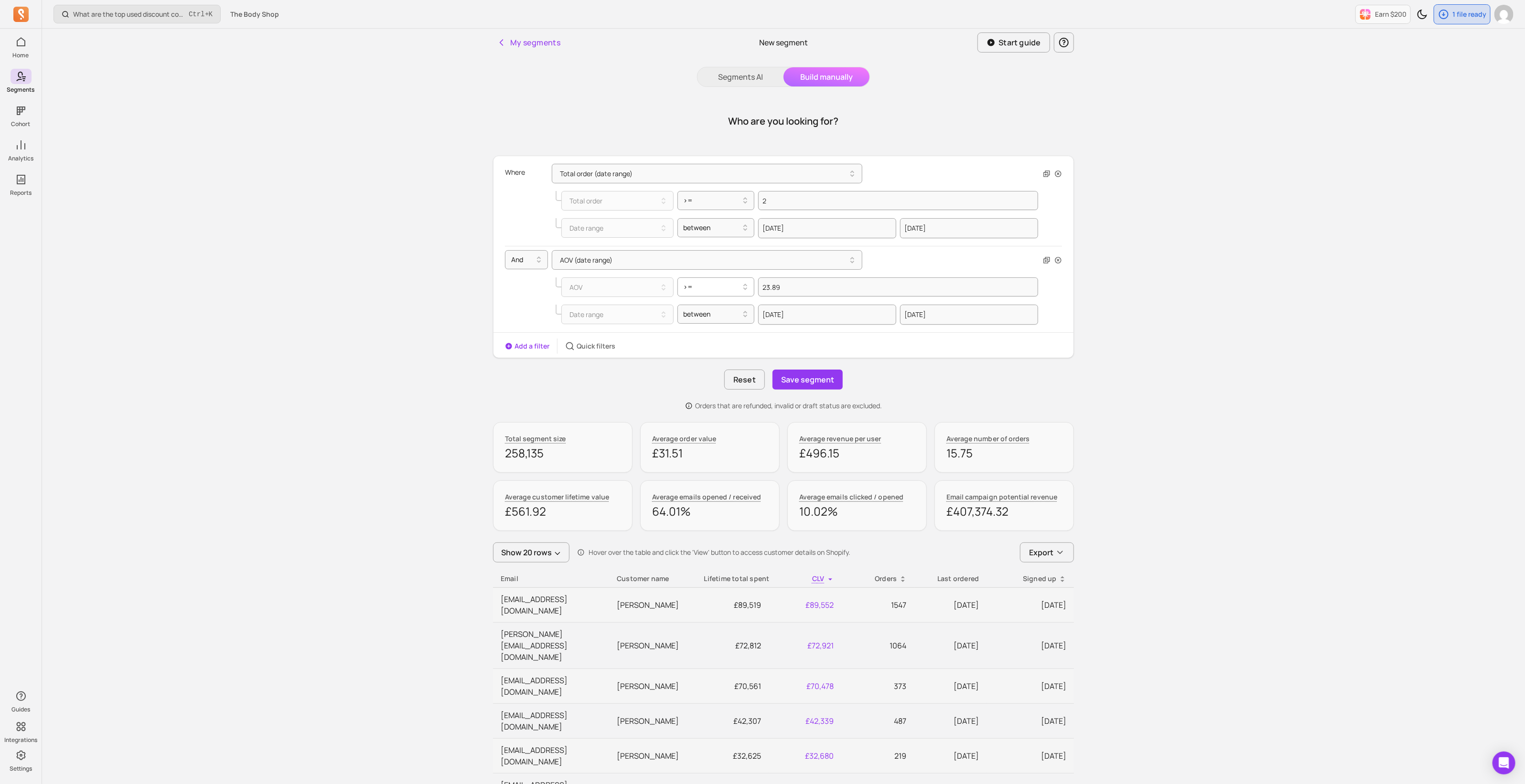
click at [711, 288] on div at bounding box center [712, 286] width 58 height 11
drag, startPoint x: 709, startPoint y: 375, endPoint x: 853, endPoint y: 335, distance: 149.5
click at [709, 374] on div "<" at bounding box center [716, 380] width 77 height 17
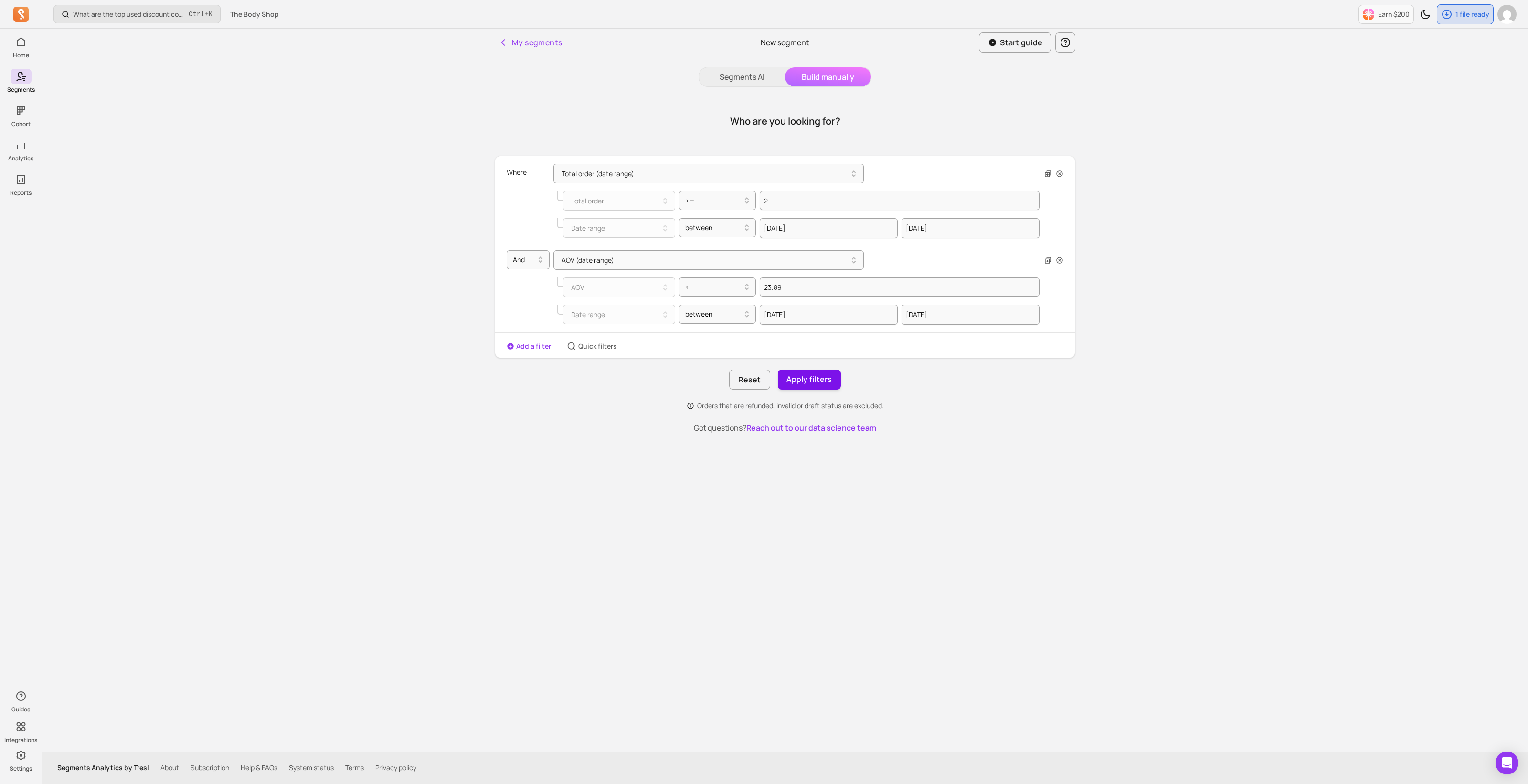
click at [820, 378] on button "Apply filters" at bounding box center [809, 380] width 63 height 20
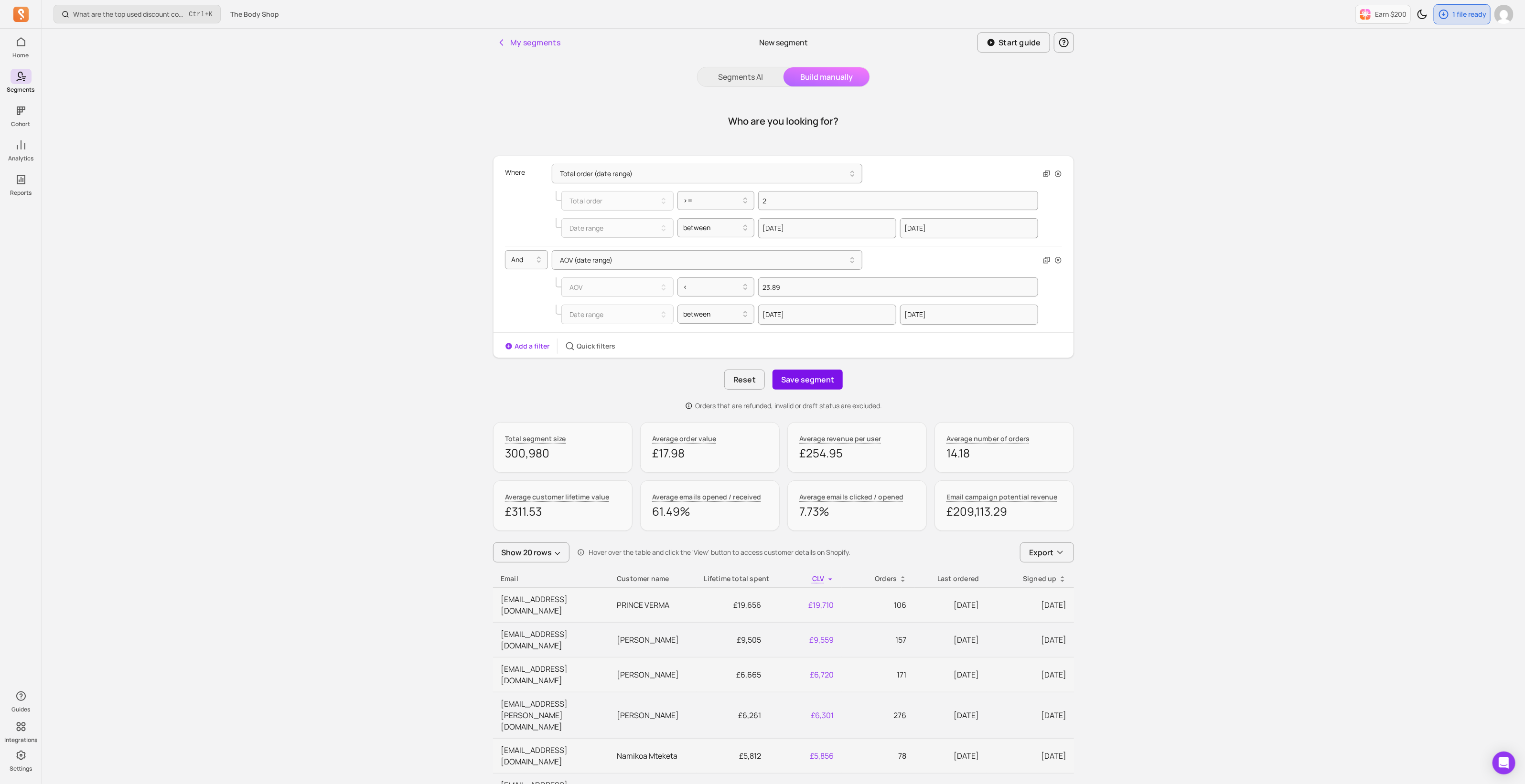
click at [819, 378] on button "Save segment" at bounding box center [808, 380] width 70 height 20
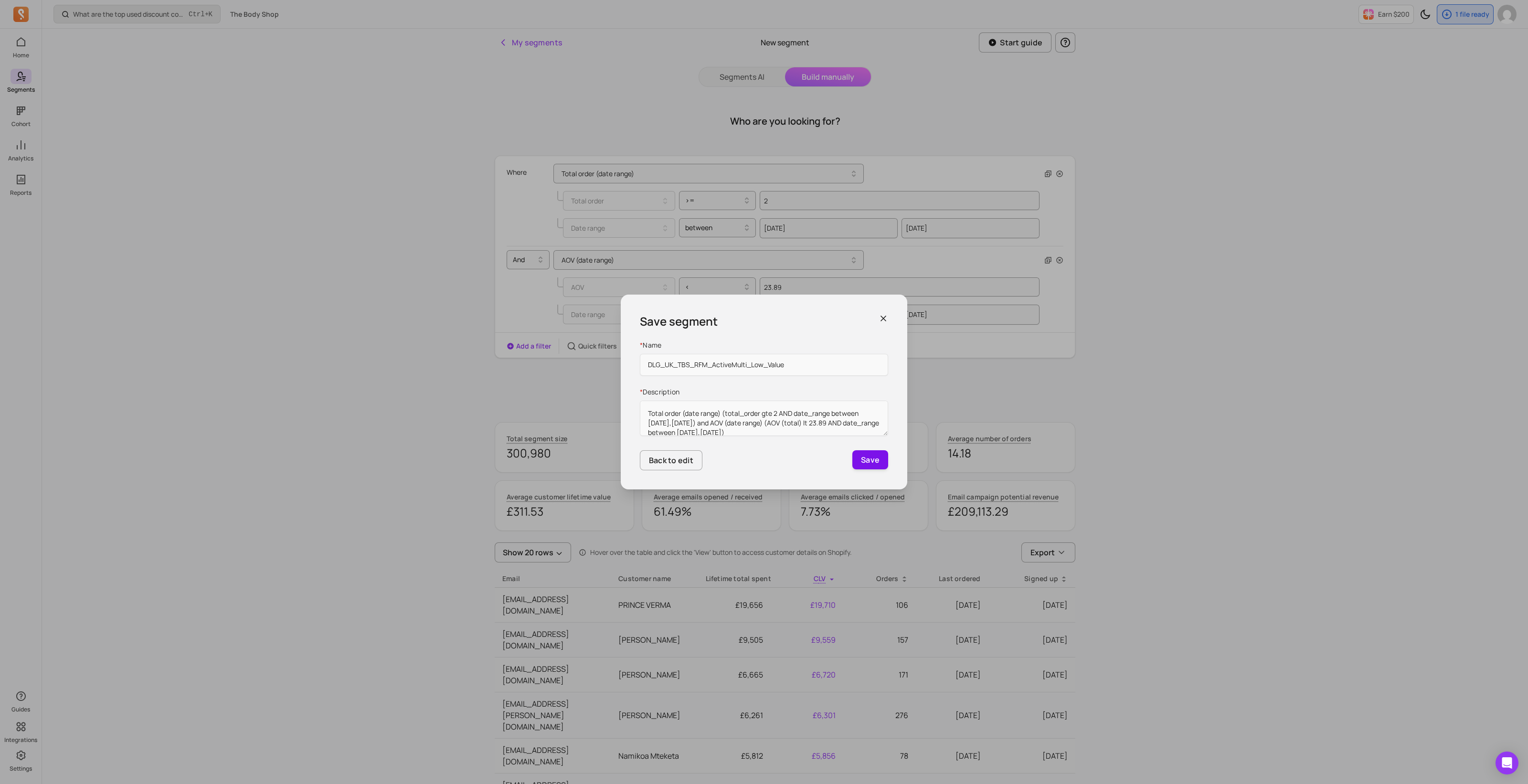
type input "DLG_UK_TBS_RFM_ActiveMulti_Low_Value"
click at [876, 454] on button "Save" at bounding box center [870, 460] width 36 height 19
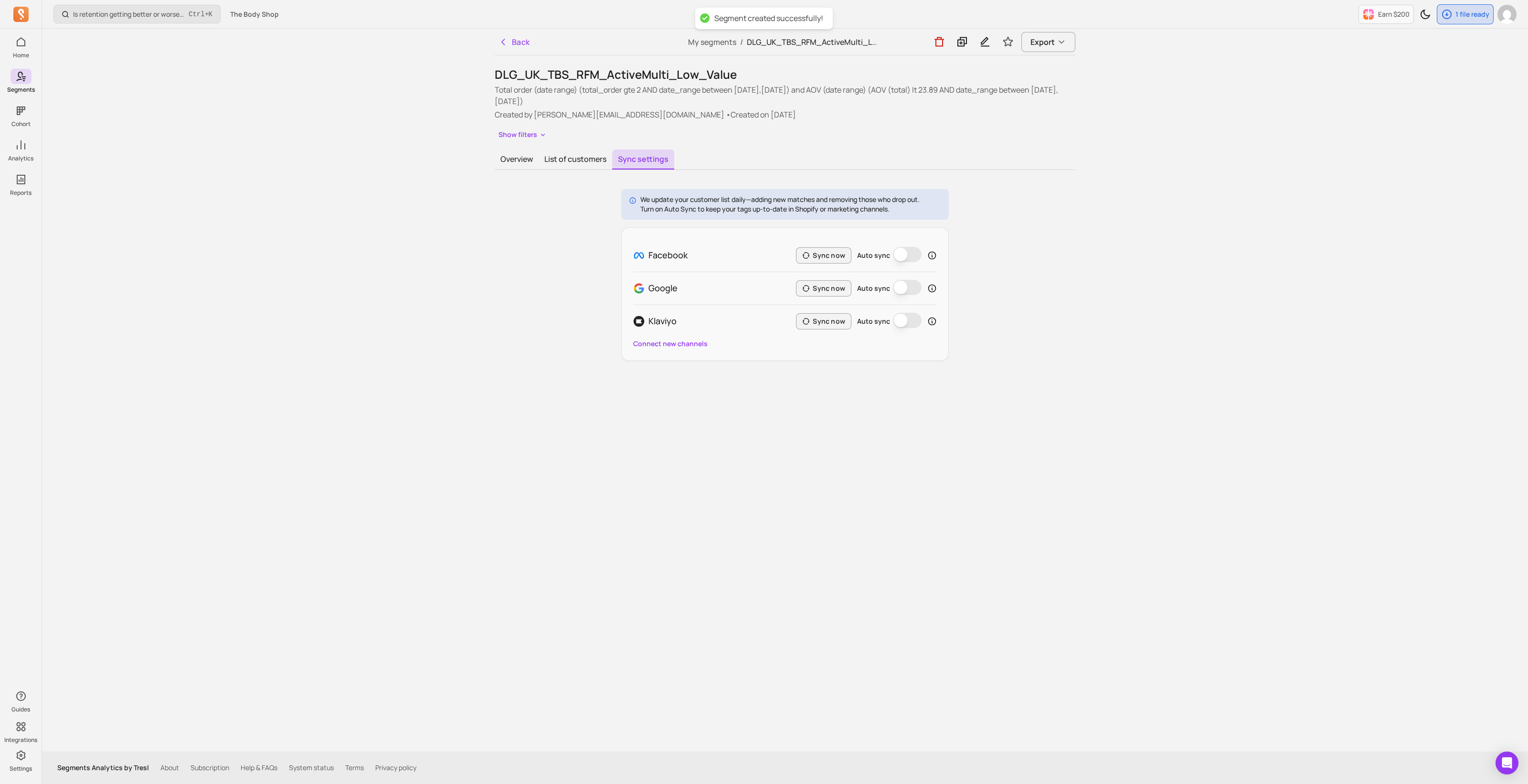
drag, startPoint x: 836, startPoint y: 256, endPoint x: 865, endPoint y: 256, distance: 29.0
click at [836, 257] on button "Sync now" at bounding box center [823, 255] width 55 height 16
click at [910, 253] on button "Auto sync" at bounding box center [907, 254] width 28 height 15
click at [1049, 292] on div "We update your customer list daily—adding new matches and removing those who dr…" at bounding box center [785, 275] width 581 height 172
click at [503, 160] on button "Overview" at bounding box center [517, 160] width 44 height 20
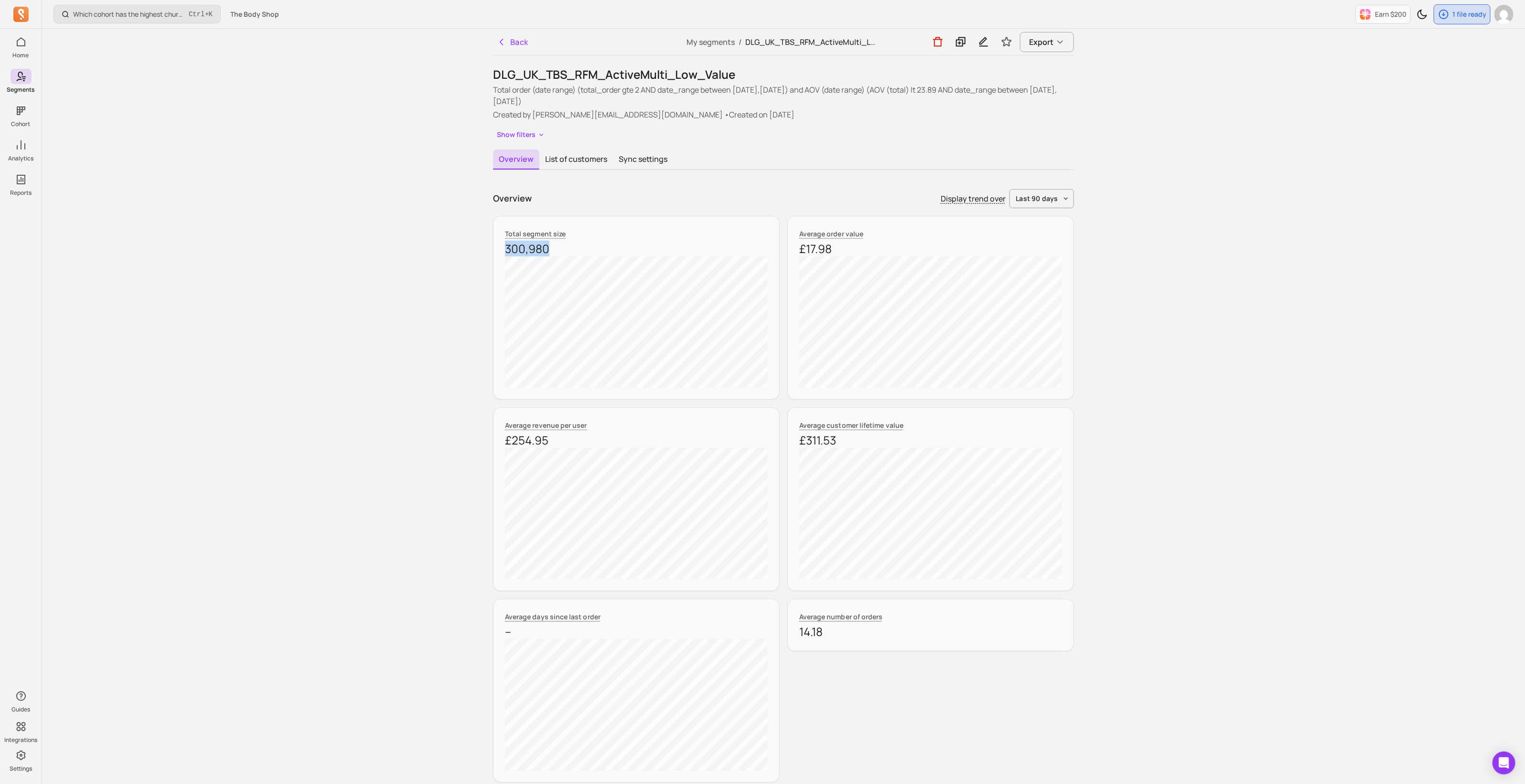
drag, startPoint x: 548, startPoint y: 249, endPoint x: 502, endPoint y: 249, distance: 46.0
click at [502, 249] on div "Total segment size 300,980" at bounding box center [636, 308] width 287 height 184
copy p "300,980"
click at [511, 41] on button "Back" at bounding box center [513, 42] width 39 height 19
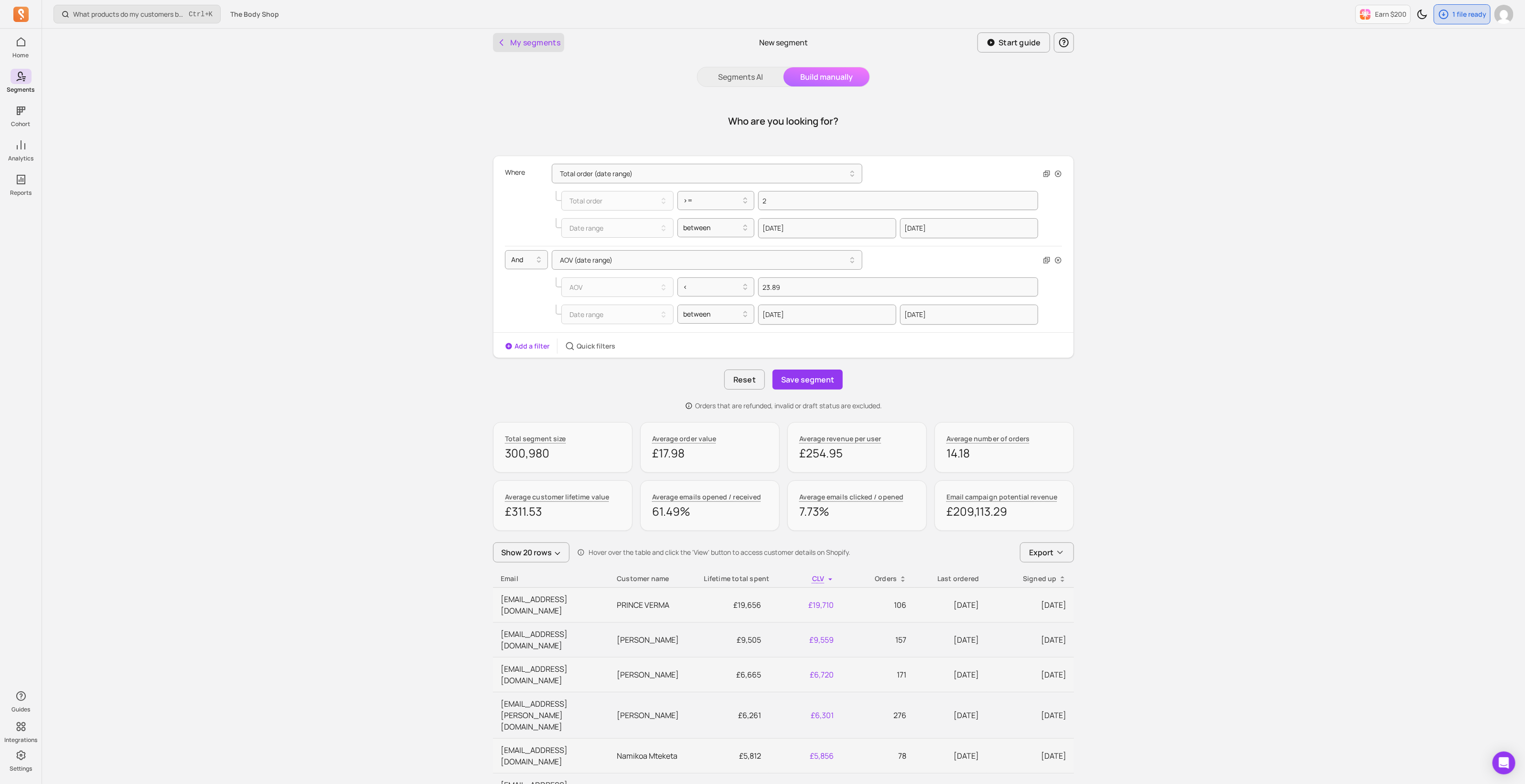
click at [511, 44] on button "My segments" at bounding box center [529, 43] width 71 height 19
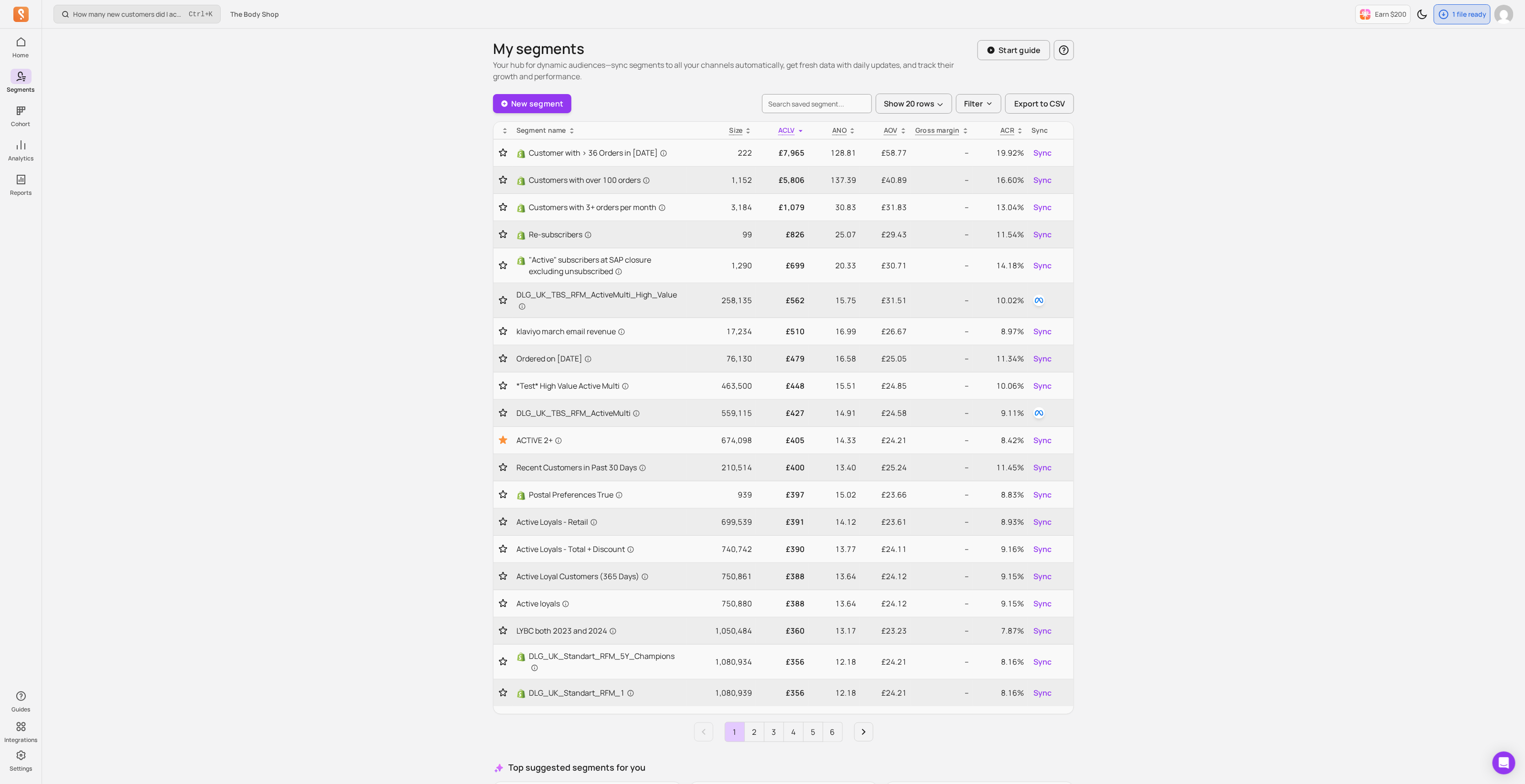
click at [817, 113] on div "Show 20 rows Filter Export to CSV" at bounding box center [918, 104] width 312 height 20
click at [817, 106] on input "search" at bounding box center [816, 104] width 110 height 19
type input "DLG_UK_TBS_RFM_"
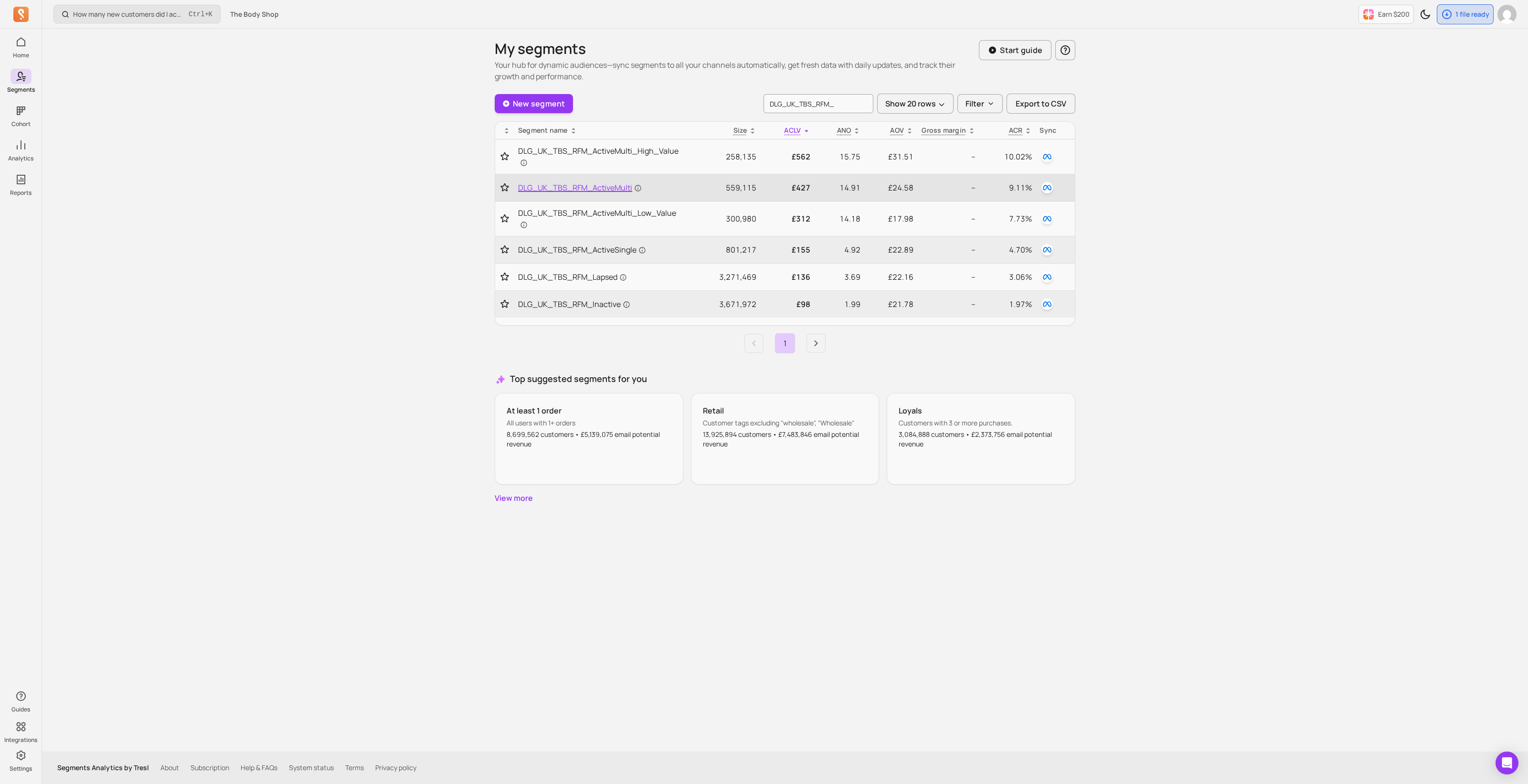
click at [606, 186] on span "DLG_UK_TBS_RFM_ActiveMulti" at bounding box center [580, 187] width 123 height 11
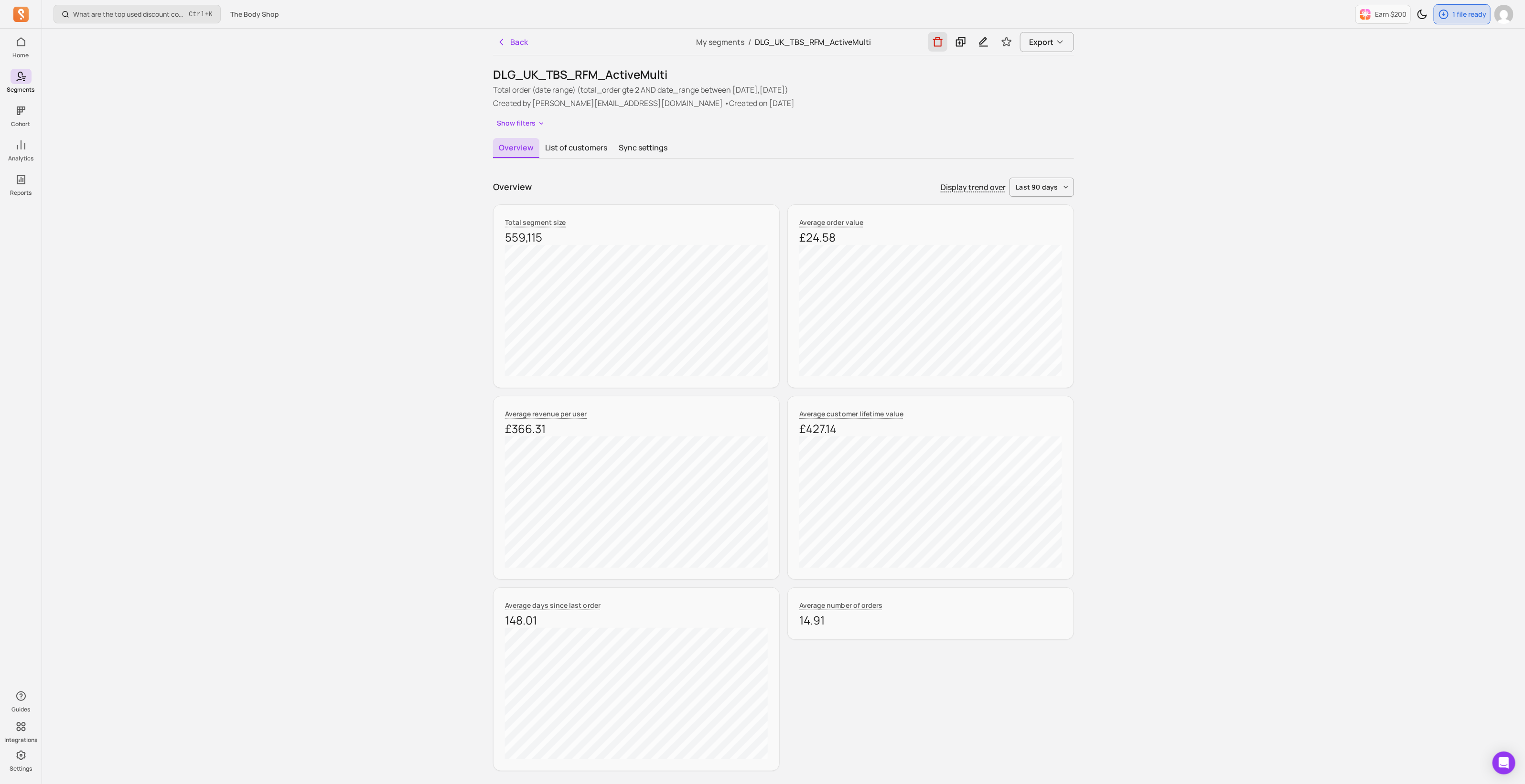
click at [942, 44] on icon "button" at bounding box center [938, 42] width 9 height 9
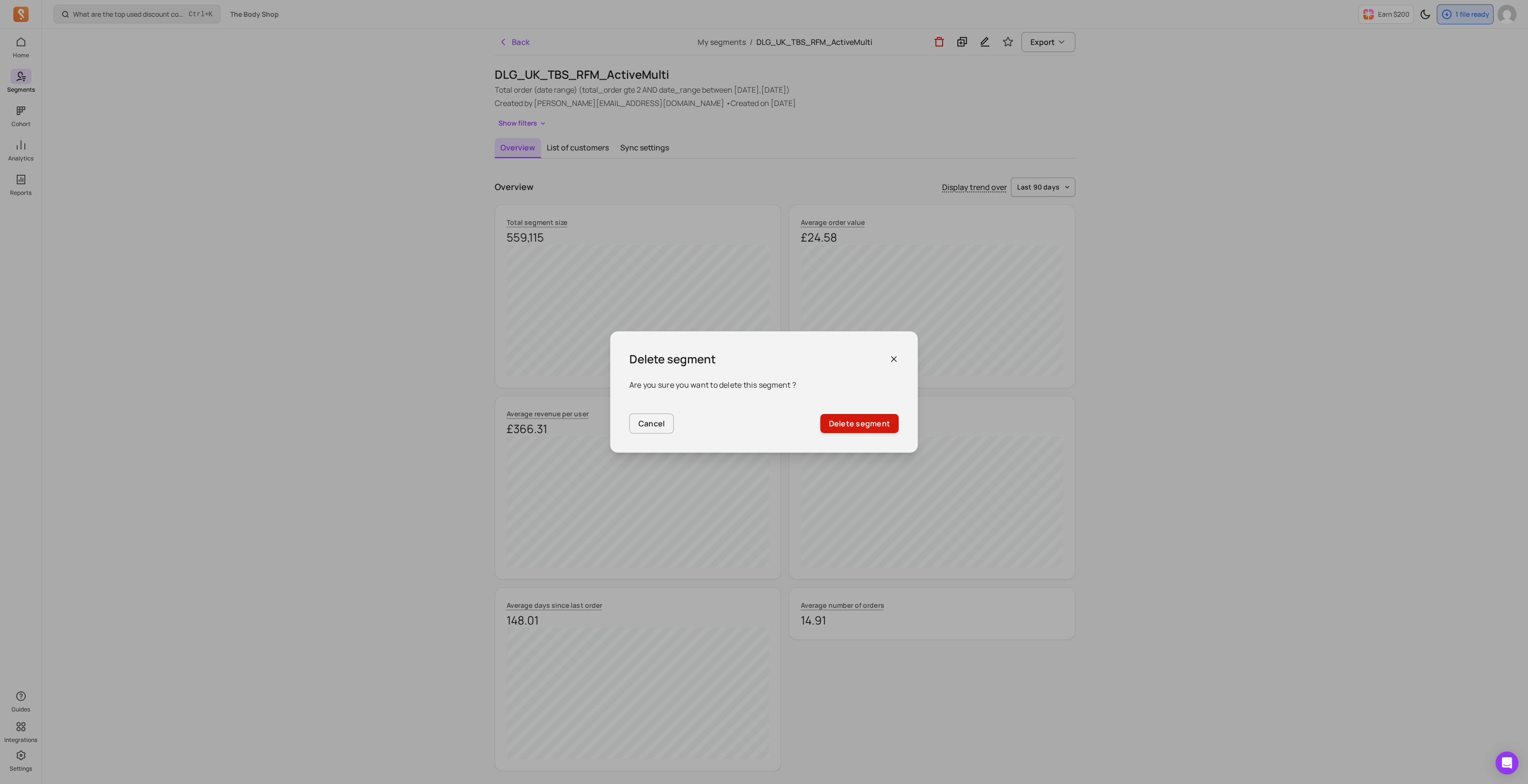
click at [881, 424] on button "Delete segment" at bounding box center [859, 423] width 78 height 19
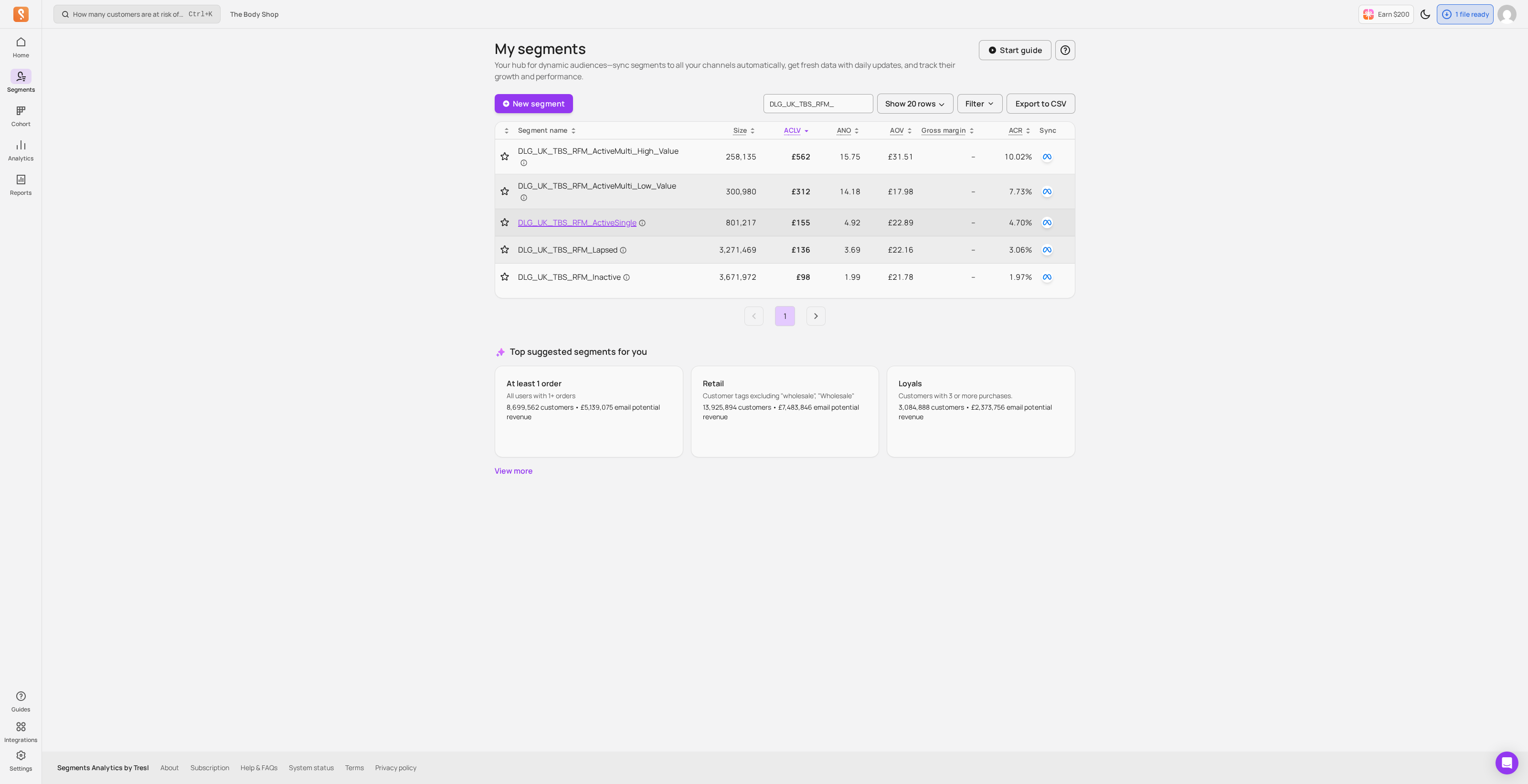
click at [599, 216] on span "DLG_UK_TBS_RFM_ActiveSingle" at bounding box center [582, 222] width 128 height 11
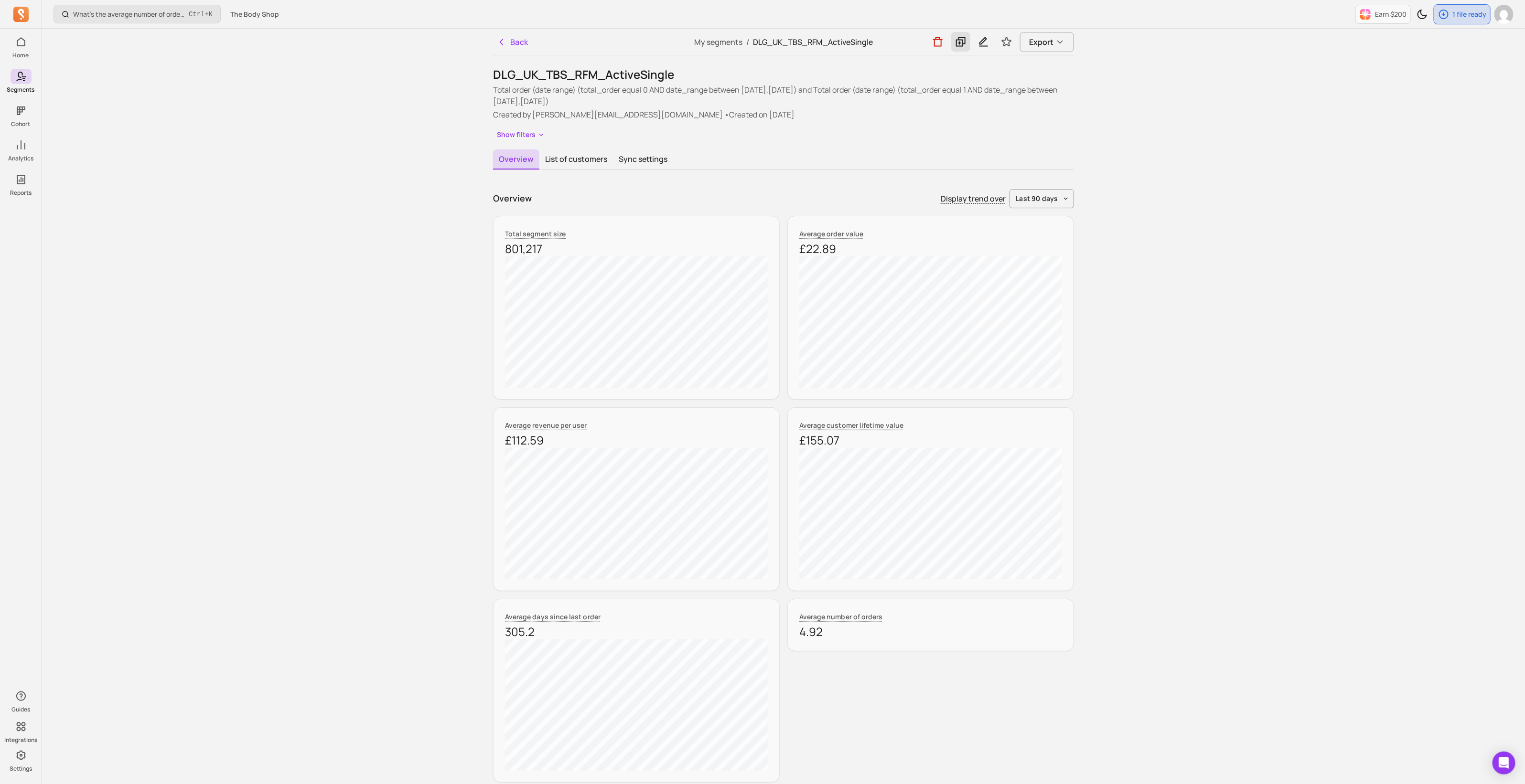
click at [961, 45] on icon at bounding box center [960, 42] width 11 height 12
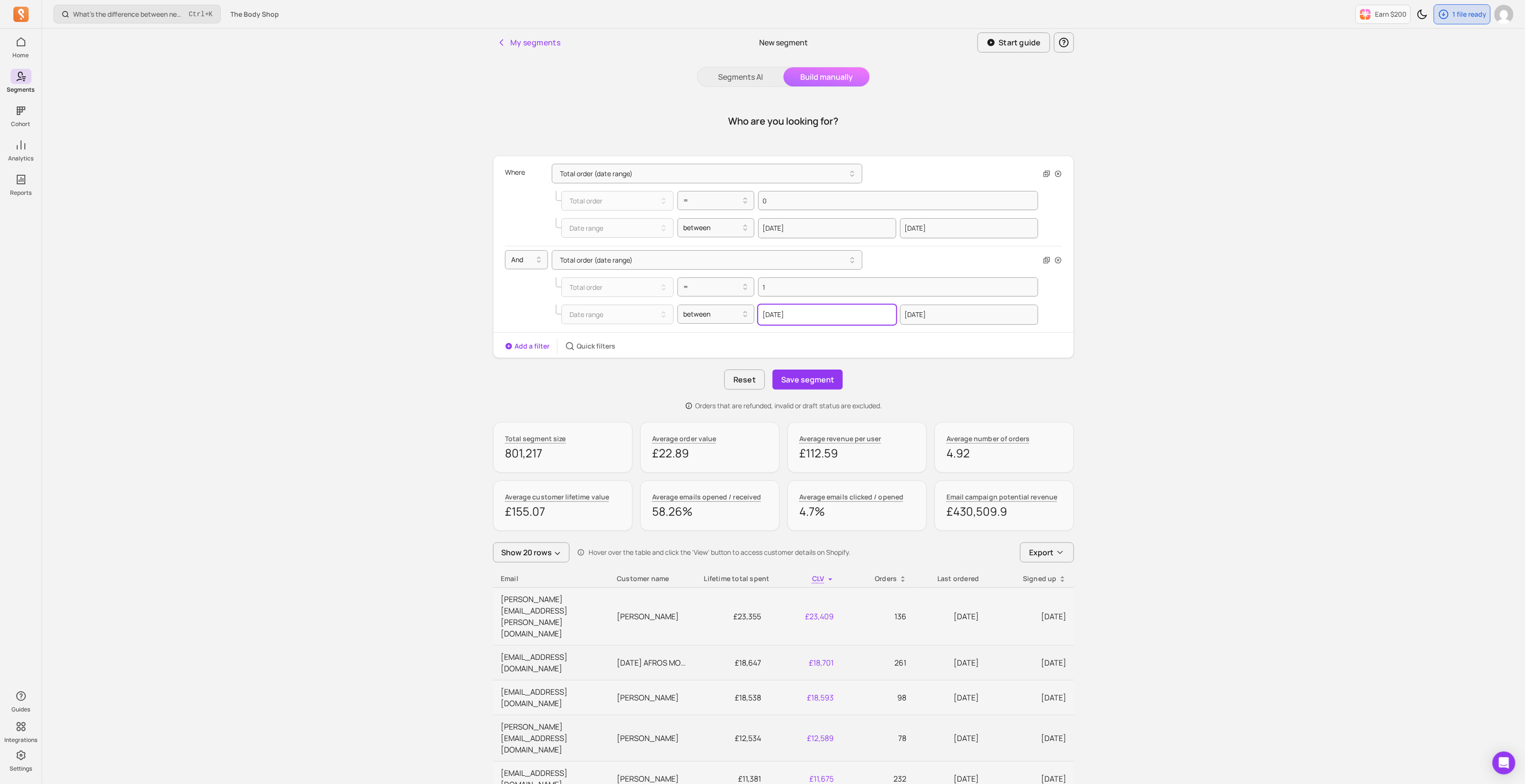
click at [807, 316] on input "[DATE]" at bounding box center [827, 315] width 138 height 20
select select "2024"
select select "September"
drag, startPoint x: 812, startPoint y: 315, endPoint x: 760, endPoint y: 315, distance: 52.0
click at [760, 315] on input "[DATE]" at bounding box center [827, 315] width 138 height 20
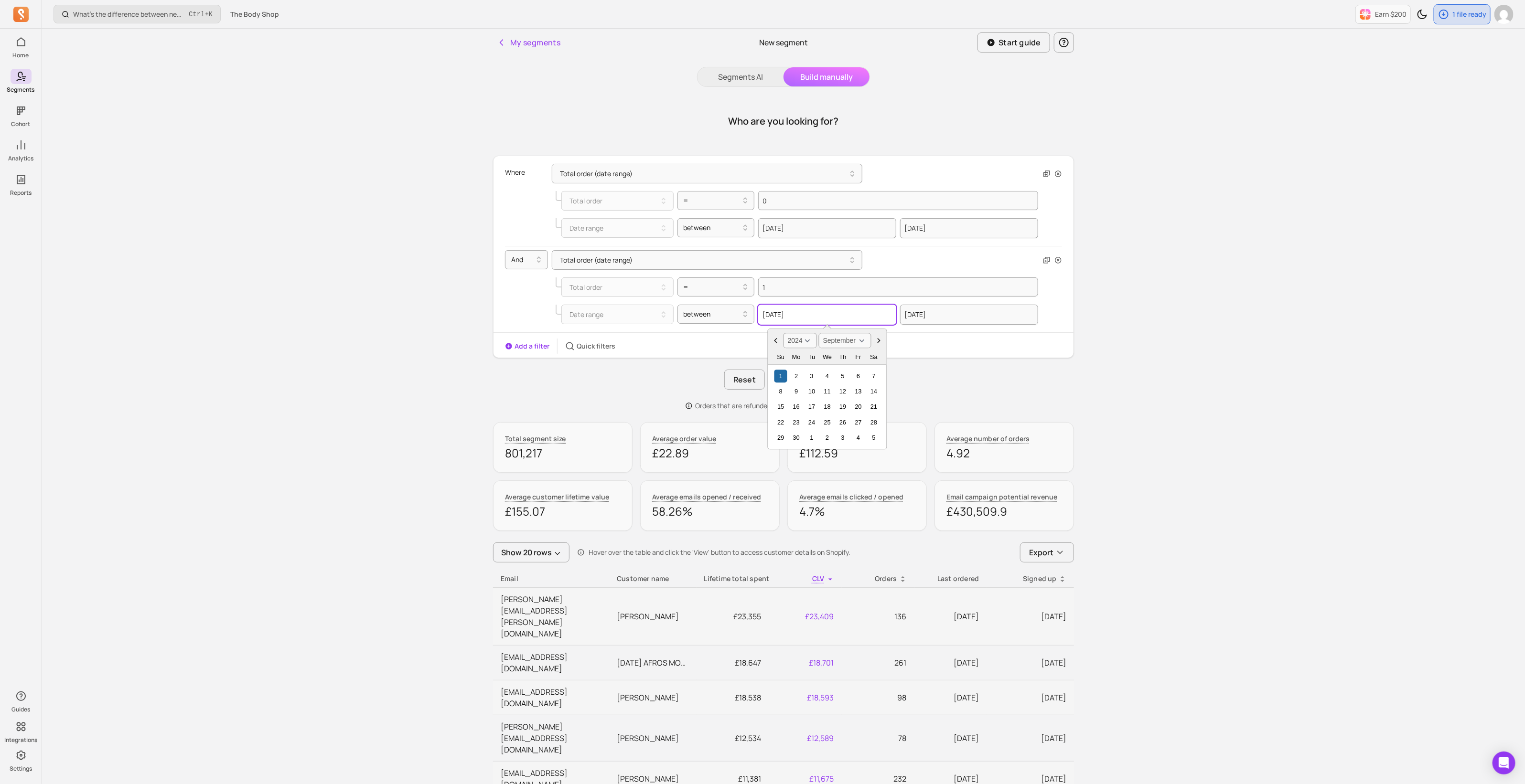
paste input "[DATE]"
click at [969, 314] on input "[DATE]" at bounding box center [969, 315] width 138 height 20
type input "[DATE]"
select select "2025"
select select "March"
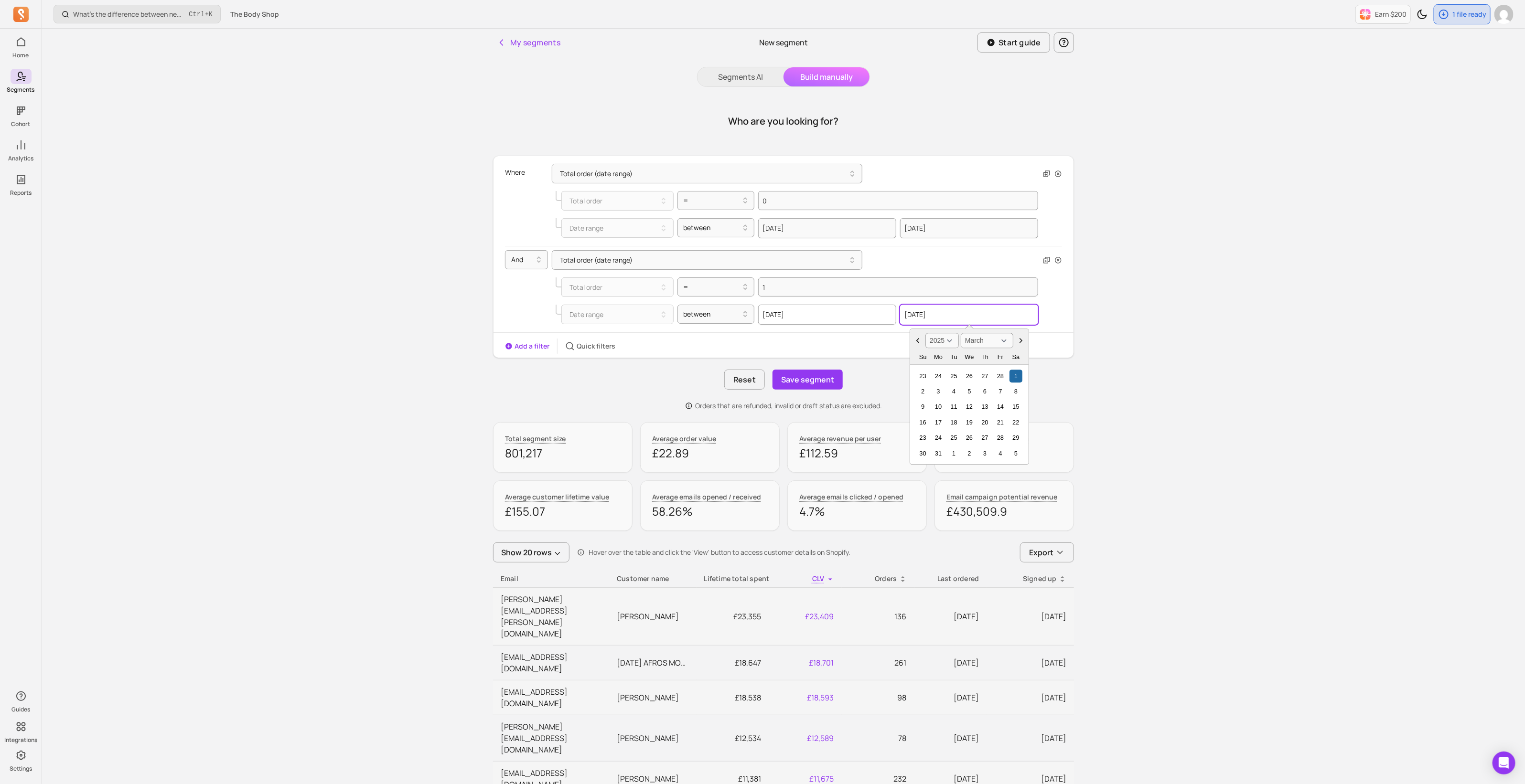
drag, startPoint x: 973, startPoint y: 314, endPoint x: 893, endPoint y: 311, distance: 80.1
click at [890, 310] on div "[DATE] [DATE] 2000 2001 2002 2003 2004 2005 2006 2007 2008 2009 2010 2011 2012 …" at bounding box center [898, 315] width 280 height 20
paste input "8-30"
type input "[DATE]"
select select "August"
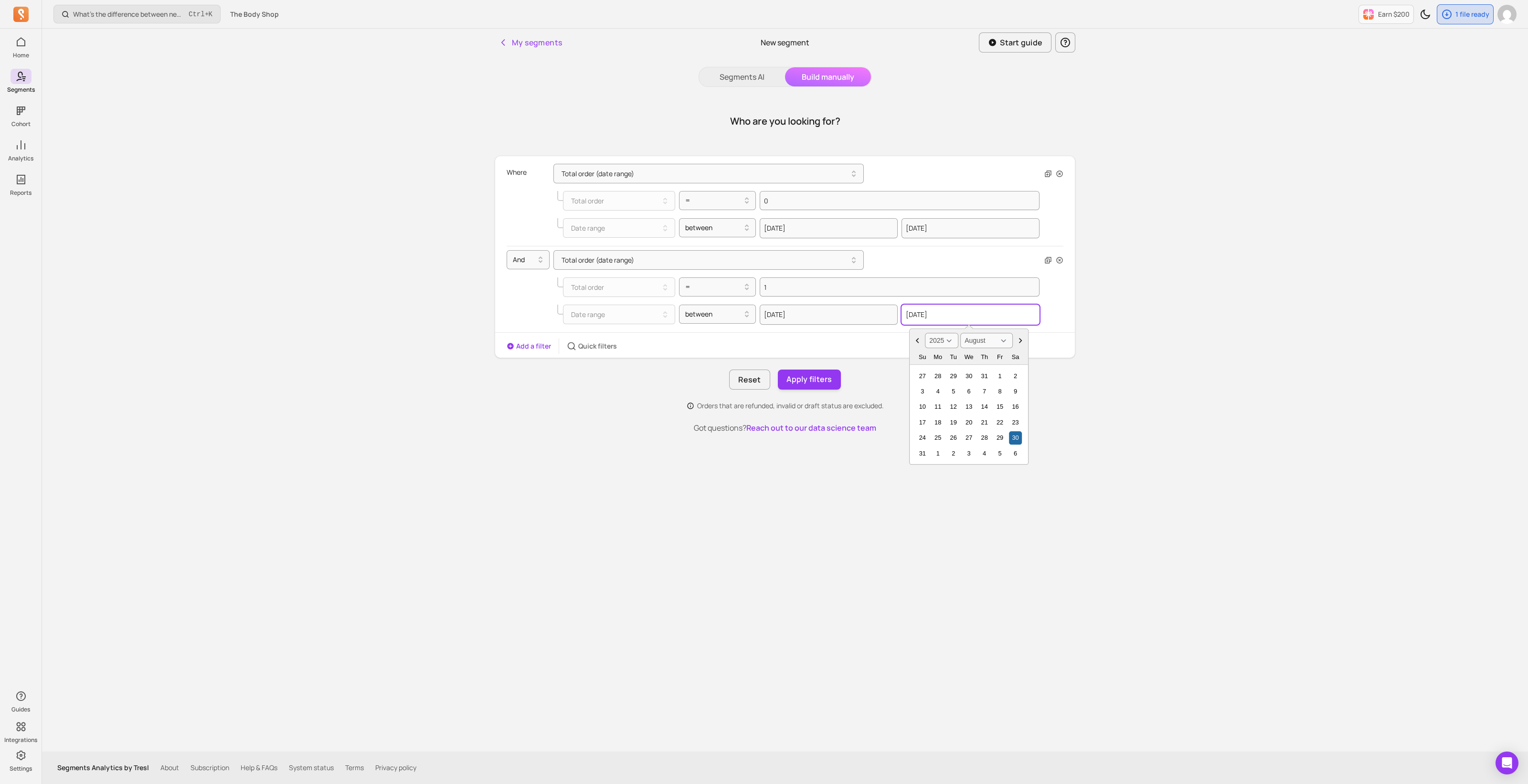
type input "[DATE]"
click at [813, 225] on input "[DATE]" at bounding box center [829, 228] width 138 height 20
select select "2025"
select select "March"
type input "[DATE]"
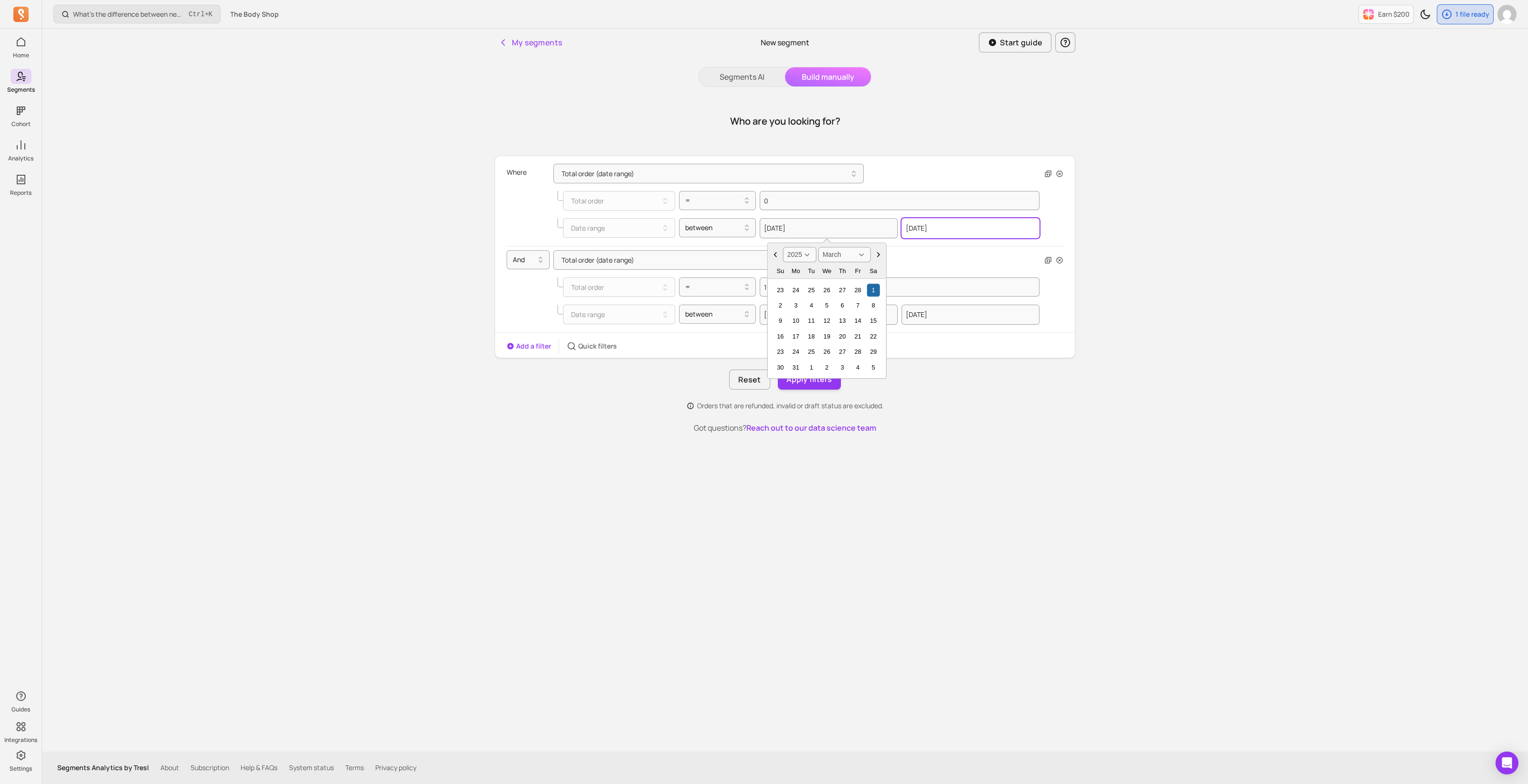
select select "2025"
select select "August"
click at [948, 227] on input "[DATE]" at bounding box center [970, 228] width 138 height 20
select select "2025"
select select "March"
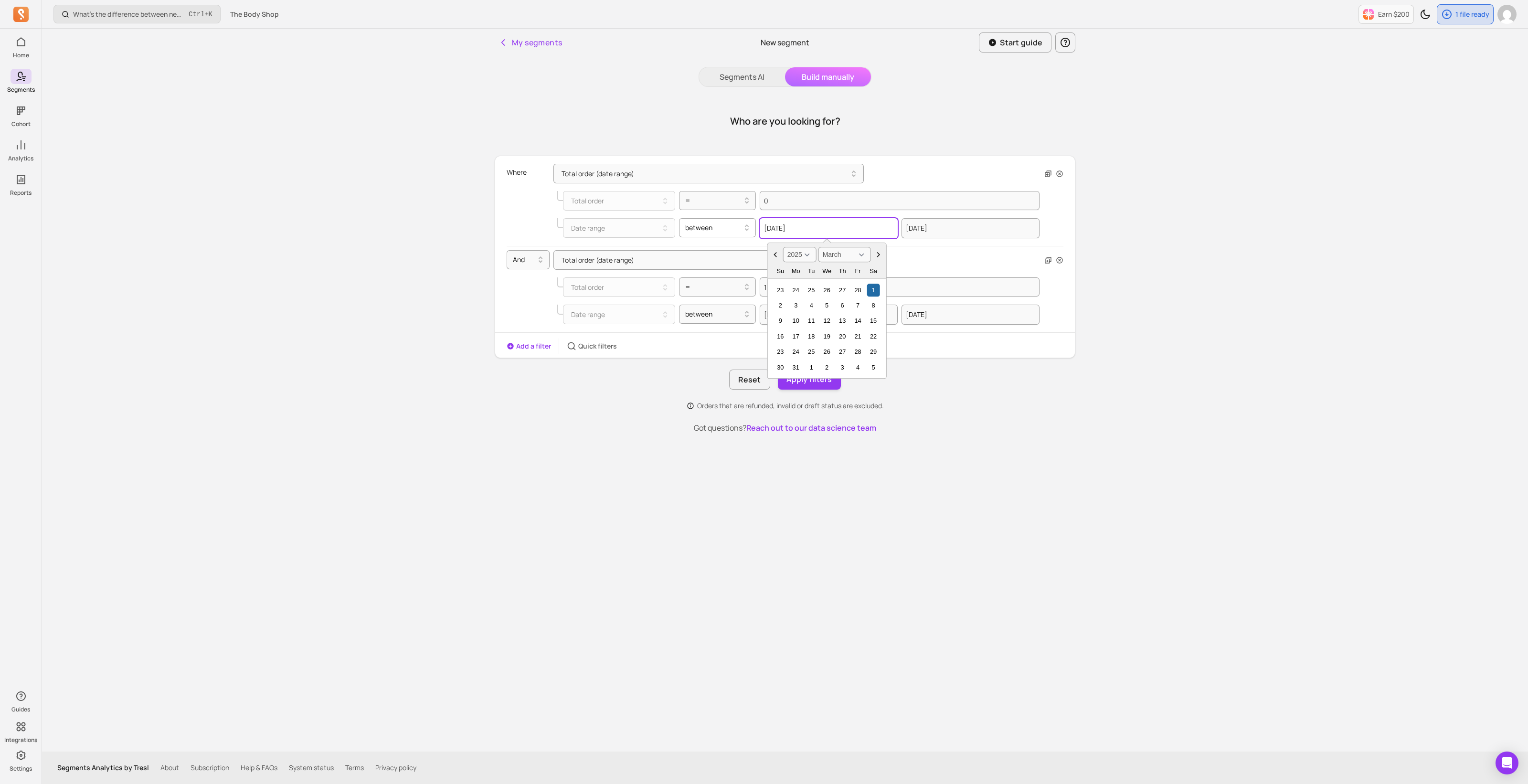
drag, startPoint x: 815, startPoint y: 225, endPoint x: 733, endPoint y: 229, distance: 82.1
click at [733, 229] on div "Date range between [DATE] 2000 2001 2002 2003 2004 2005 2006 2007 2008 2009 201…" at bounding box center [798, 228] width 482 height 20
select select "2025"
select select "August"
drag, startPoint x: 957, startPoint y: 228, endPoint x: 876, endPoint y: 224, distance: 81.1
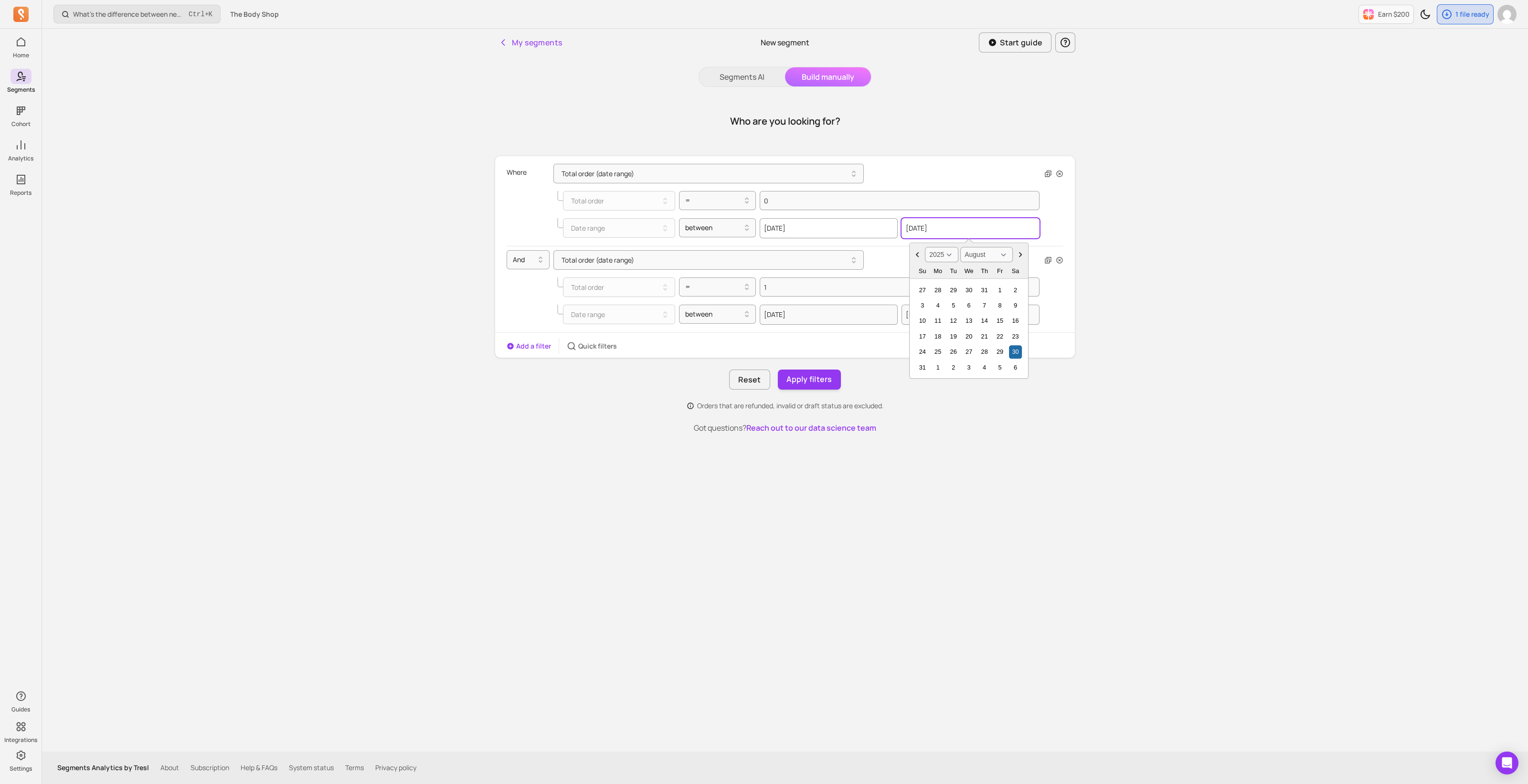
click at [876, 224] on div "[DATE] [DATE] 2000 2001 2002 2003 2004 2005 2006 2007 2008 2009 2010 2011 2012 …" at bounding box center [900, 228] width 280 height 20
paste input "3-01"
type input "[DATE]"
select select "March"
type input "[DATE]"
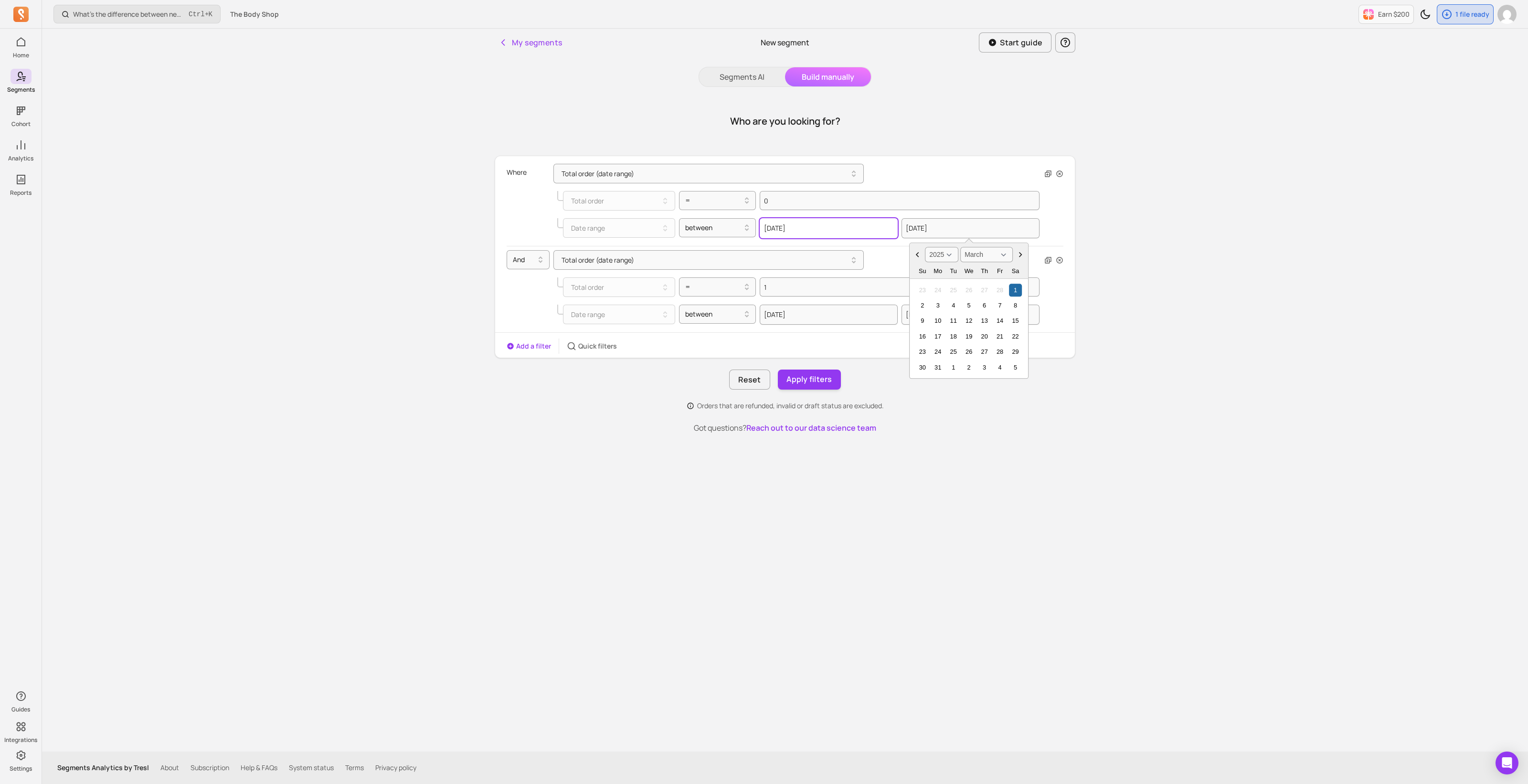
click at [824, 232] on input "[DATE]" at bounding box center [829, 228] width 138 height 20
select select "2025"
select select "March"
drag, startPoint x: 827, startPoint y: 231, endPoint x: 724, endPoint y: 227, distance: 103.1
click at [724, 227] on div "Date range between [DATE] 2000 2001 2002 2003 2004 2005 2006 2007 2008 2009 201…" at bounding box center [798, 228] width 482 height 20
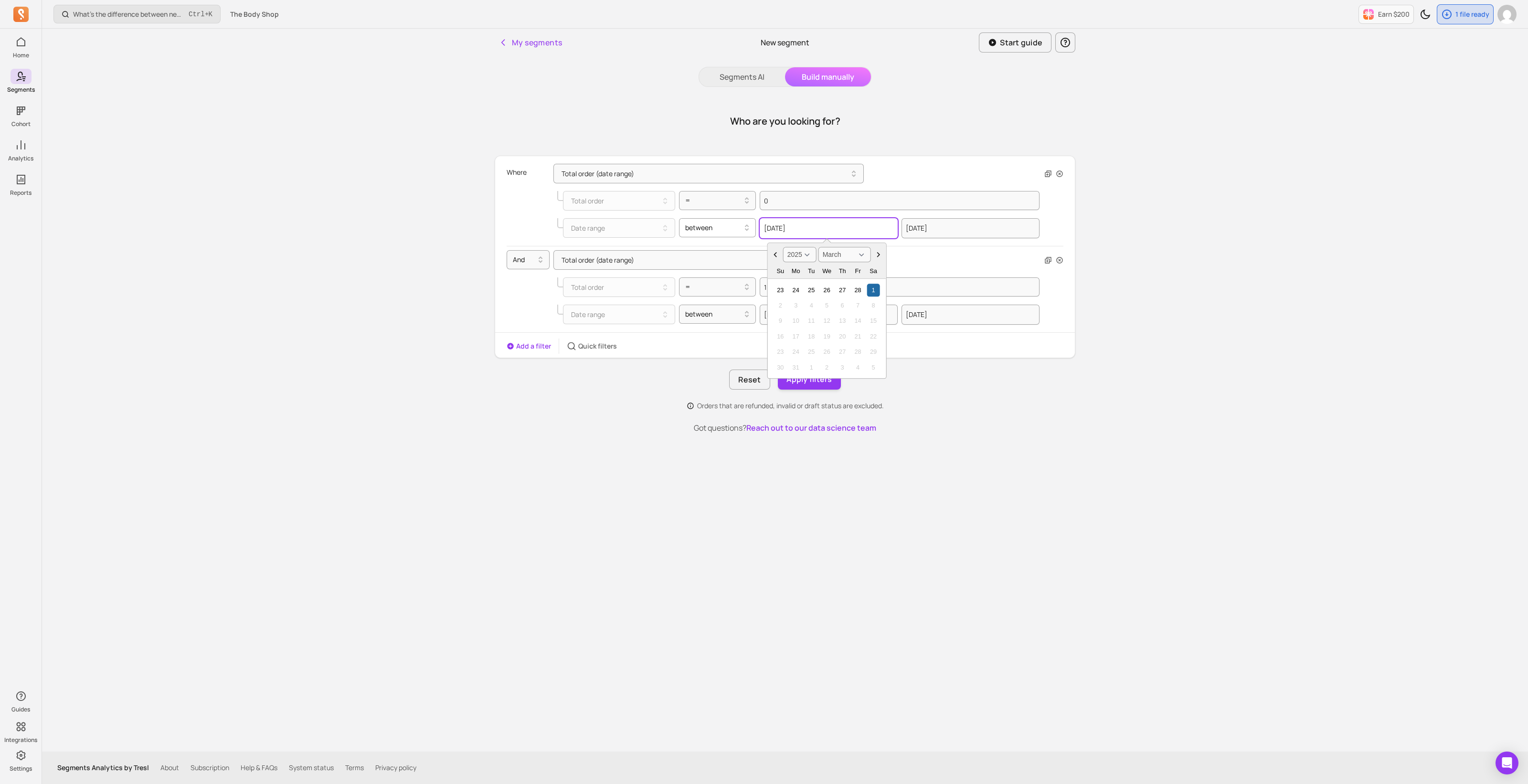
type input "2"
select select "2001"
select select "February"
type input "20"
select select "2020"
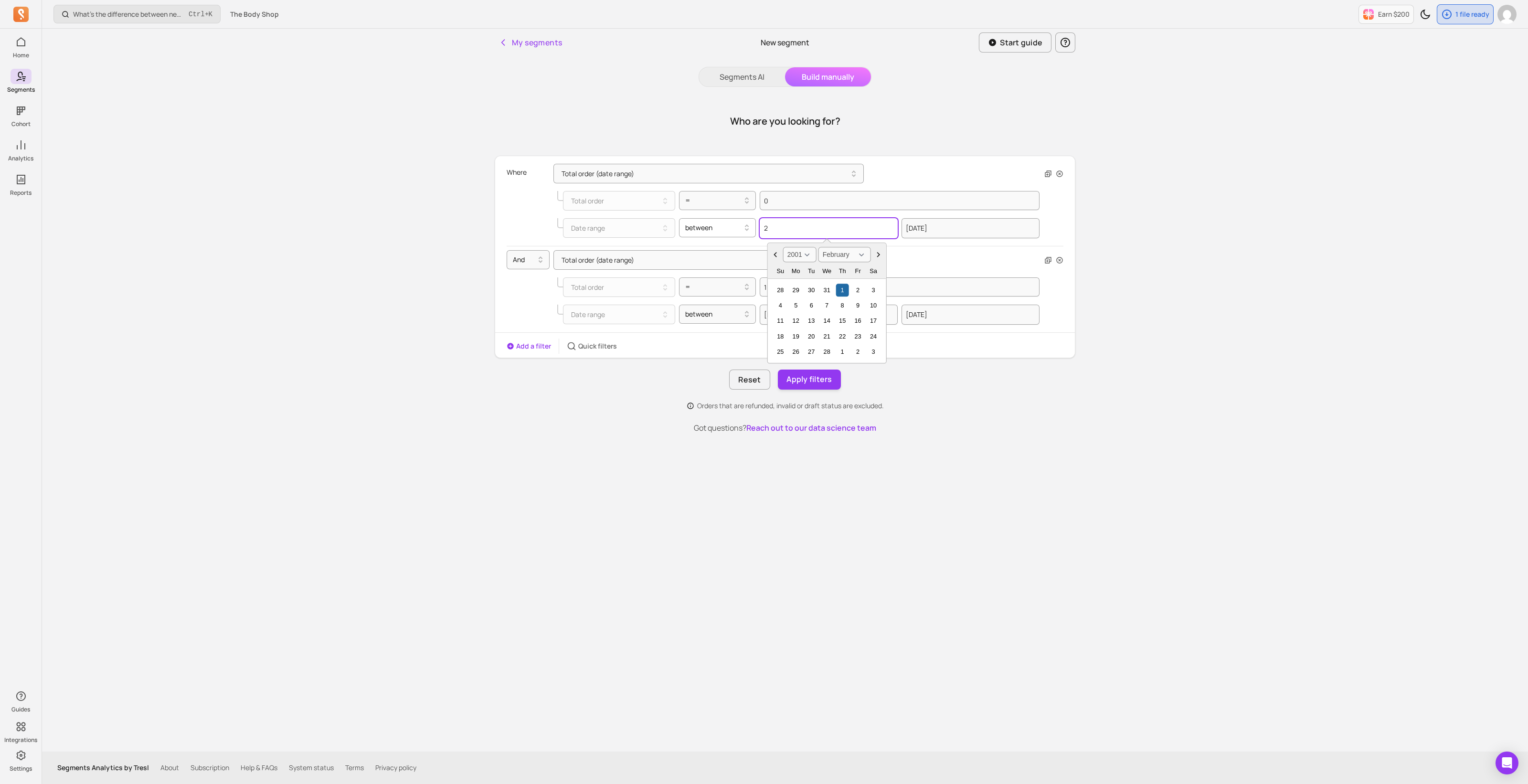
select select "January"
type input "2022"
select select "2022"
type input "2022-09"
select select "September"
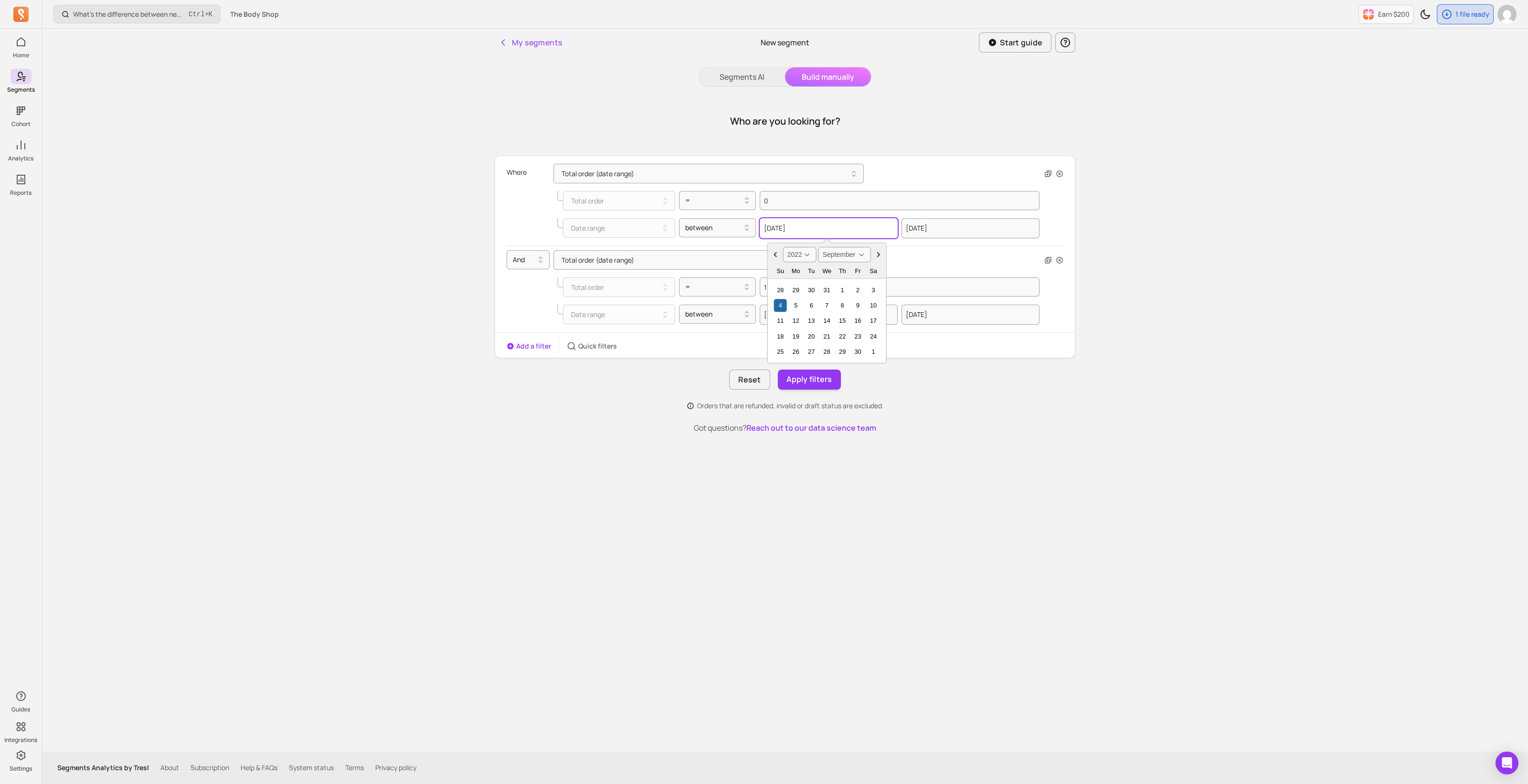
type input "[DATE]"
click at [968, 349] on div "Add a filter Quick filters" at bounding box center [785, 346] width 580 height 15
select select "2024"
select select "September"
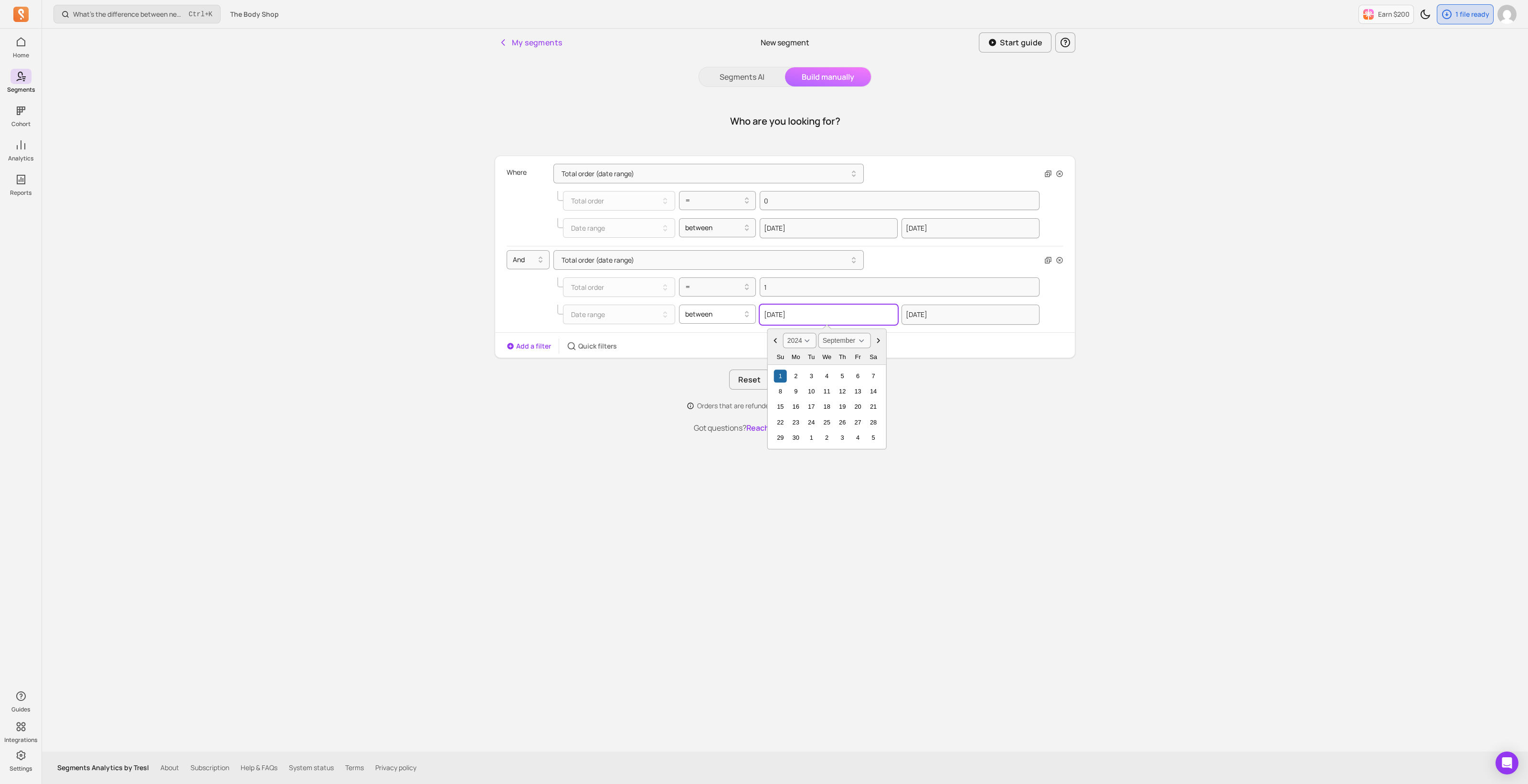
drag, startPoint x: 855, startPoint y: 315, endPoint x: 750, endPoint y: 315, distance: 105.0
click at [750, 315] on div "Date range between [DATE] 2000 2001 2002 2003 2004 2005 2006 2007 2008 2009 201…" at bounding box center [798, 315] width 482 height 20
type input "2"
select select "2001"
select select "February"
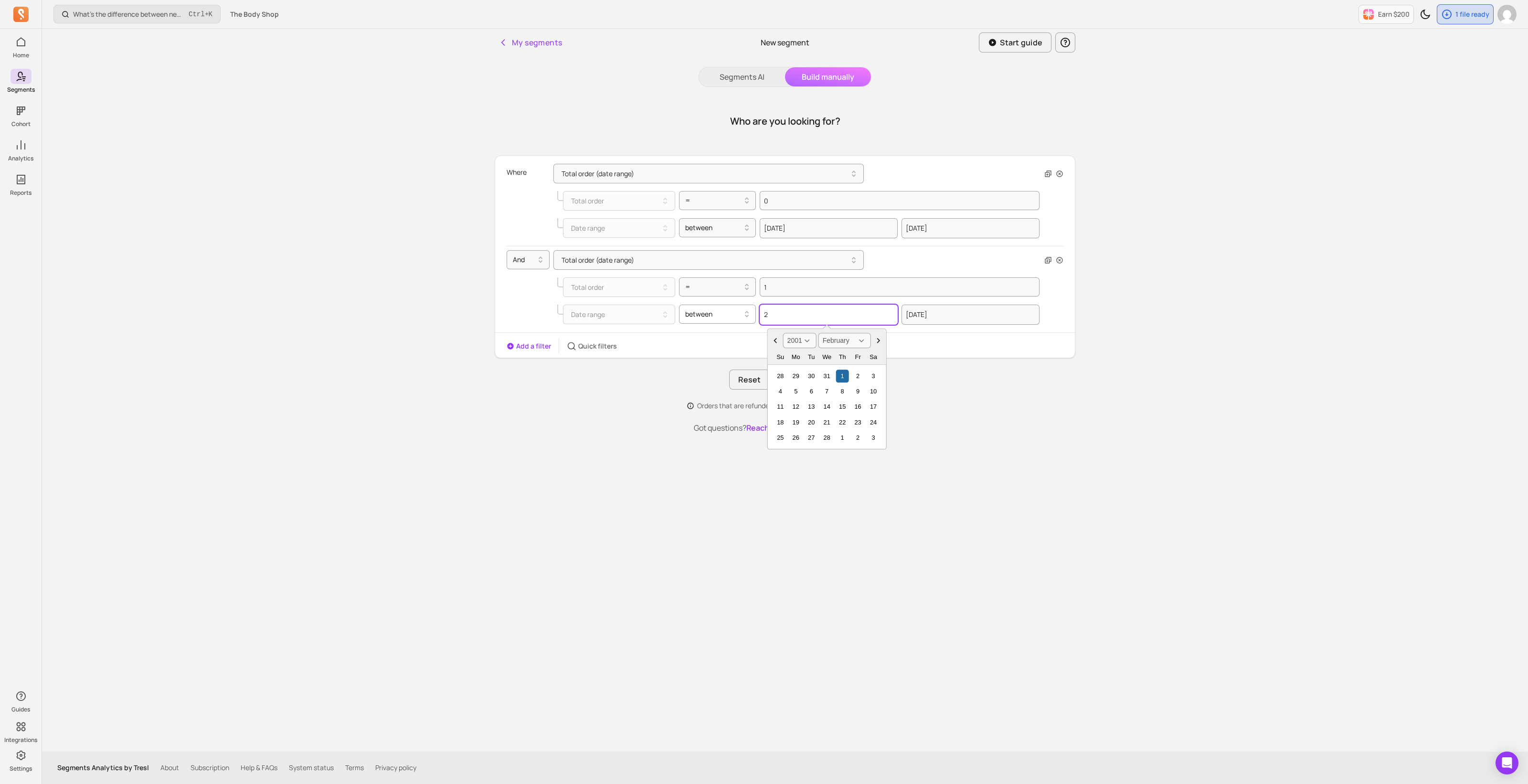
type input "20"
select select "2020"
select select "January"
type input "2025"
select select "2025"
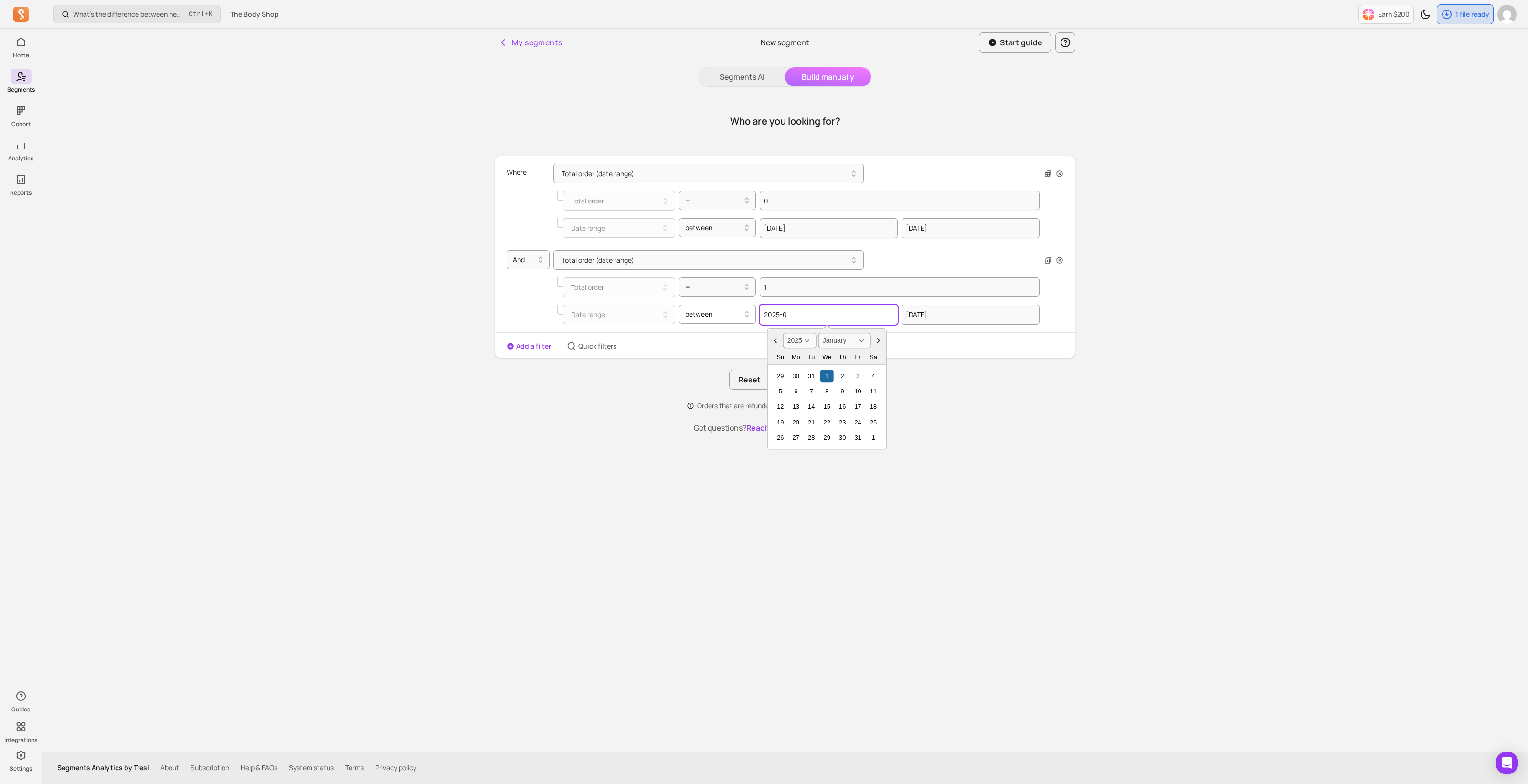
type input "2025-03"
select select "March"
type input "[DATE]"
click at [979, 345] on div "Add a filter Quick filters" at bounding box center [785, 346] width 580 height 15
click at [806, 383] on button "Apply filters" at bounding box center [809, 380] width 63 height 20
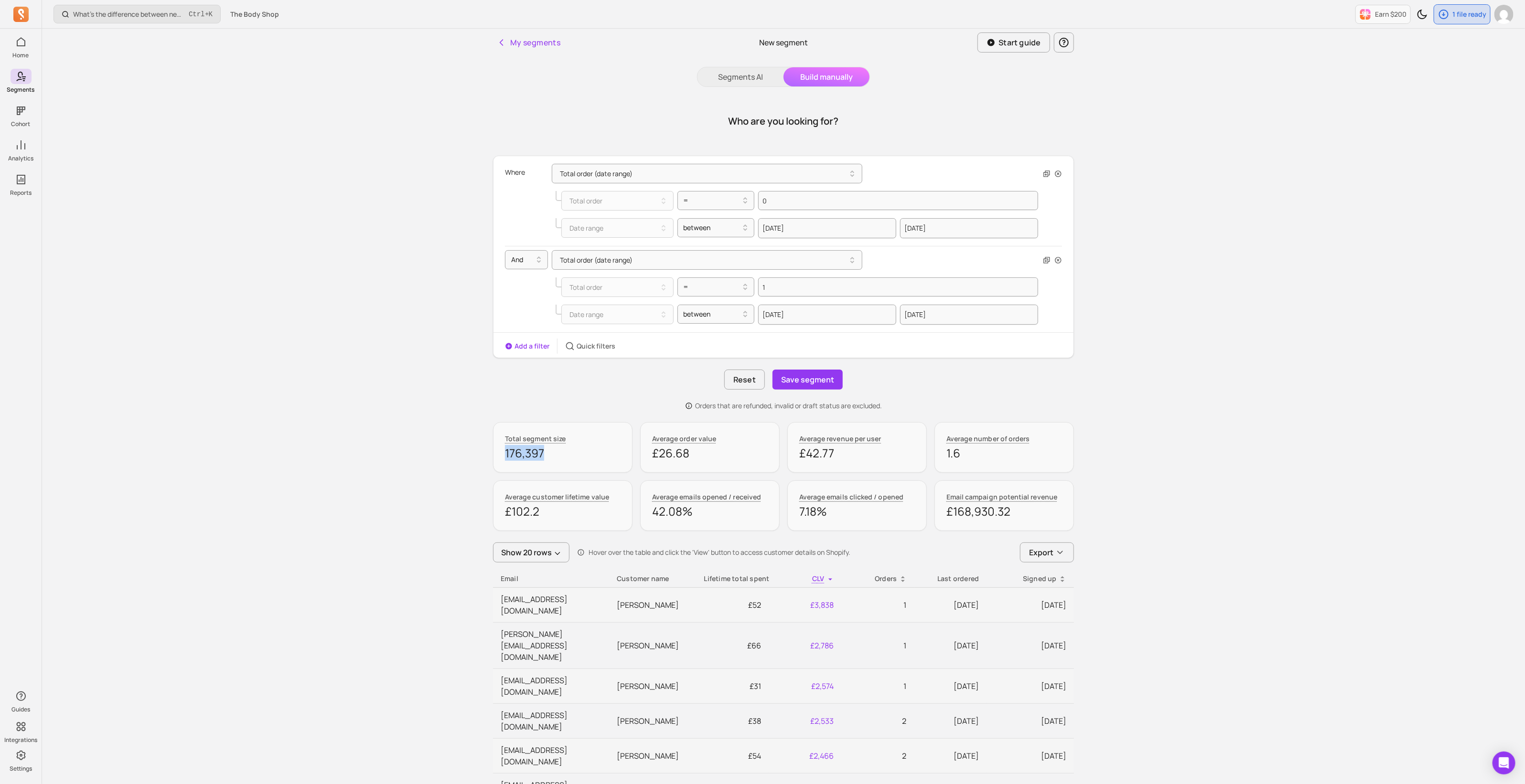
drag, startPoint x: 563, startPoint y: 455, endPoint x: 501, endPoint y: 454, distance: 62.0
click at [501, 454] on div "Total segment size 176,397" at bounding box center [563, 447] width 139 height 50
copy p "176,397"
click at [800, 382] on button "Save segment" at bounding box center [808, 380] width 70 height 20
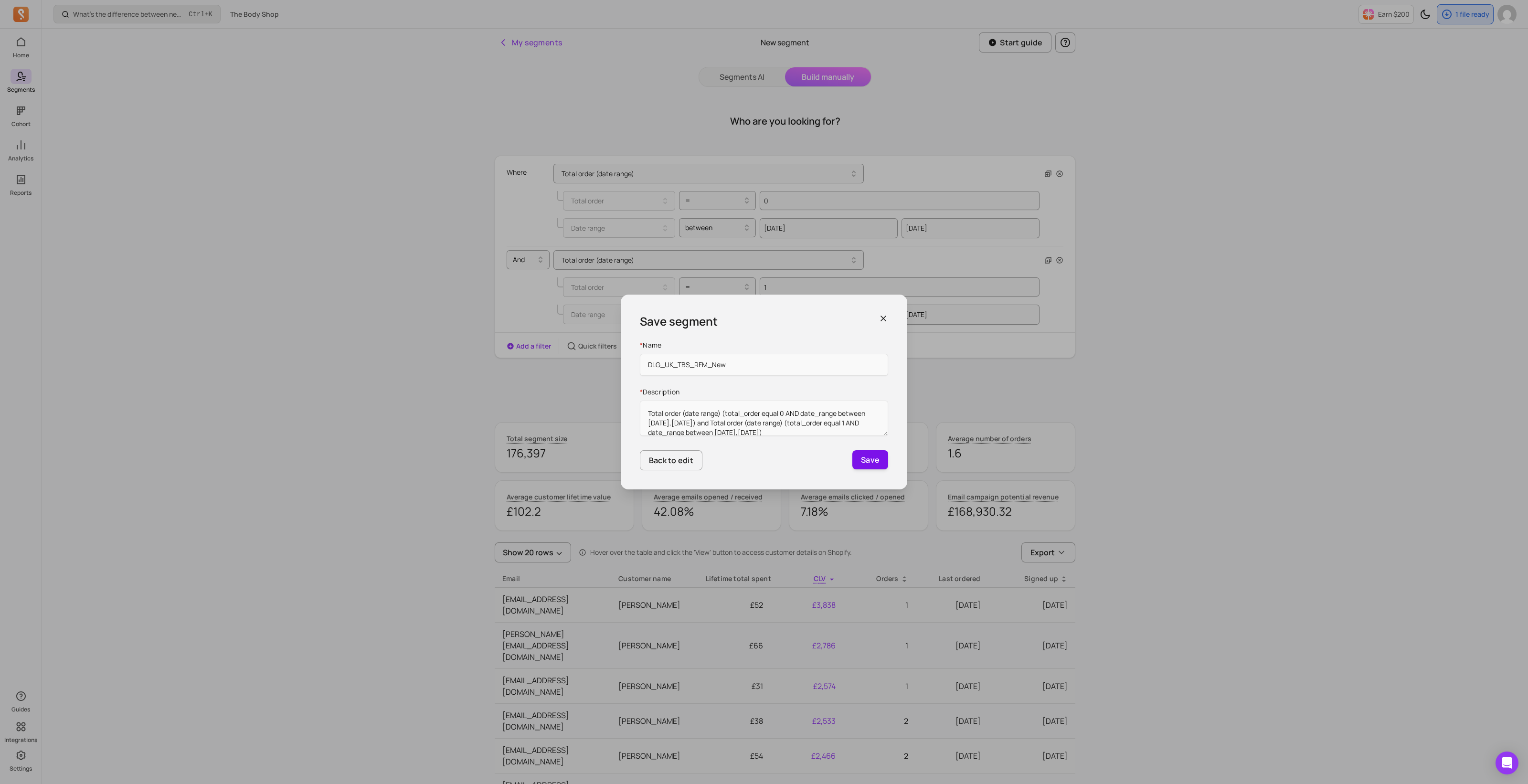
type input "DLG_UK_TBS_RFM_New"
click at [878, 461] on button "Save" at bounding box center [870, 460] width 36 height 19
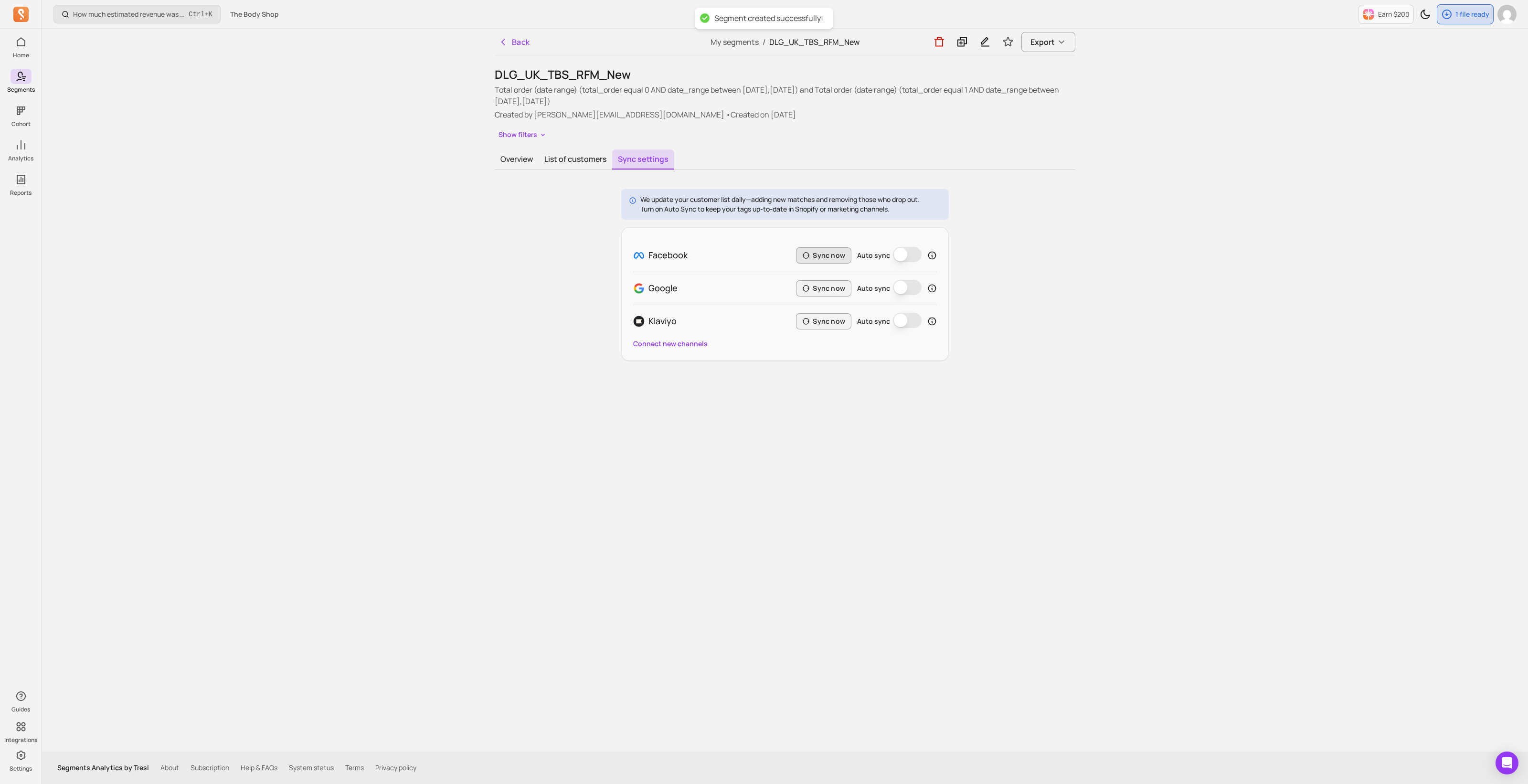
drag, startPoint x: 836, startPoint y: 266, endPoint x: 835, endPoint y: 261, distance: 5.1
click at [836, 262] on div "Facebook Sync now Auto sync" at bounding box center [785, 255] width 304 height 33
click at [835, 261] on button "Sync now" at bounding box center [823, 255] width 55 height 16
click at [913, 256] on button "Auto sync" at bounding box center [907, 254] width 28 height 15
click at [833, 259] on button "Sync now" at bounding box center [823, 255] width 55 height 16
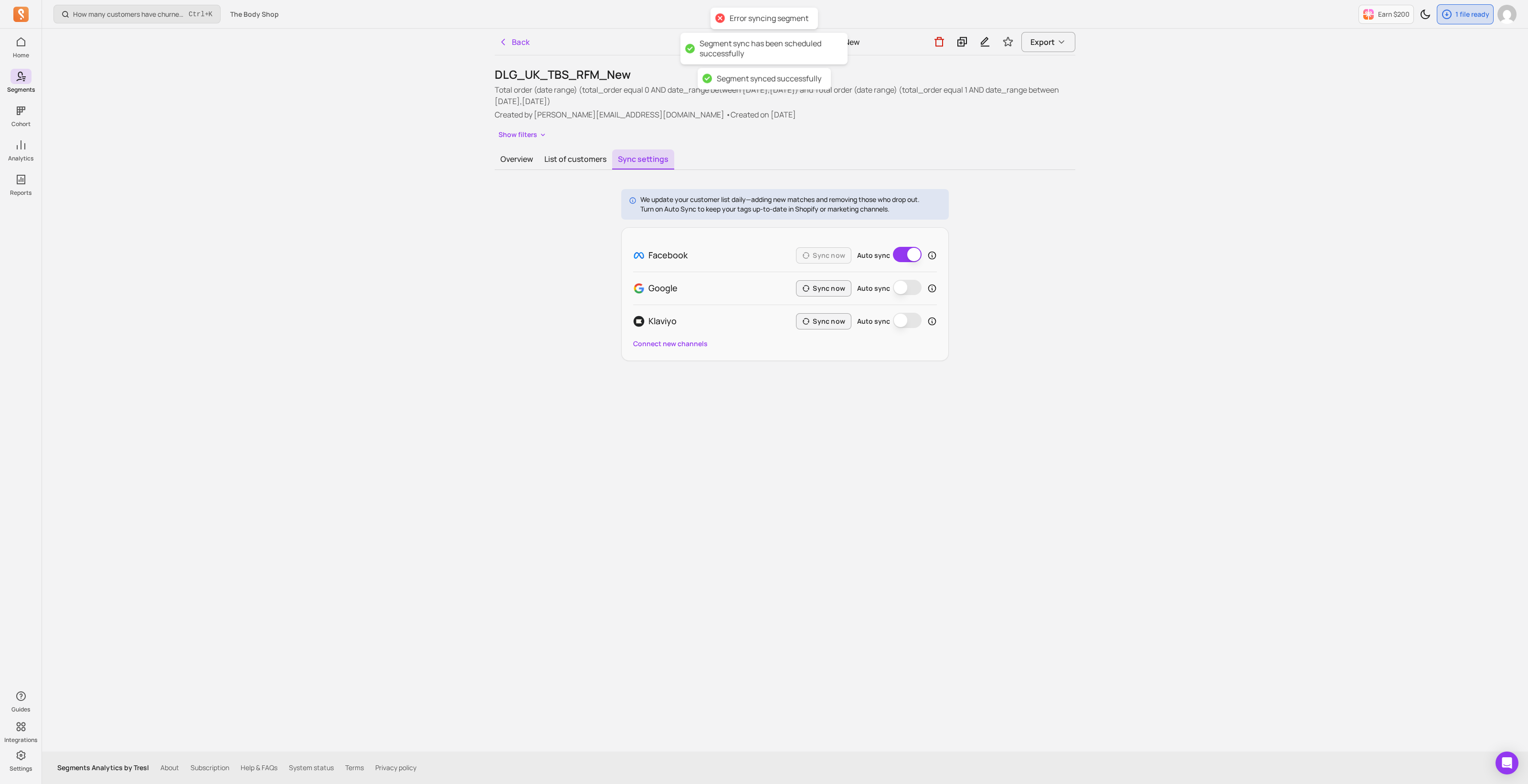
click at [719, 19] on div at bounding box center [720, 18] width 14 height 14
click at [1071, 262] on div "We update your customer list daily—adding new matches and removing those who dr…" at bounding box center [785, 275] width 581 height 172
click at [507, 161] on button "Overview" at bounding box center [517, 160] width 44 height 20
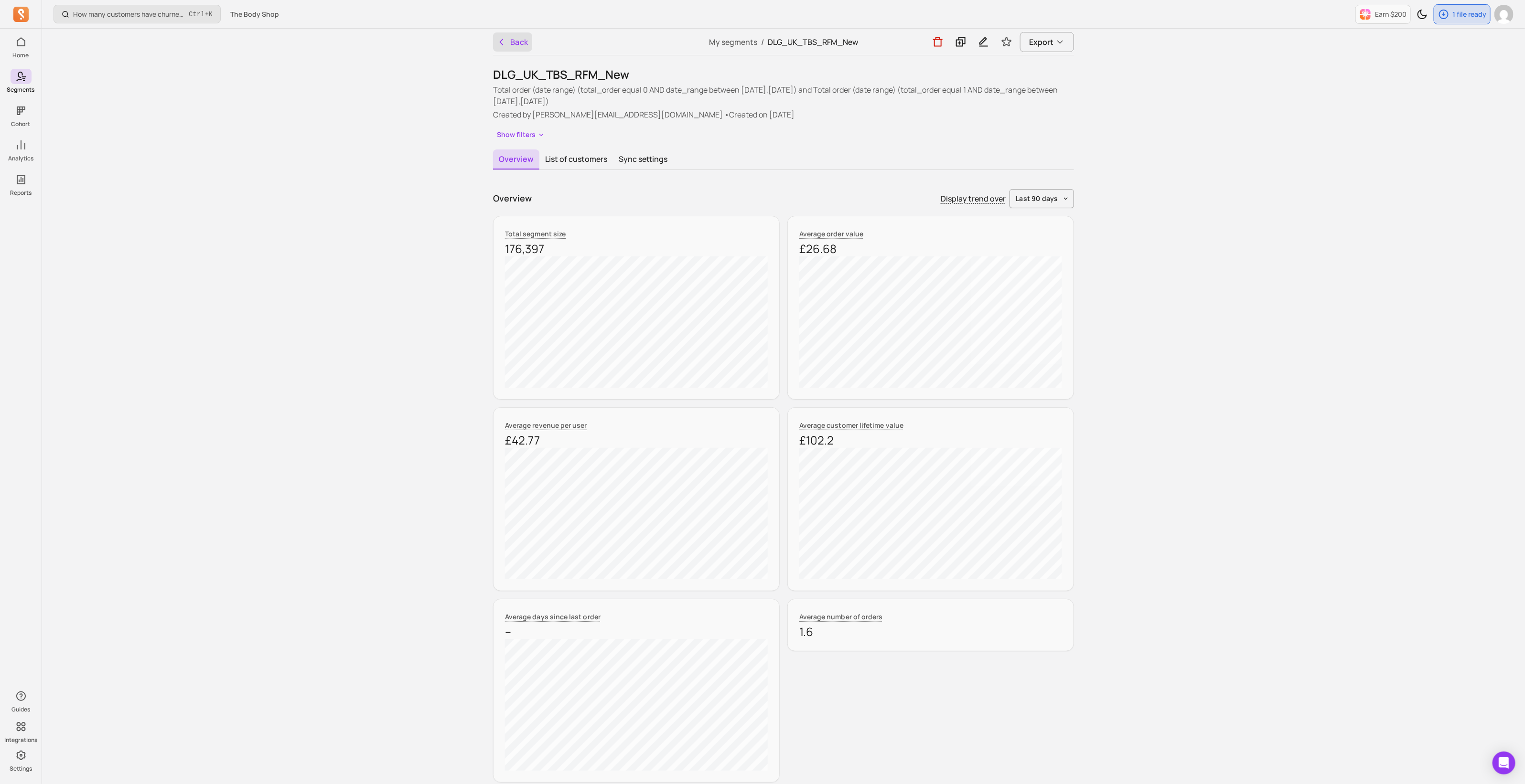
click at [509, 44] on button "Back" at bounding box center [513, 42] width 39 height 19
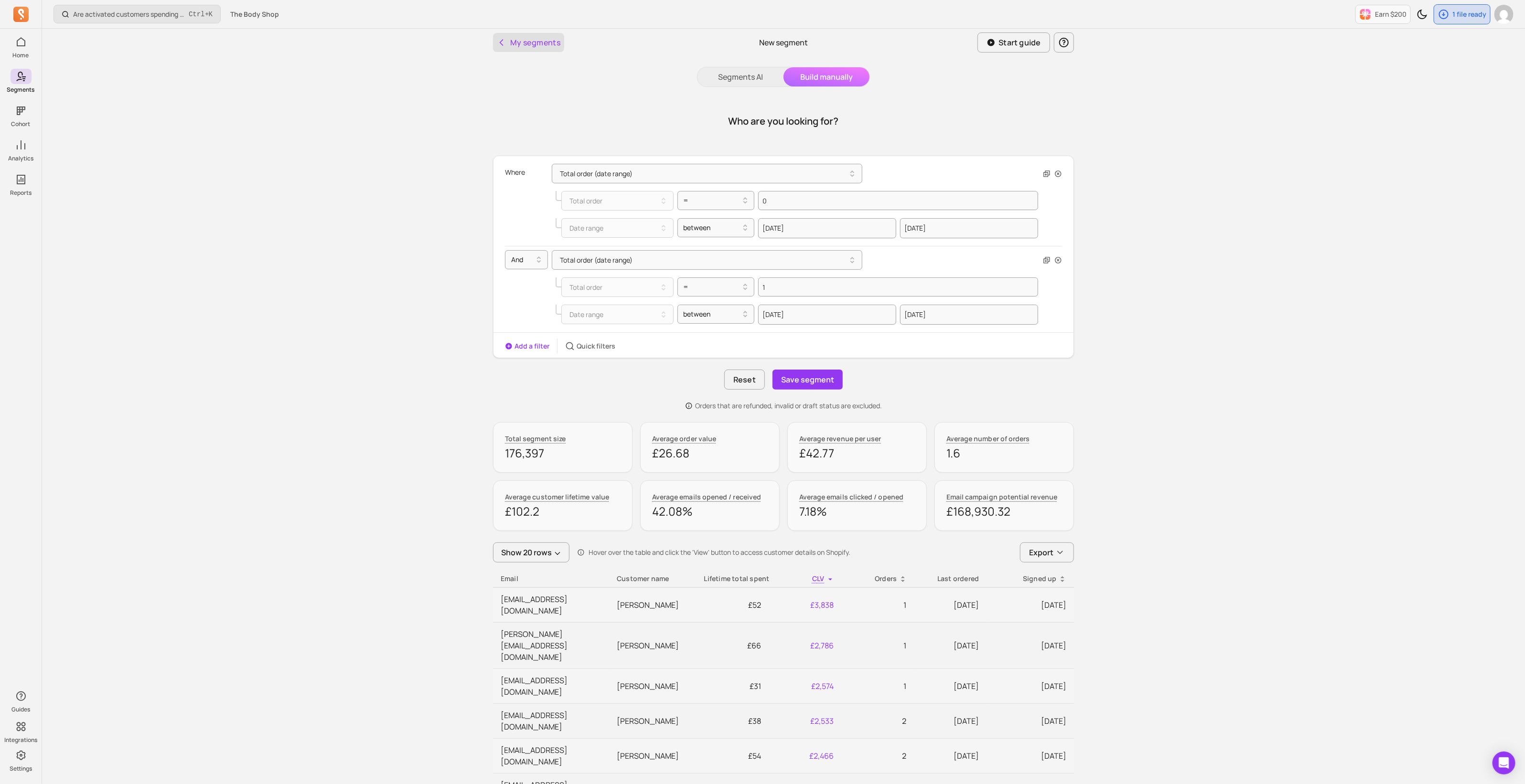
click at [538, 43] on button "My segments" at bounding box center [529, 43] width 71 height 19
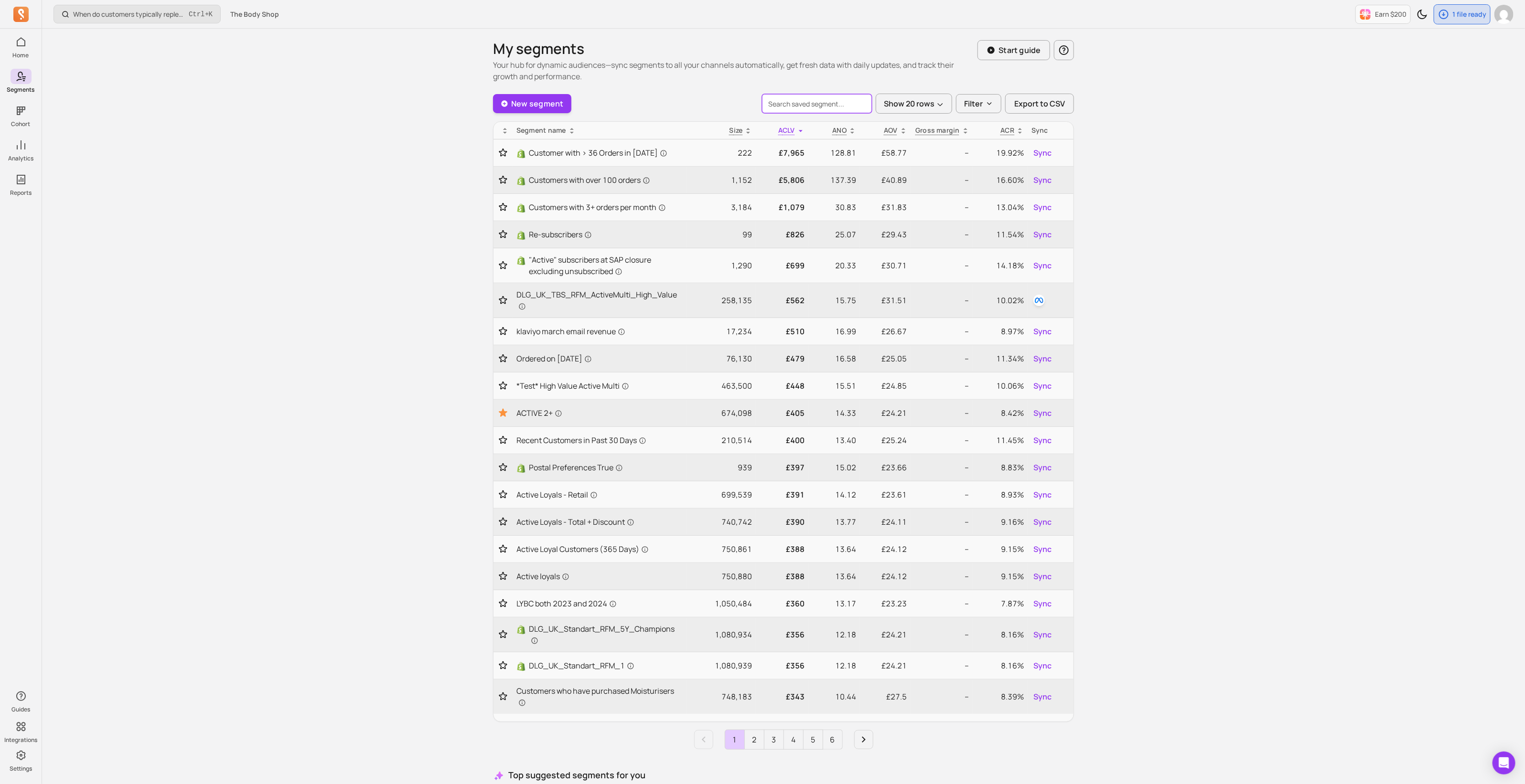
click at [823, 105] on input "search" at bounding box center [816, 104] width 110 height 19
type input "DLG_UK_TBS_RFM_"
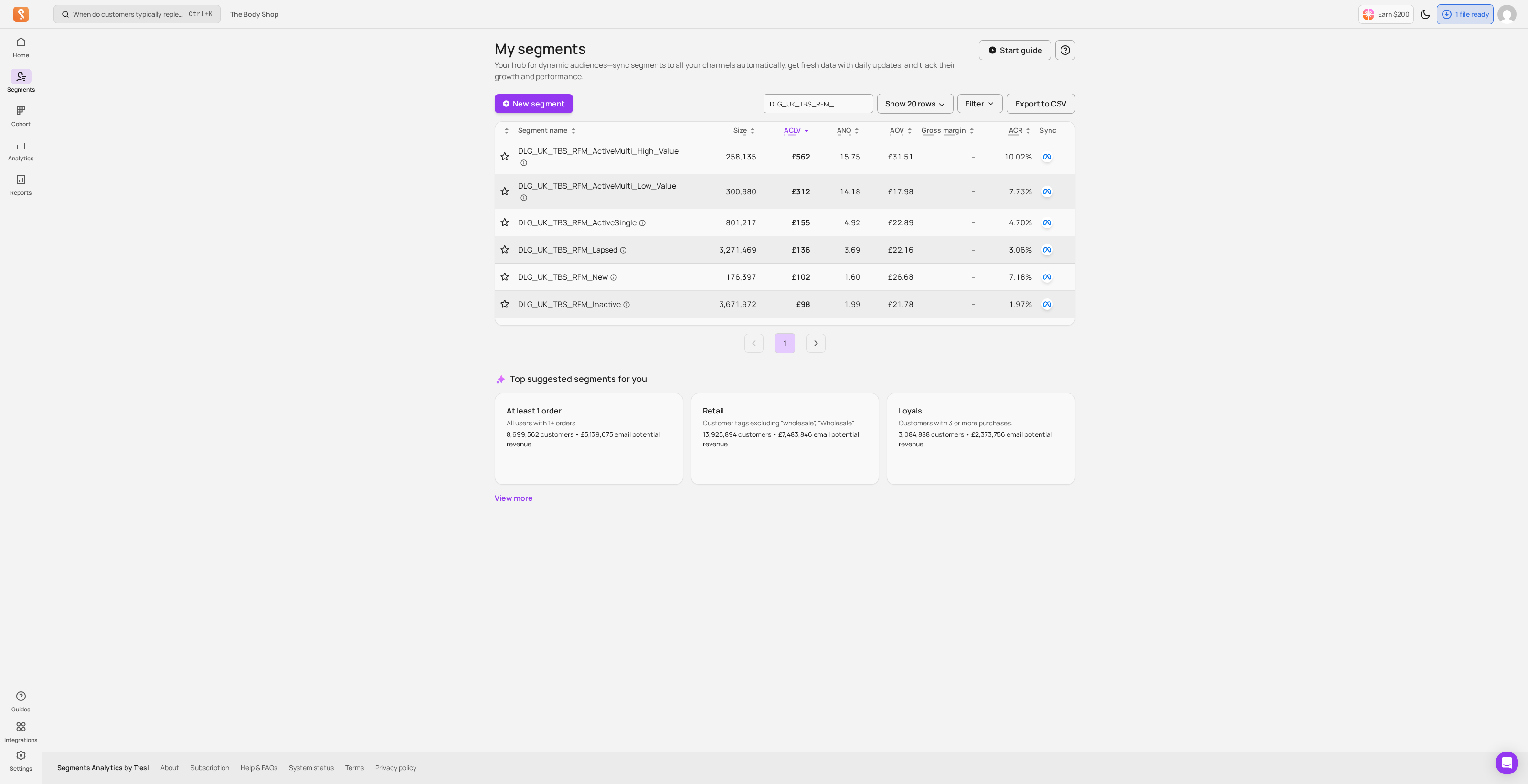
drag, startPoint x: 517, startPoint y: 132, endPoint x: 1099, endPoint y: 334, distance: 616.1
click at [1007, 339] on div "New segment DLG_UK_TBS_RFM_ Show 20 rows Filter Export to CSV Segment name Size…" at bounding box center [785, 224] width 581 height 260
click at [1024, 100] on span "Export to CSV" at bounding box center [1040, 103] width 50 height 11
drag, startPoint x: 843, startPoint y: 101, endPoint x: 743, endPoint y: 101, distance: 100.0
click at [743, 101] on div "New segment DLG_UK_TBS_RFM_ Show 20 rows Filter Export to CSV" at bounding box center [785, 104] width 581 height 20
